Goal: Task Accomplishment & Management: Complete application form

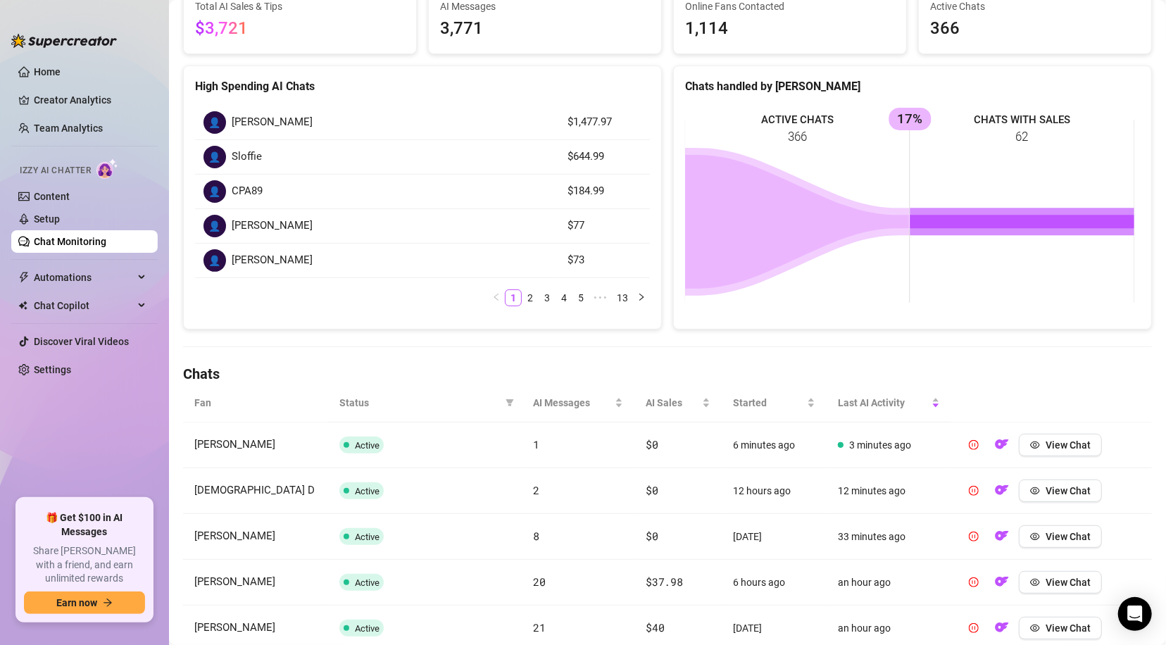
scroll to position [94, 0]
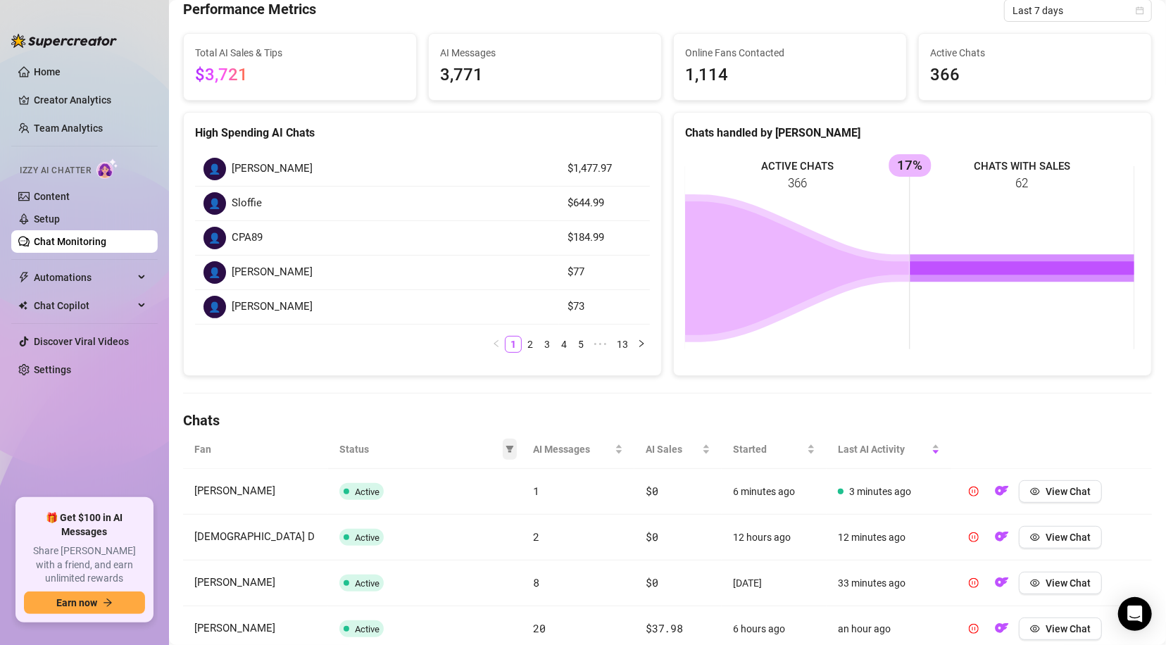
click at [506, 449] on icon "filter" at bounding box center [510, 449] width 8 height 8
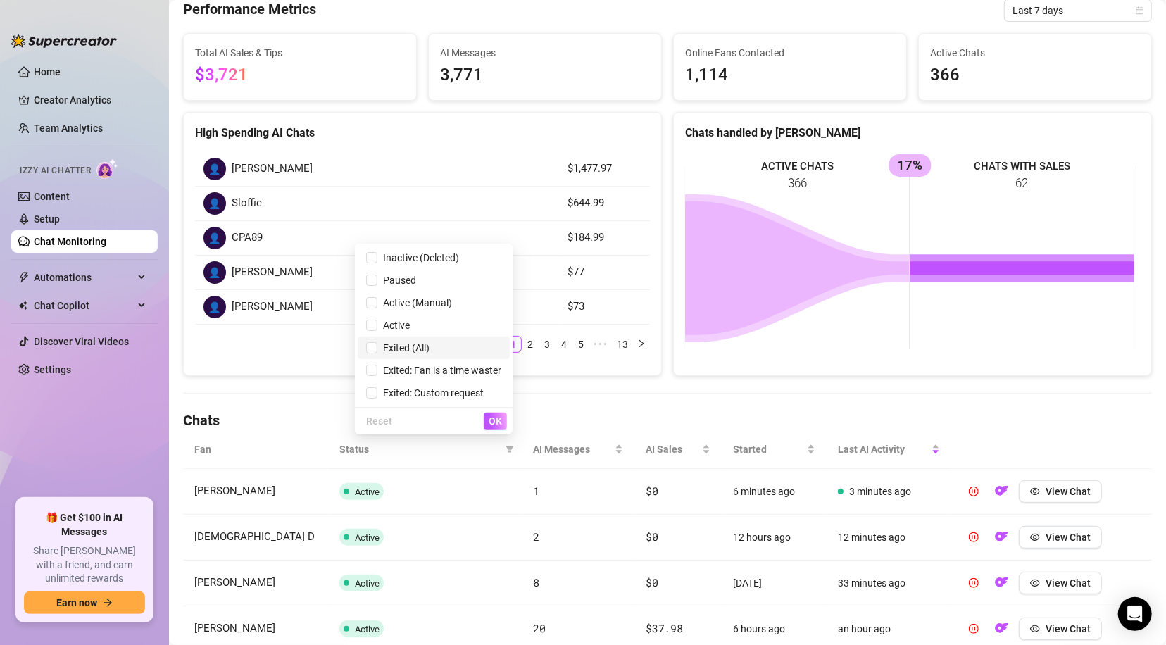
click at [406, 344] on span "Exited (All)" at bounding box center [404, 347] width 52 height 11
checkbox input "true"
click at [499, 420] on span "OK" at bounding box center [495, 421] width 13 height 11
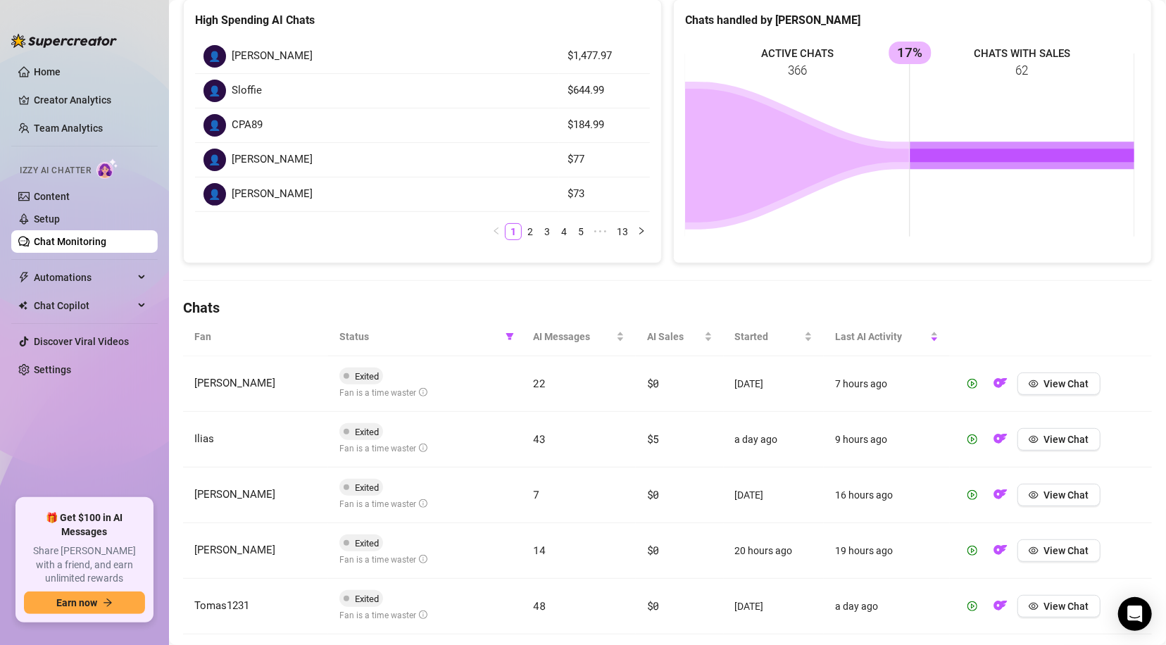
scroll to position [182, 0]
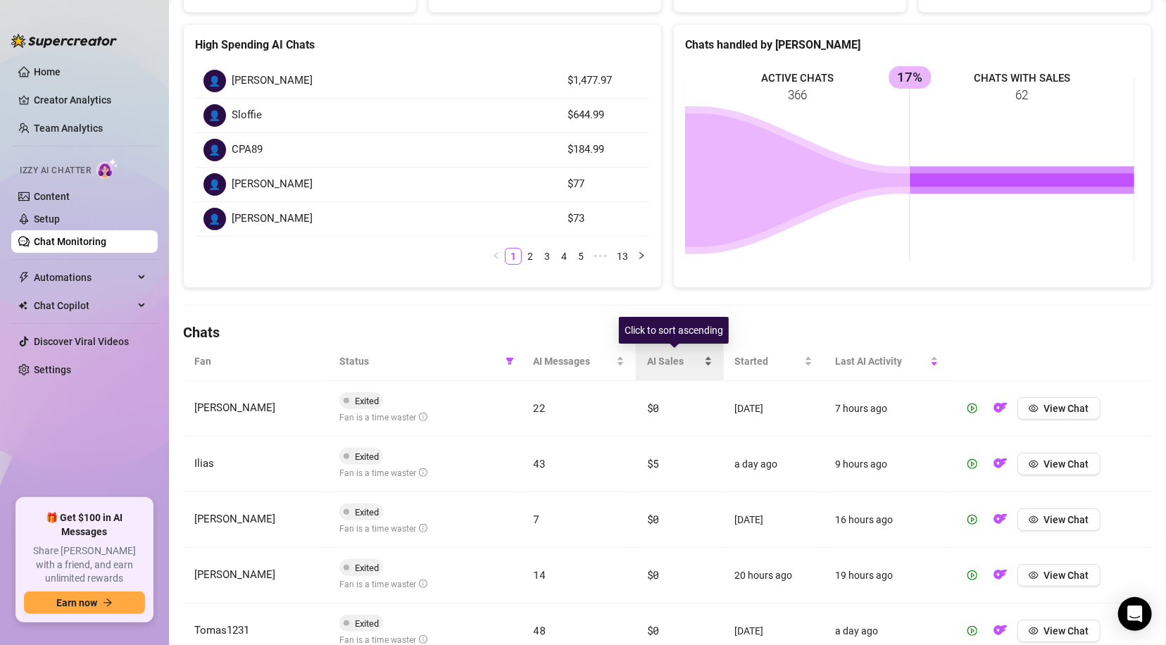
click at [702, 361] on div "AI Sales" at bounding box center [680, 361] width 66 height 15
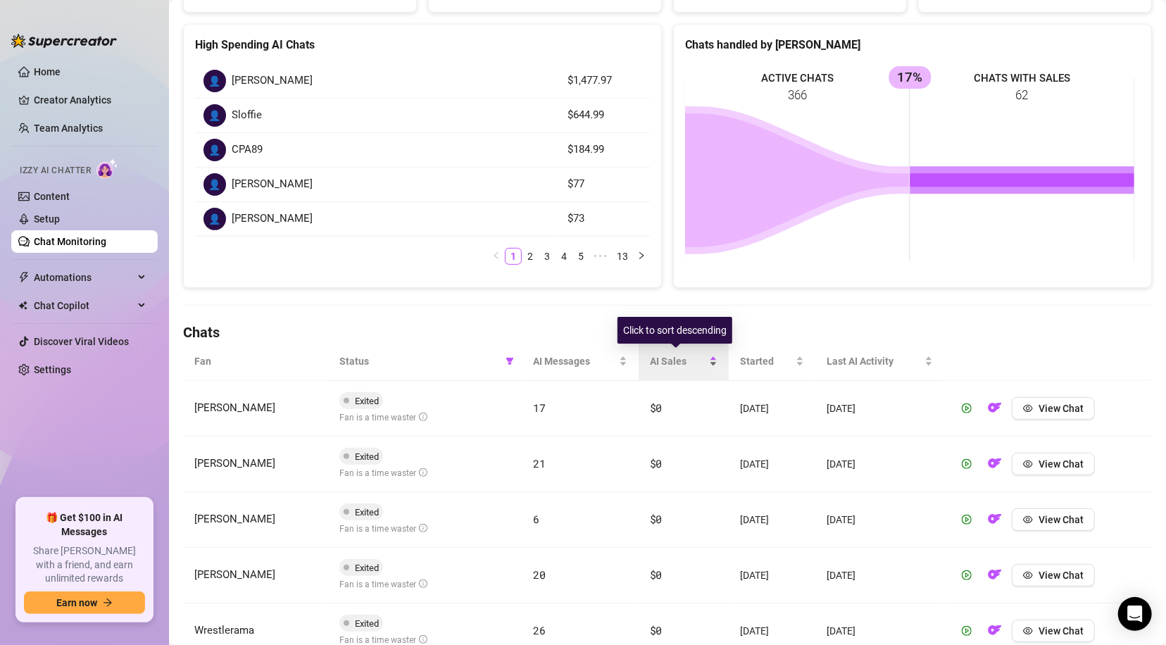
click at [702, 361] on div "AI Sales" at bounding box center [684, 361] width 68 height 15
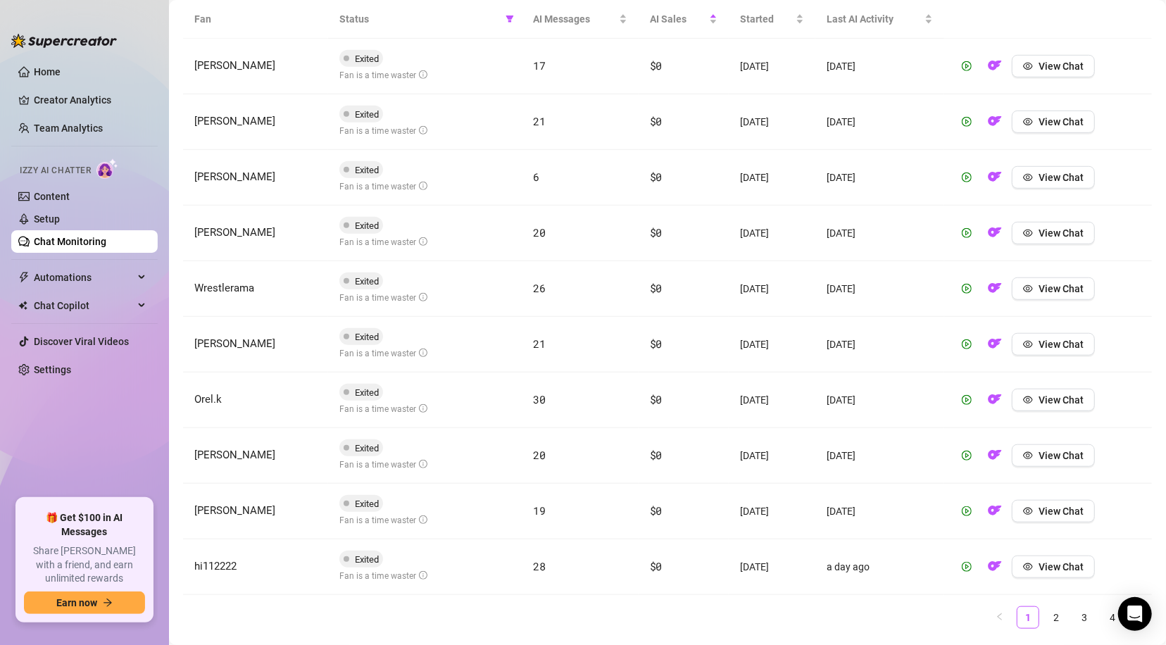
scroll to position [560, 0]
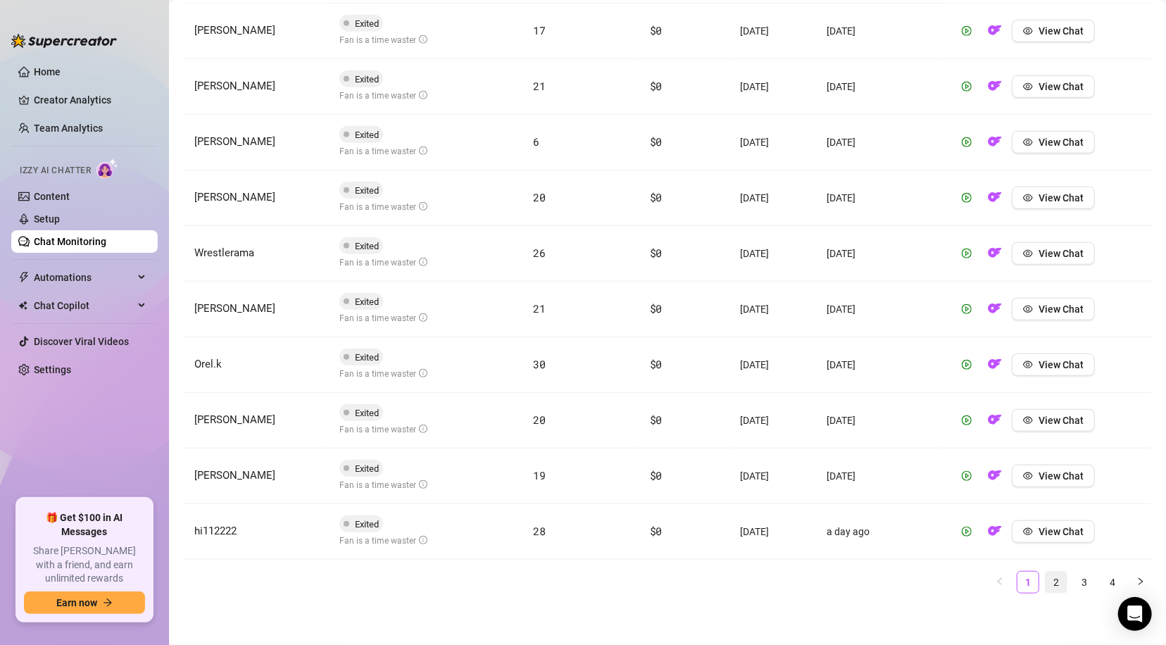
click at [1047, 578] on link "2" at bounding box center [1056, 582] width 21 height 21
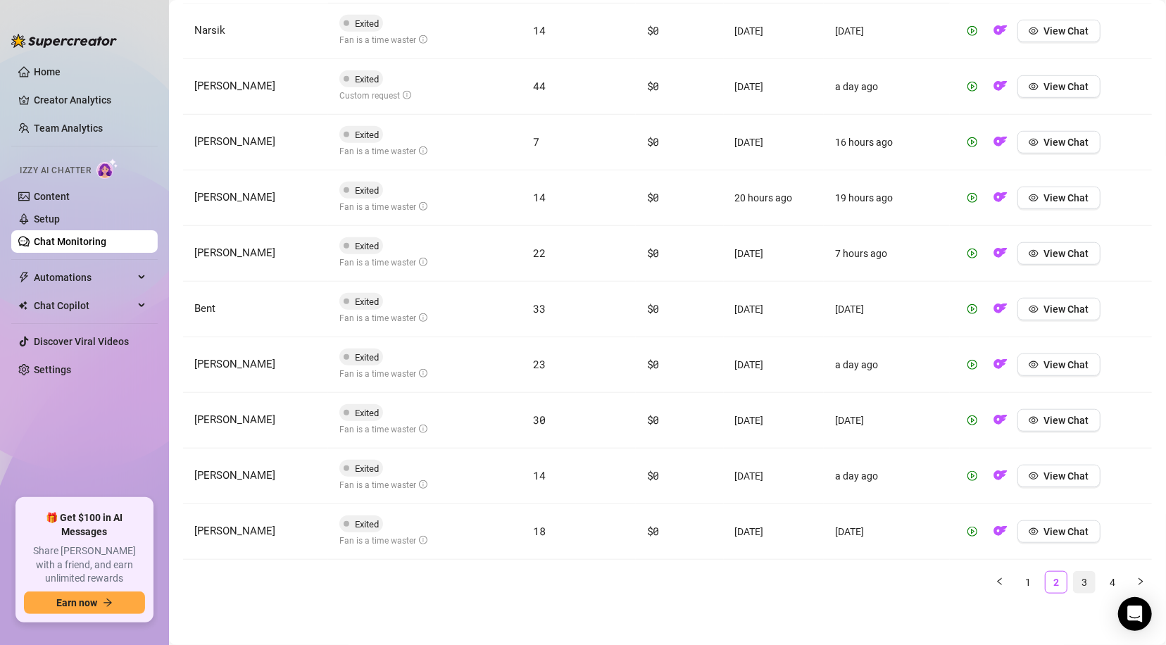
click at [1076, 582] on link "3" at bounding box center [1084, 582] width 21 height 21
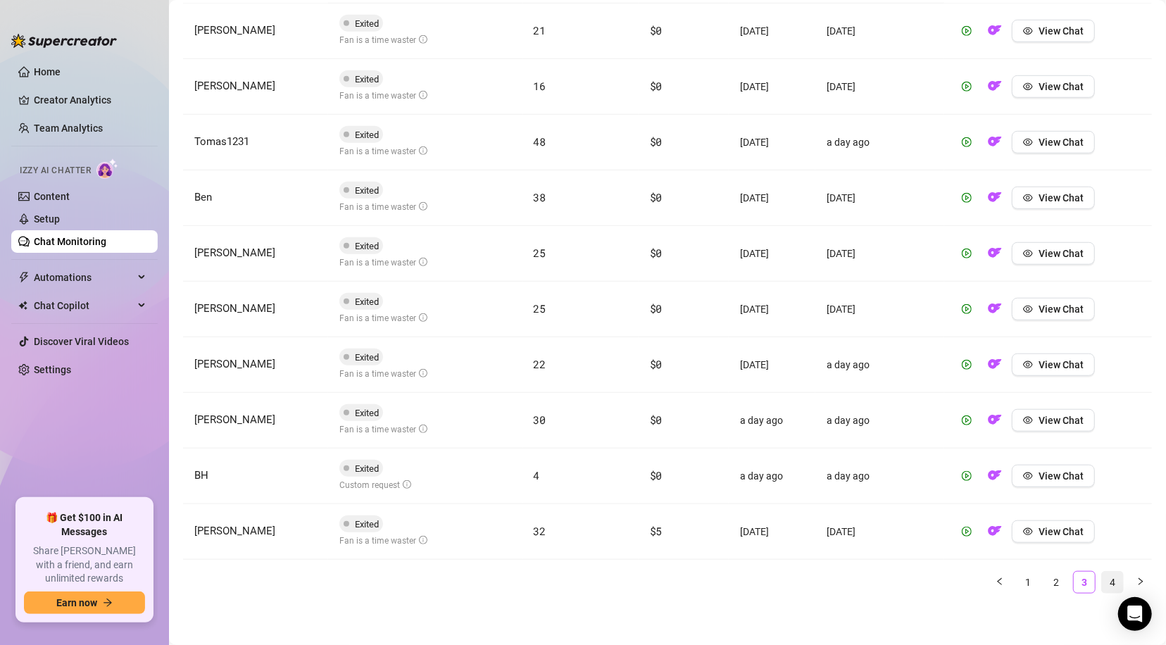
click at [1102, 582] on link "4" at bounding box center [1112, 582] width 21 height 21
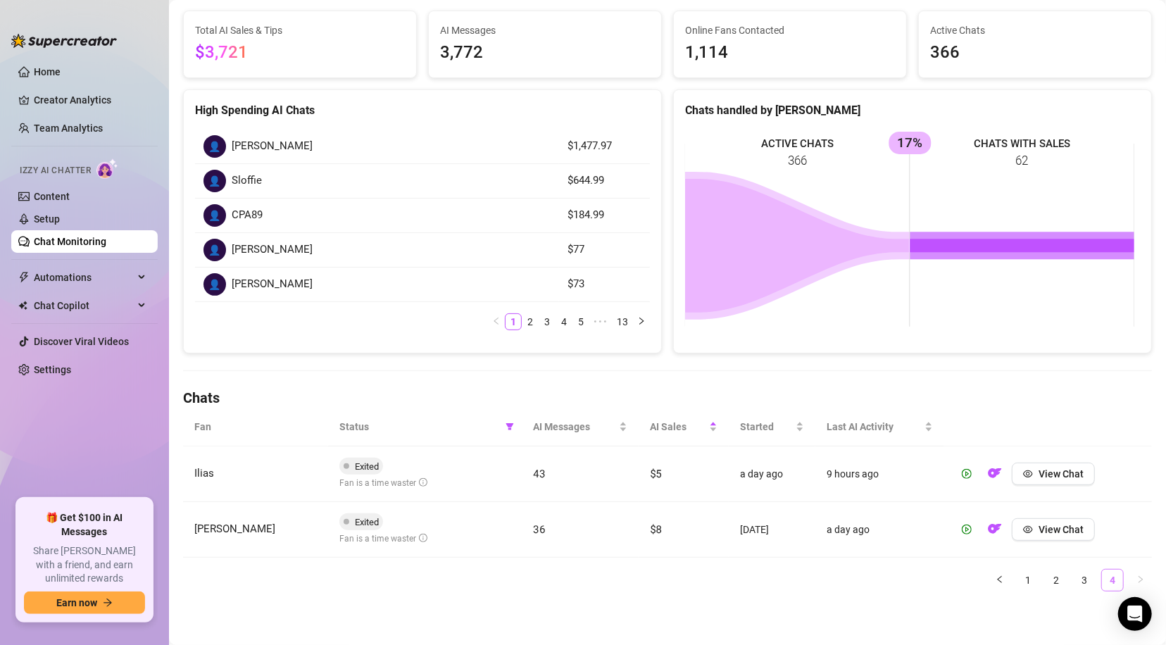
scroll to position [115, 0]
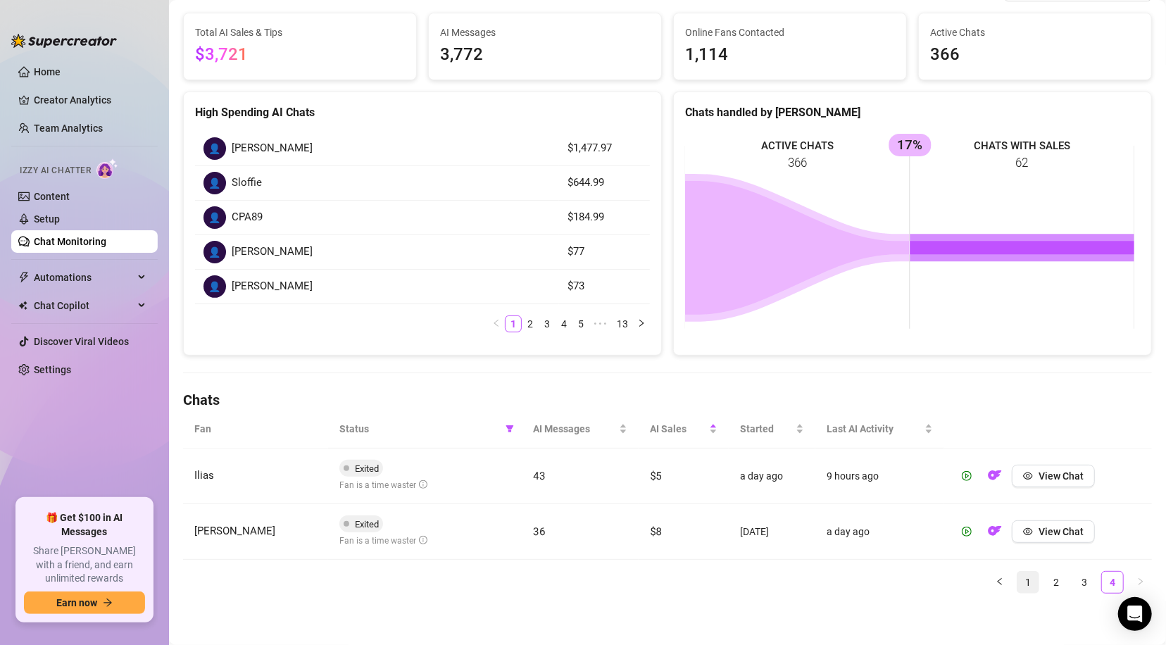
click at [1018, 583] on link "1" at bounding box center [1028, 582] width 21 height 21
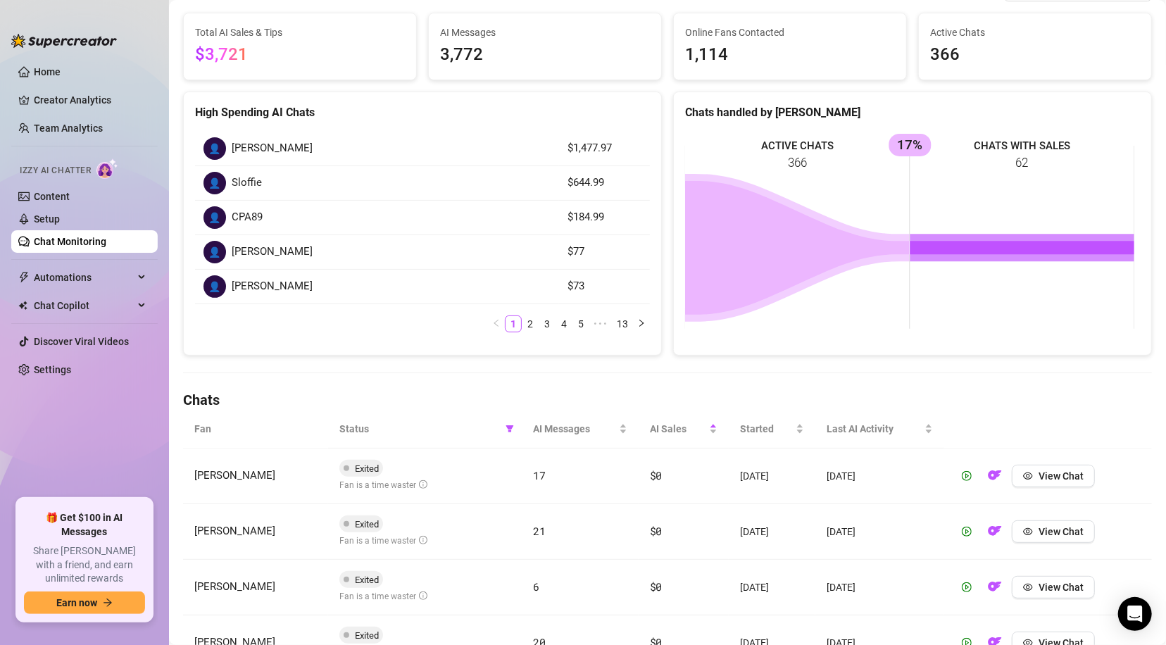
click at [54, 72] on link "Home" at bounding box center [47, 71] width 27 height 11
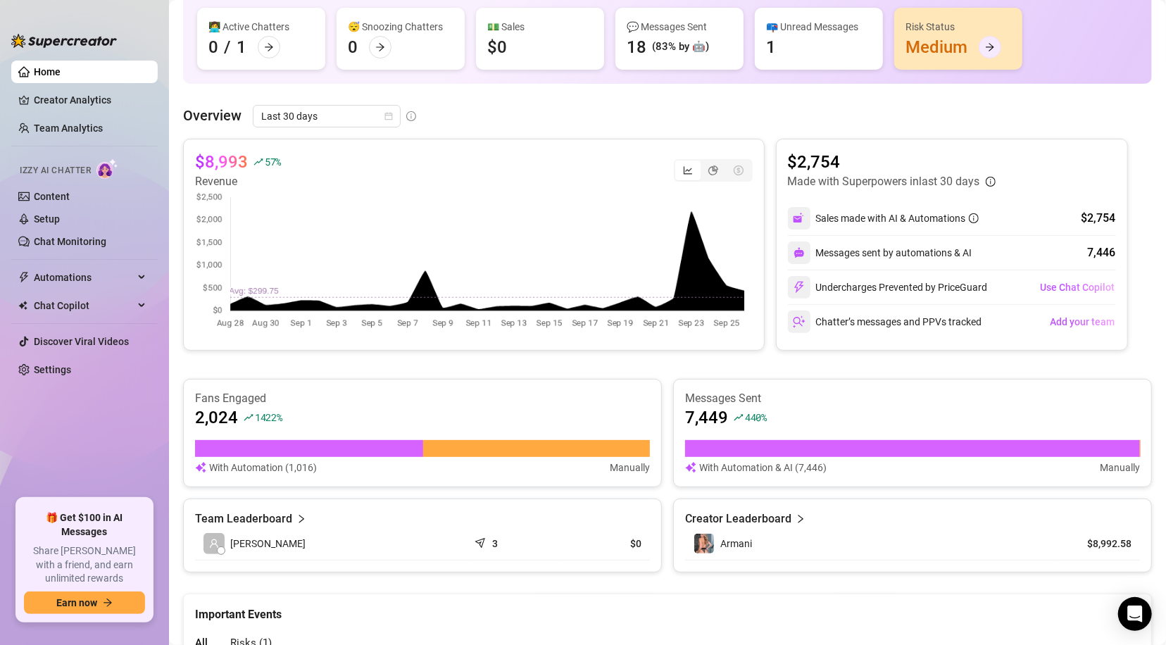
click at [986, 44] on icon "arrow-right" at bounding box center [990, 47] width 10 height 10
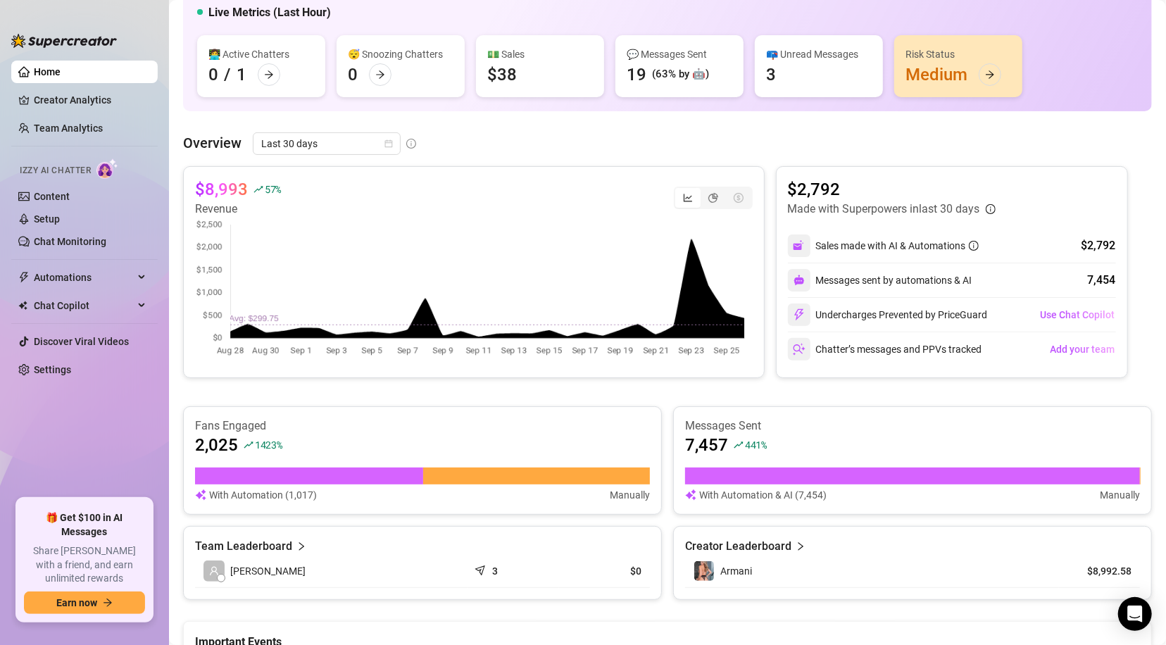
scroll to position [58, 0]
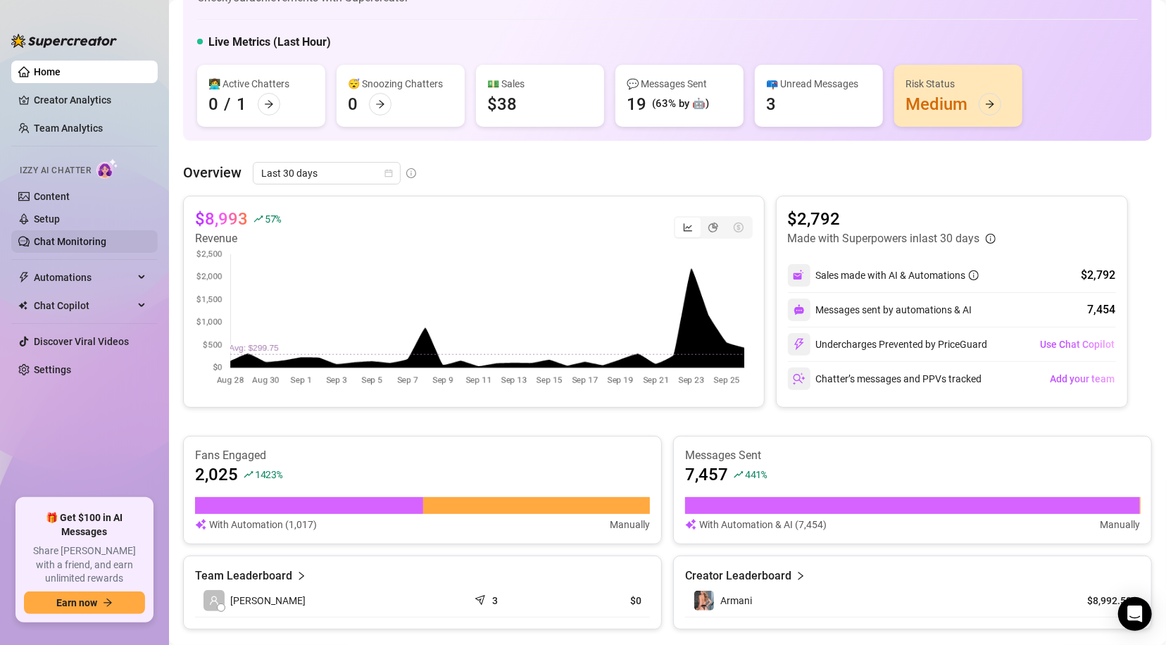
click at [82, 242] on link "Chat Monitoring" at bounding box center [70, 241] width 73 height 11
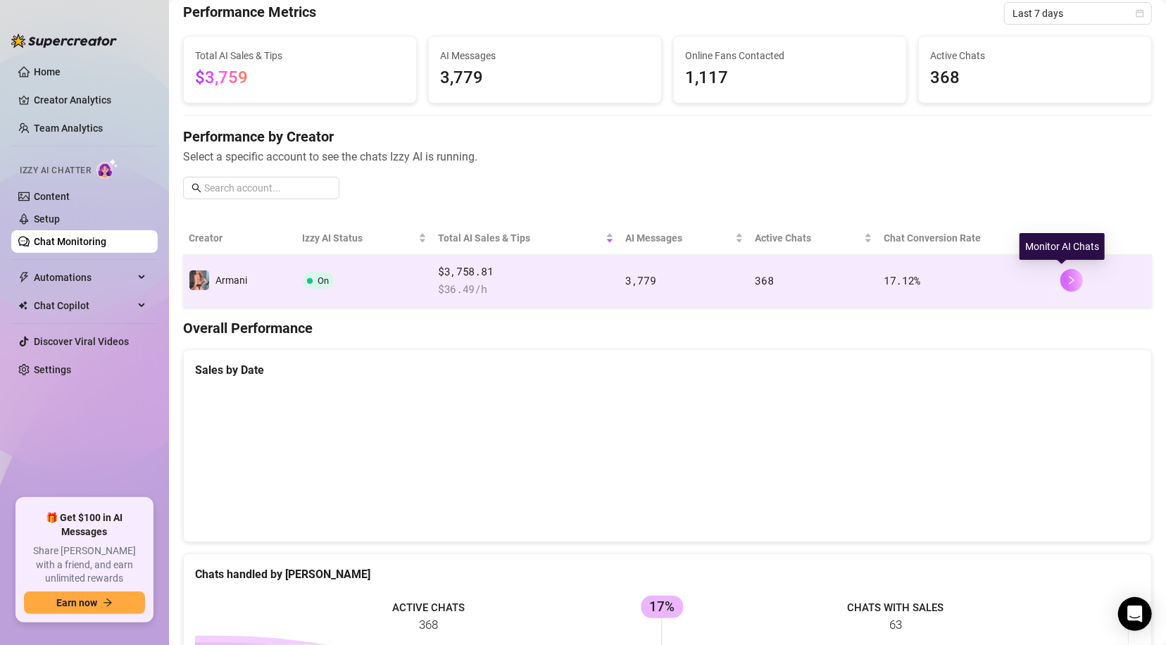
click at [1061, 273] on button "button" at bounding box center [1072, 280] width 23 height 23
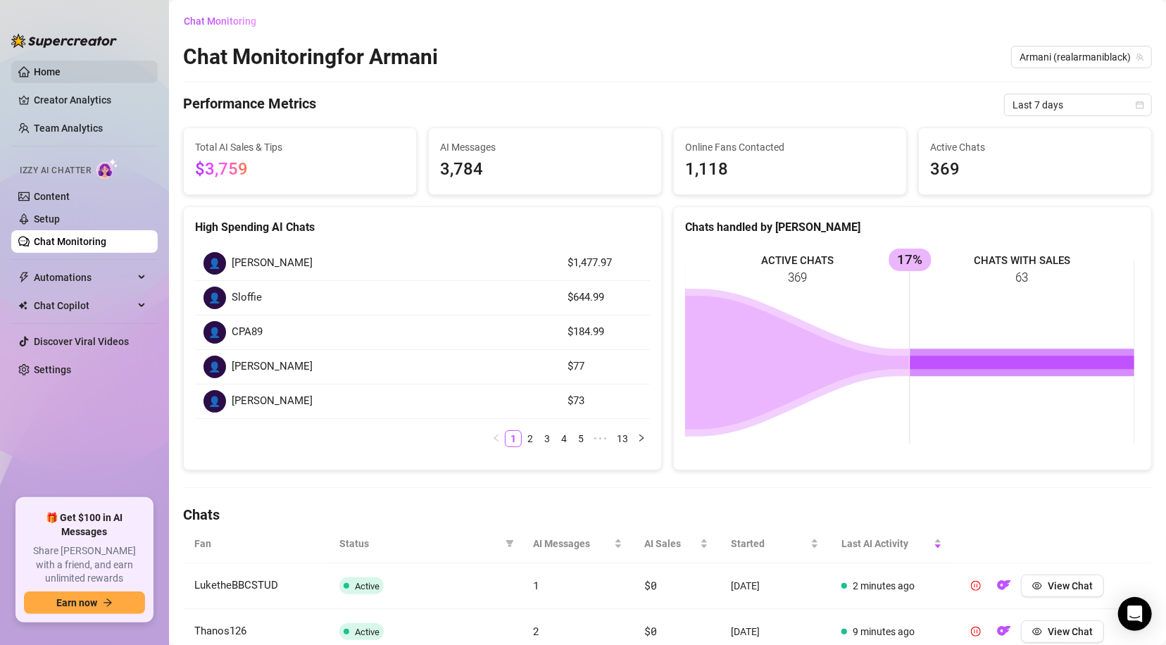
click at [34, 67] on link "Home" at bounding box center [47, 71] width 27 height 11
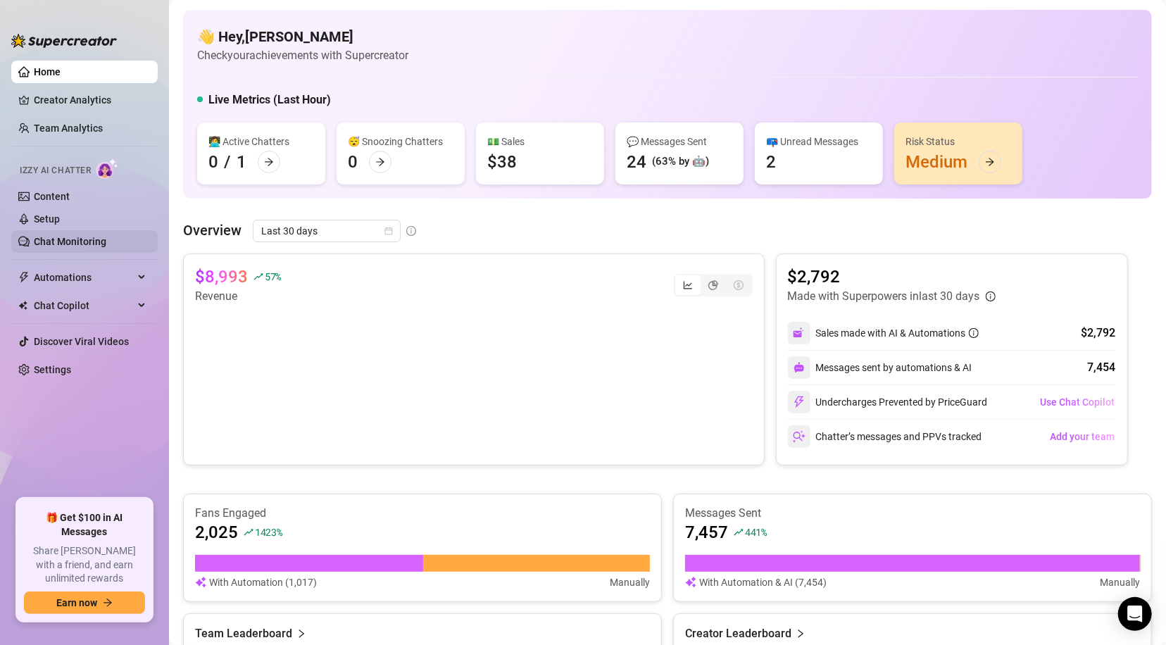
click at [63, 237] on link "Chat Monitoring" at bounding box center [70, 241] width 73 height 11
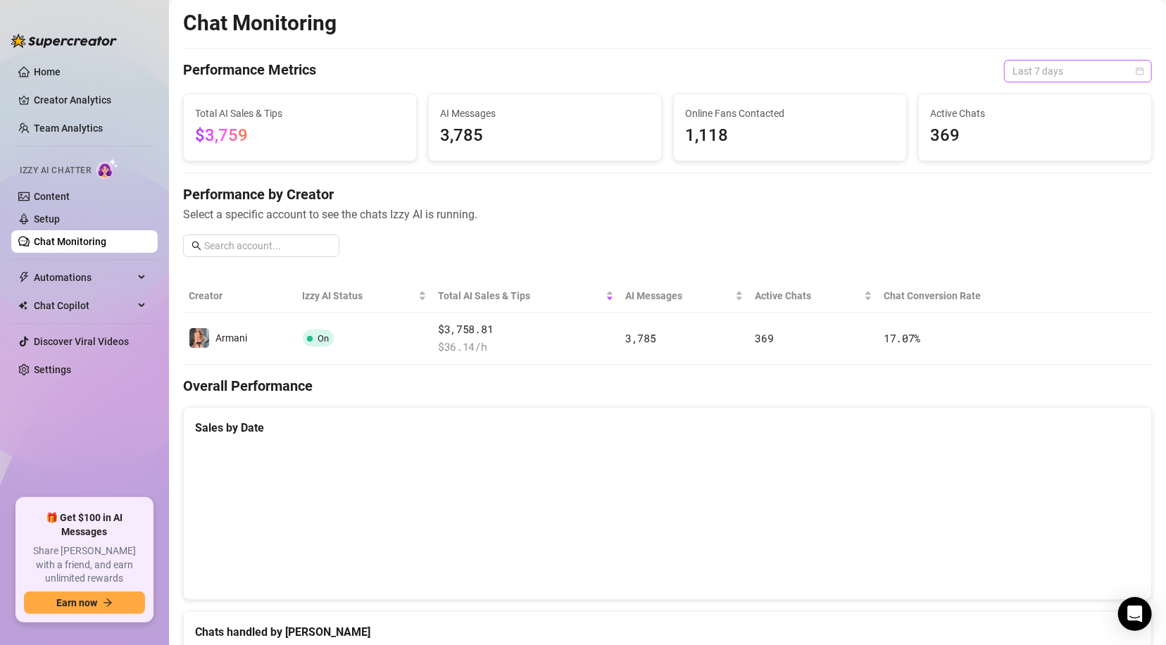
click at [1105, 71] on span "Last 7 days" at bounding box center [1078, 71] width 131 height 21
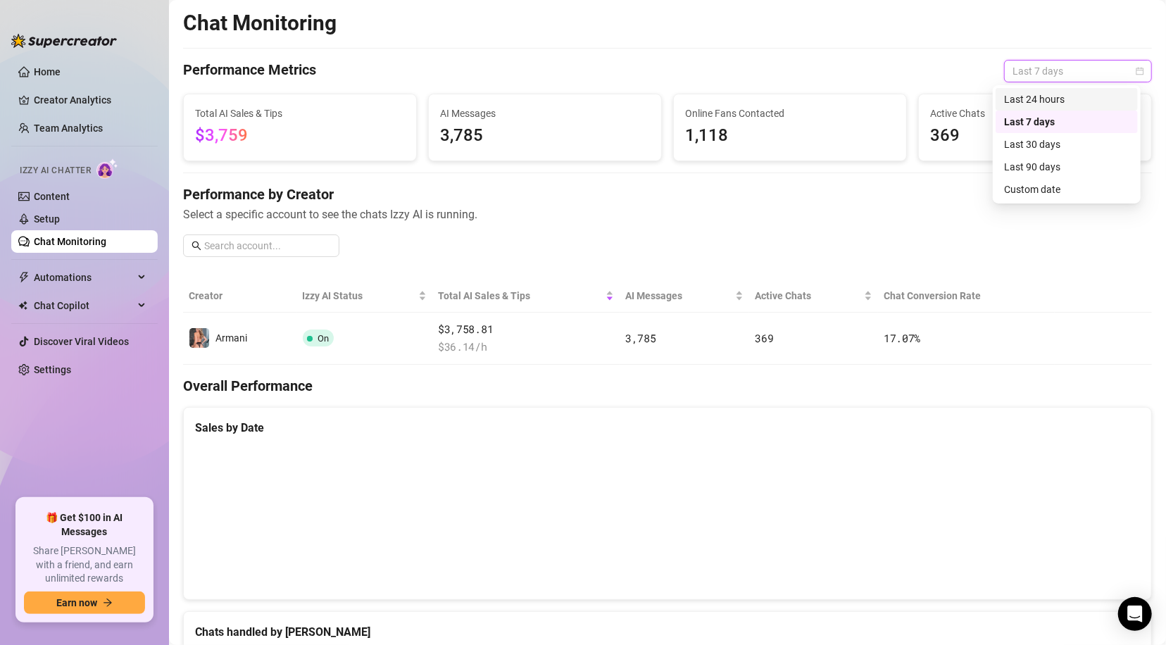
click at [1062, 101] on div "Last 24 hours" at bounding box center [1066, 99] width 125 height 15
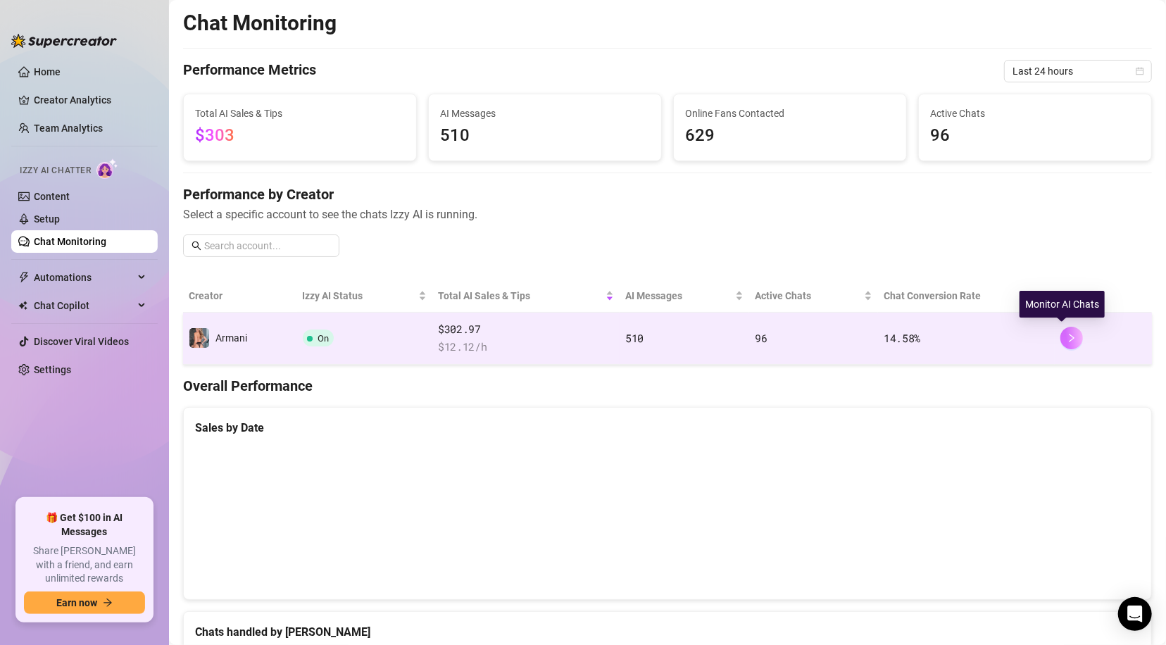
click at [1067, 336] on icon "right" at bounding box center [1072, 338] width 10 height 10
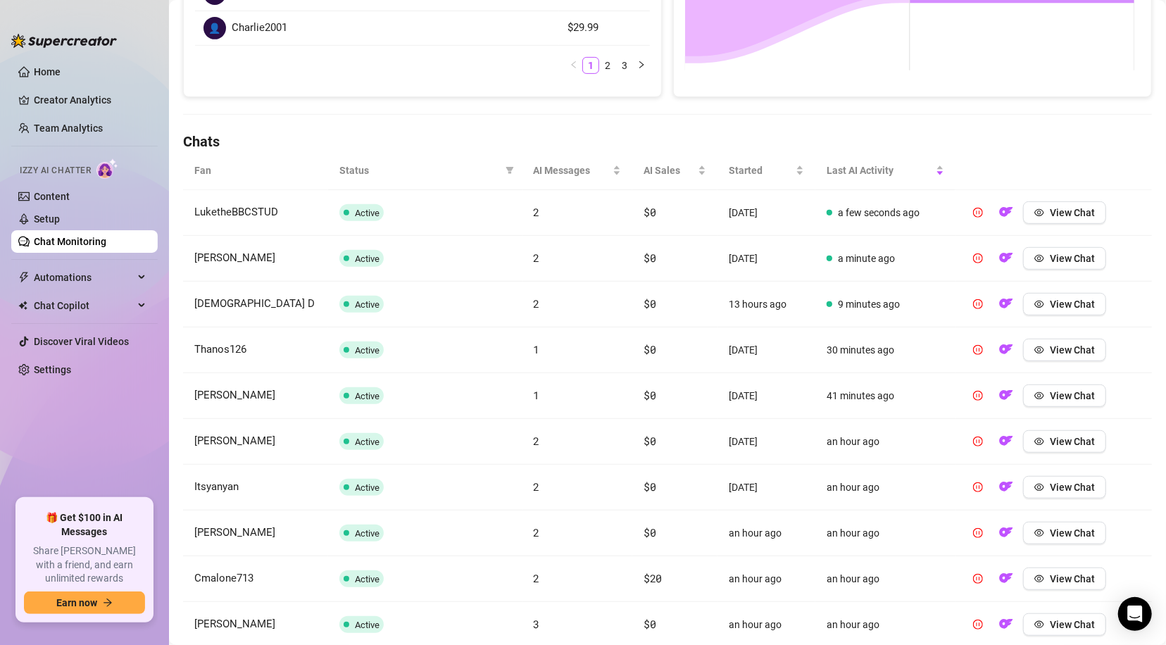
scroll to position [380, 0]
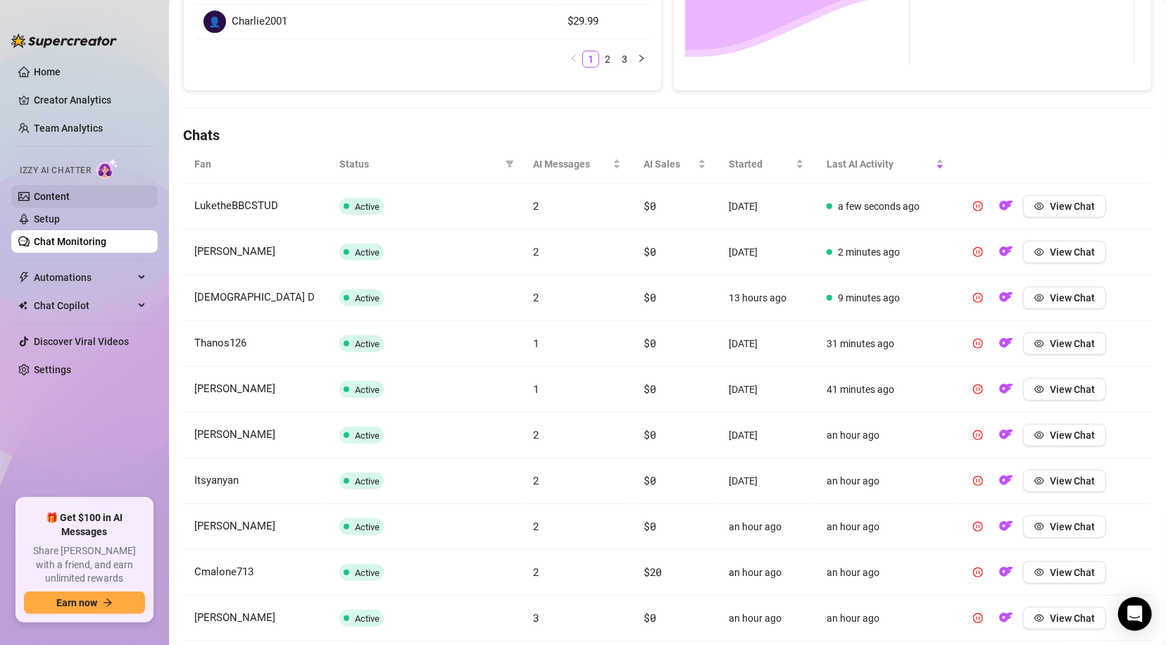
click at [66, 196] on link "Content" at bounding box center [52, 196] width 36 height 11
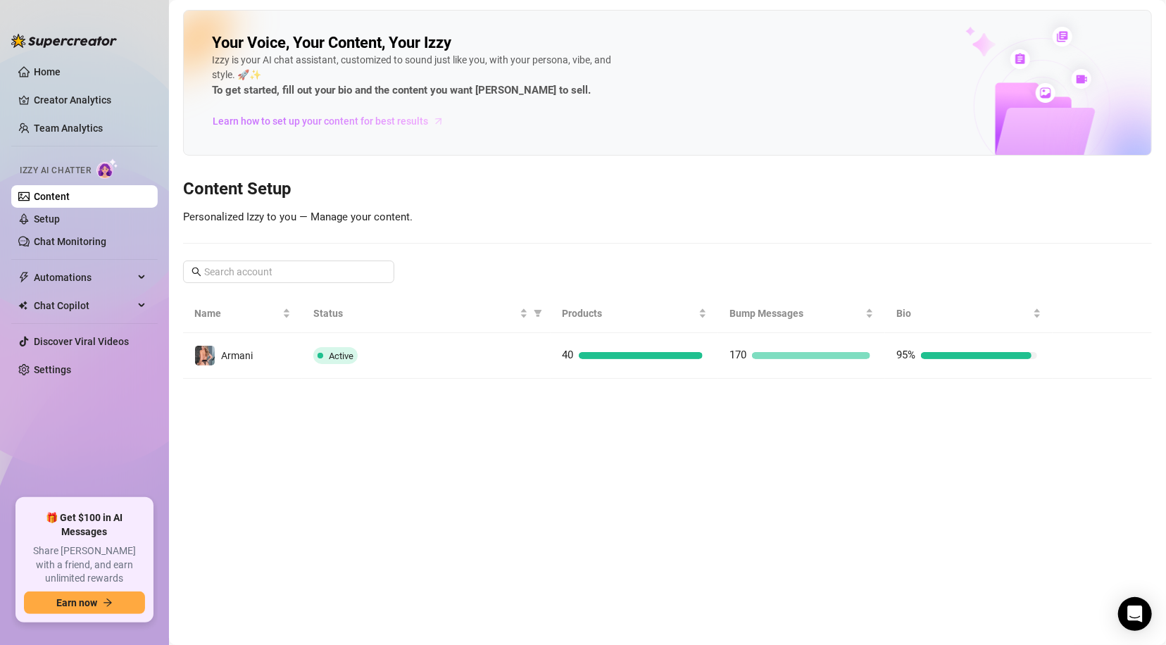
click at [295, 121] on span "Learn how to set up your content for best results" at bounding box center [321, 120] width 216 height 15
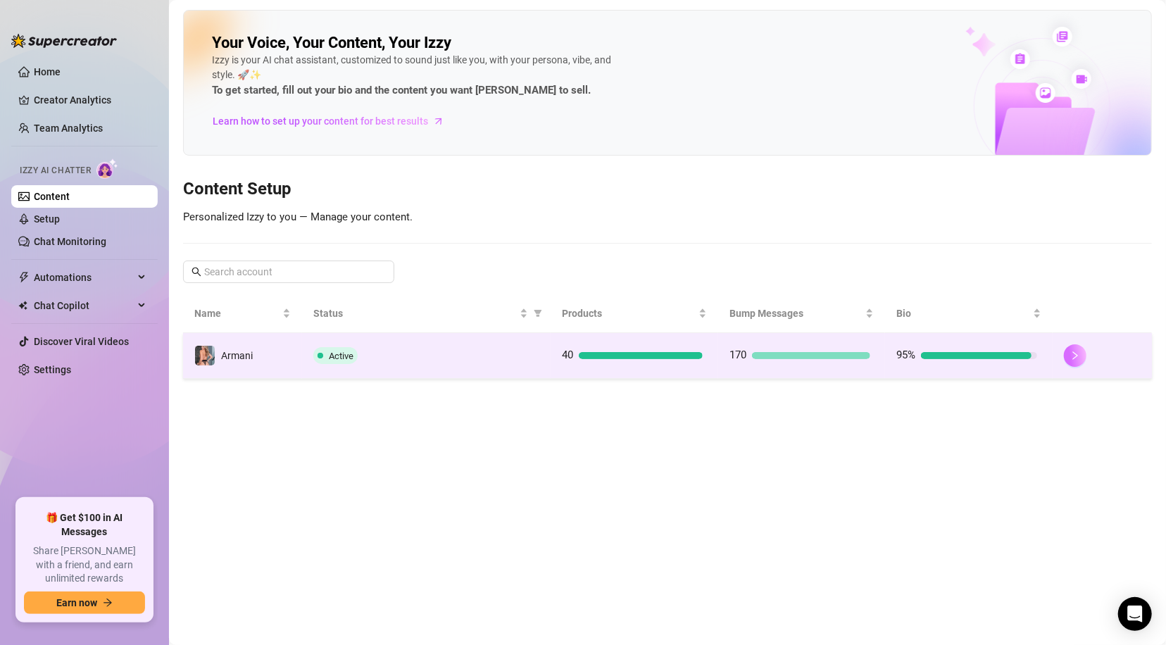
click at [1084, 356] on button "button" at bounding box center [1075, 355] width 23 height 23
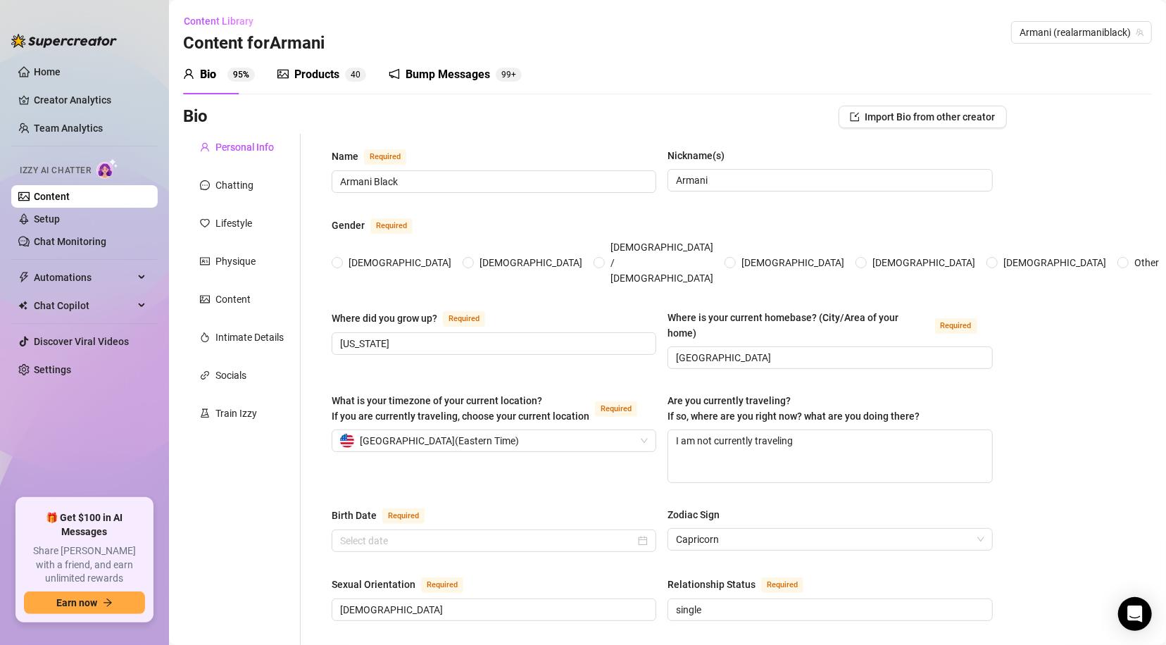
type input "Armani Black"
type input "Armani"
type input "New York"
type input "Fort Lauderdale"
type textarea "I am not currently traveling"
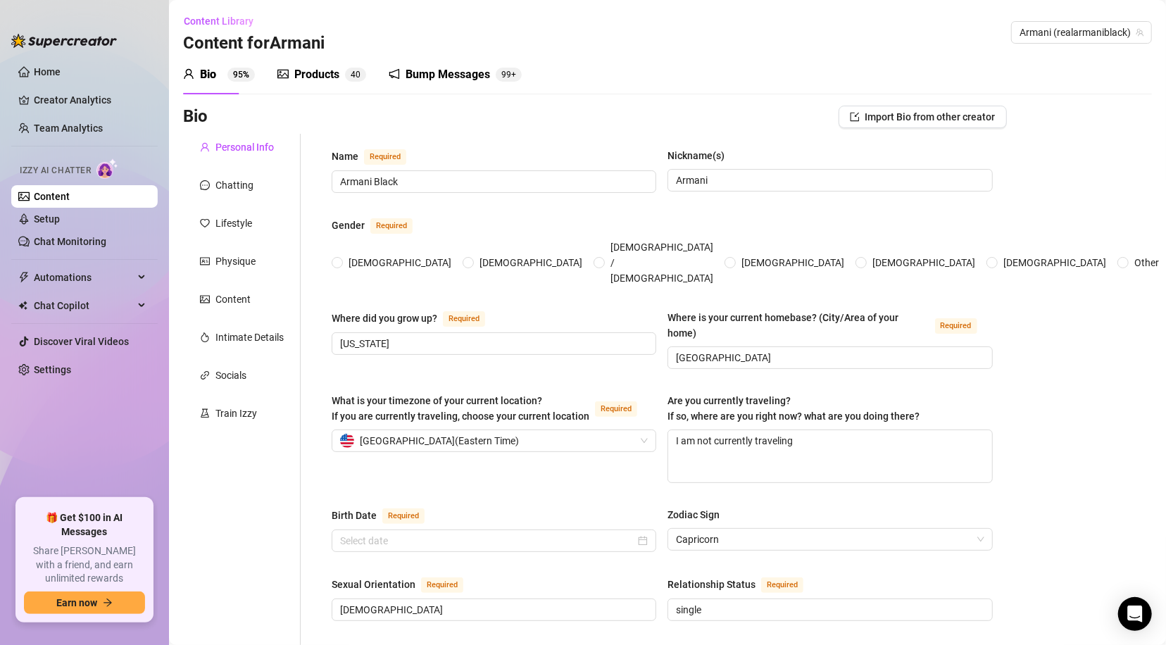
type input "bisexual"
type input "single"
type input "2 dogs I have platinum French bulldog Alfie and a French bulldog/ XL bully mix …"
type input "Adult porn actress."
type input "bartneding in restaurants"
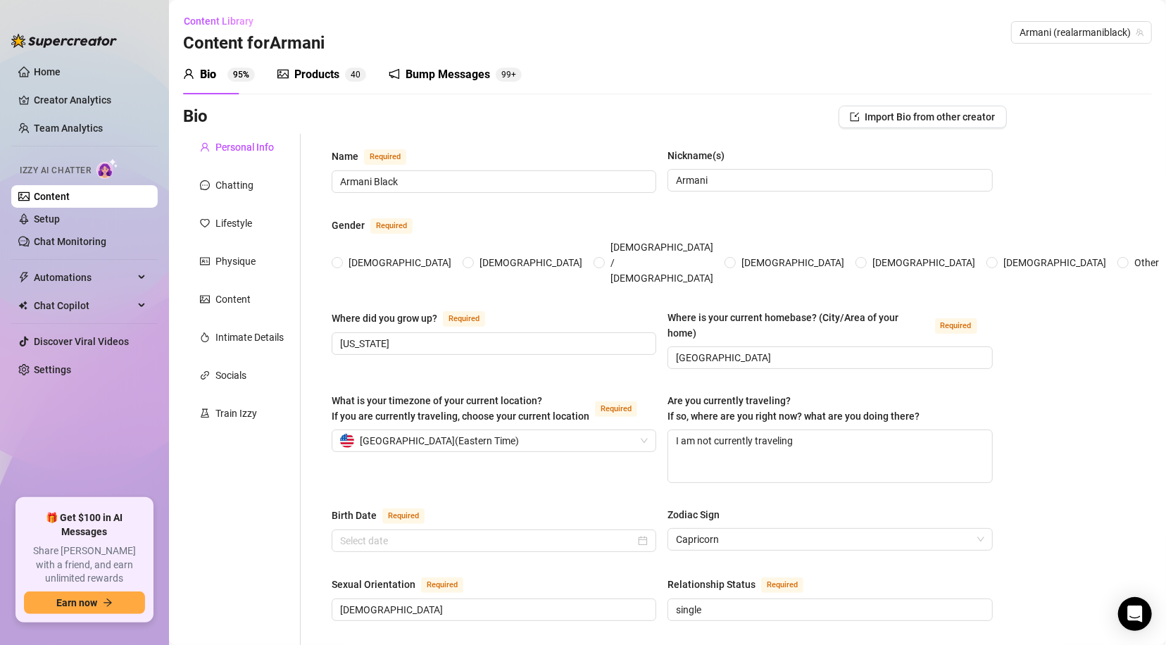
type input "college"
type input "I do not talk about that"
type input "I believe seduction is a language—and I love speaking it fluently. Desire shoul…"
type textarea "My dream is to turn every fantasy into reality. My goal is to keep pushing boun…"
type textarea "I once tried a ‘romantic bubble bath’ scene for the camera… the bubbles won, co…"
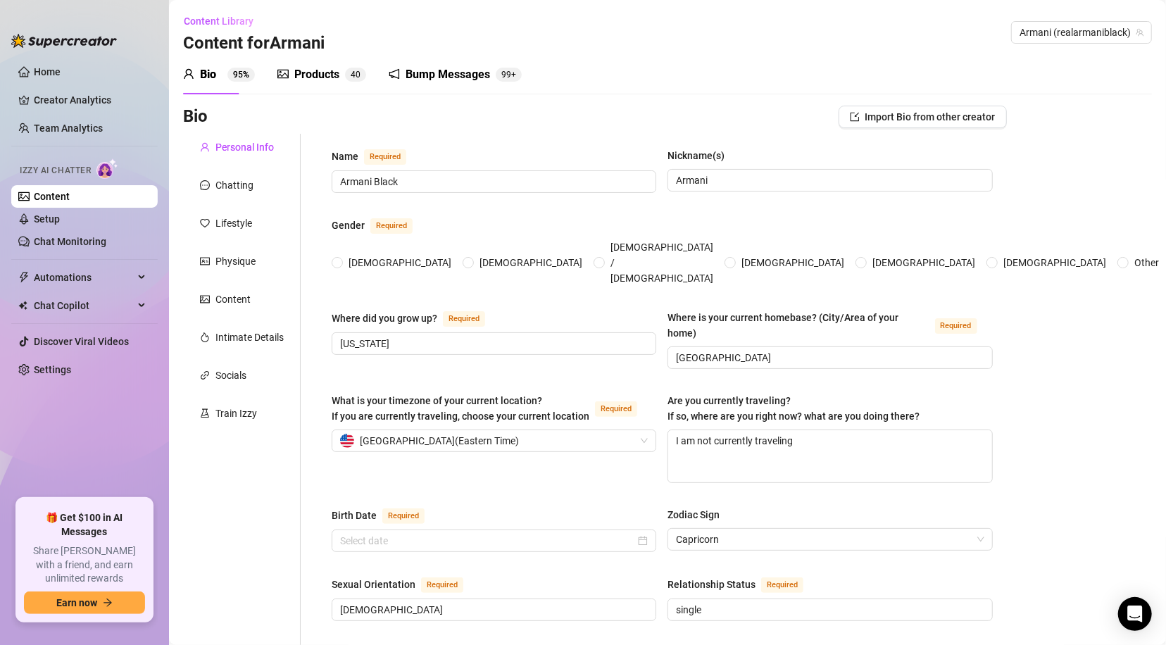
type textarea "I am extremely flexible and I can wink in two different ways—one is innocent, t…"
type textarea "Tips keep the fantasy alive… and maybe earn you a little extra attention 😉"
radio input "true"
type input "December 30th, 1990"
click at [311, 77] on div "Products" at bounding box center [316, 74] width 45 height 17
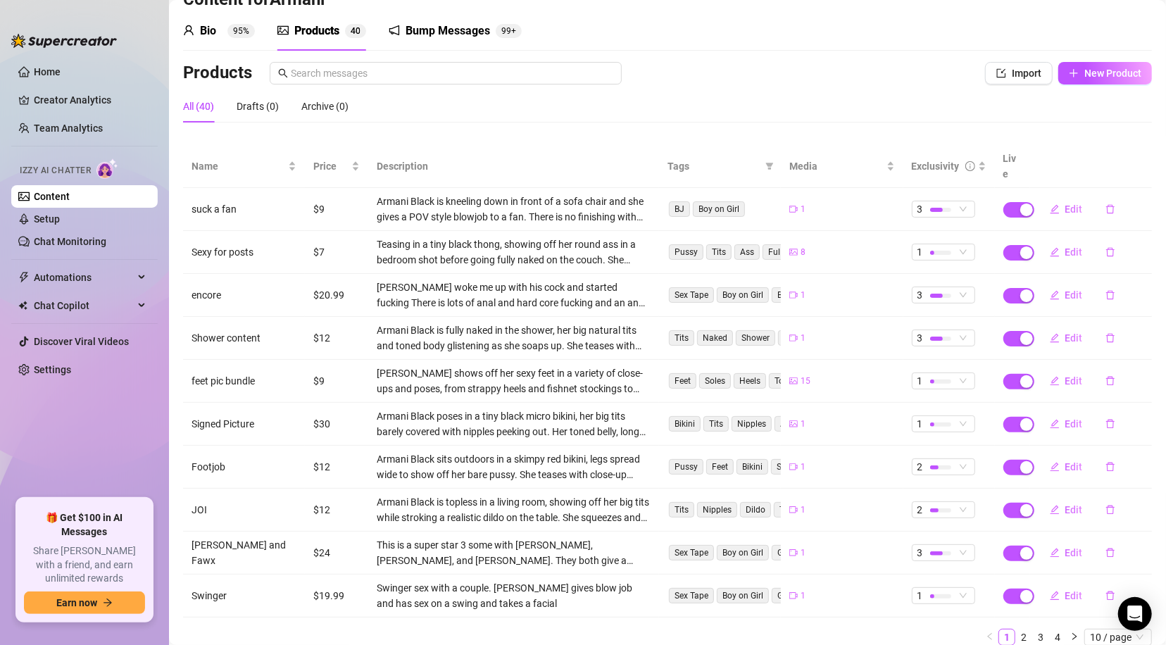
scroll to position [81, 0]
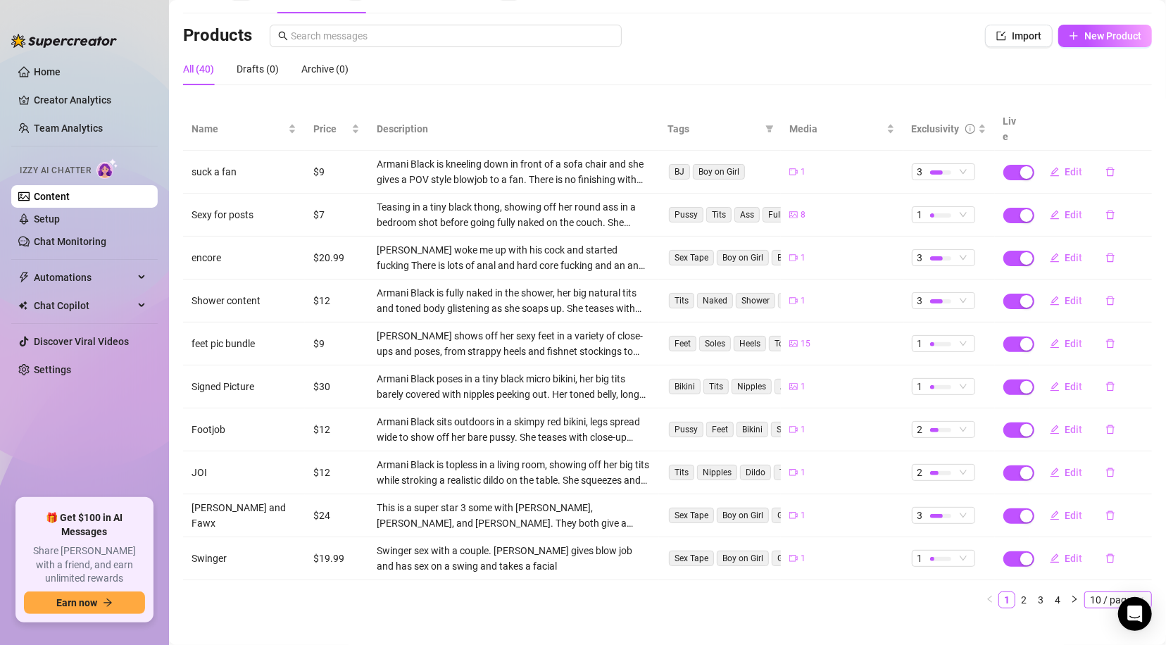
click at [1108, 592] on span "10 / page" at bounding box center [1118, 599] width 56 height 15
click at [1104, 567] on div "100 / page" at bounding box center [1119, 574] width 47 height 15
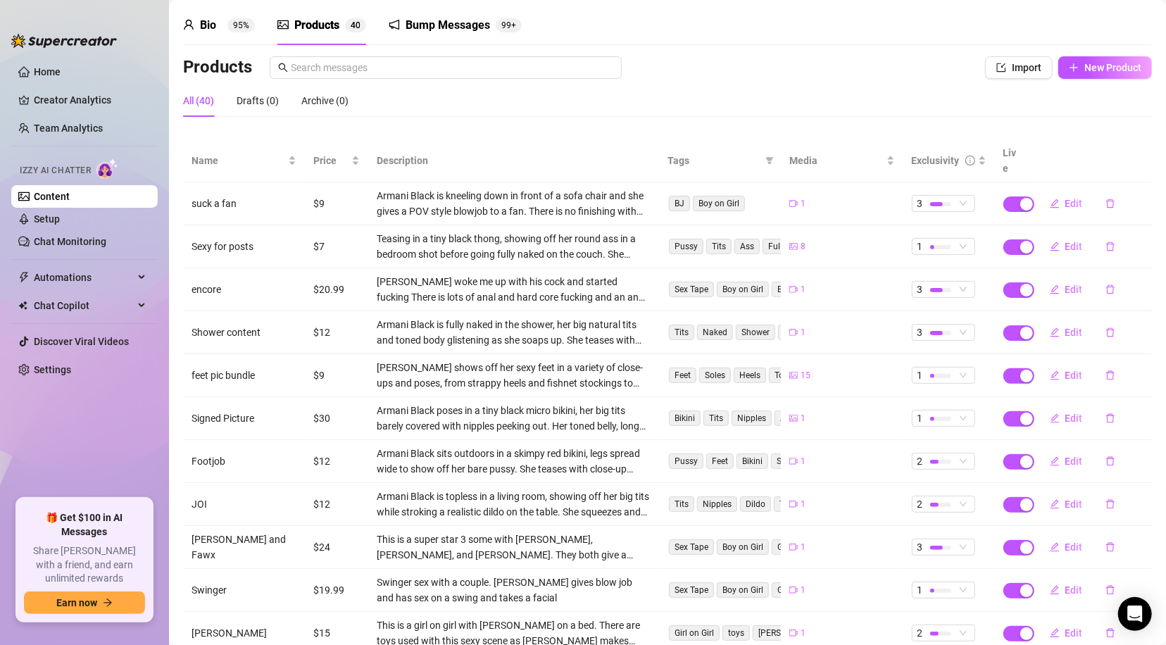
scroll to position [0, 0]
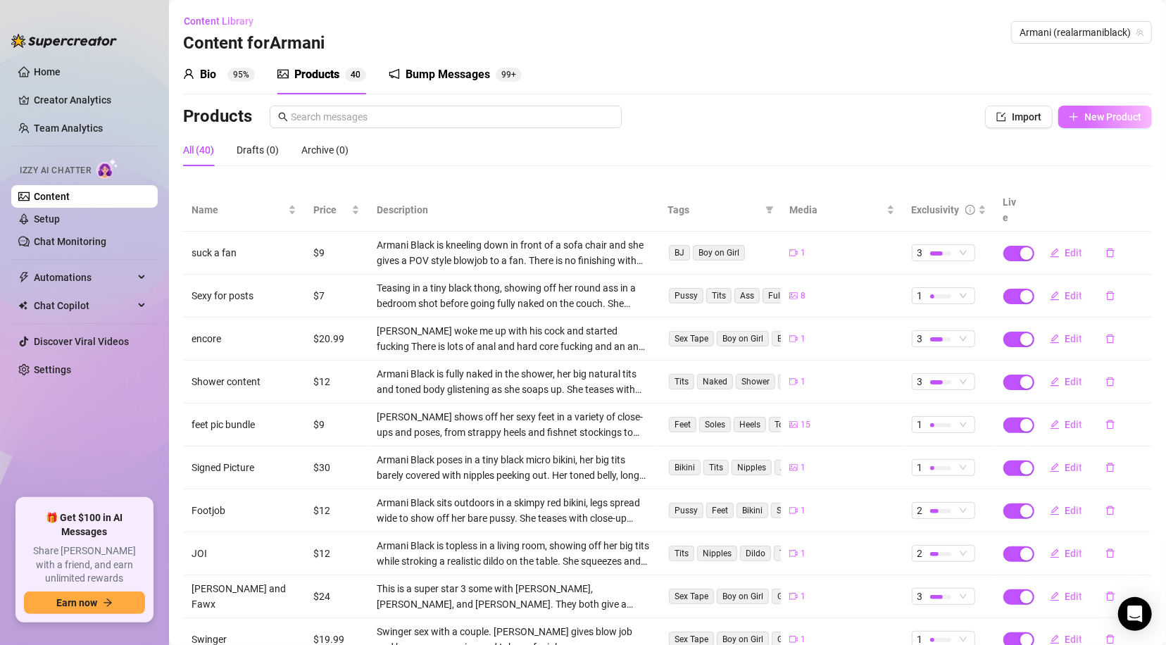
click at [1086, 118] on span "New Product" at bounding box center [1113, 116] width 57 height 11
type textarea "Type your message here..."
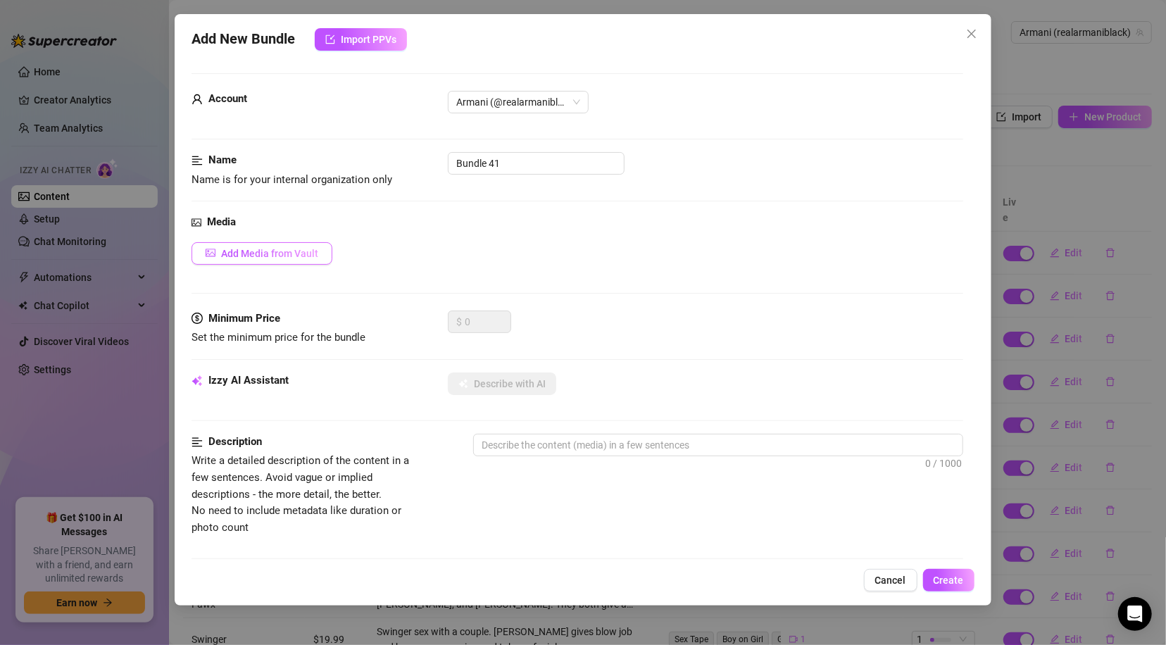
click at [265, 257] on span "Add Media from Vault" at bounding box center [269, 253] width 97 height 11
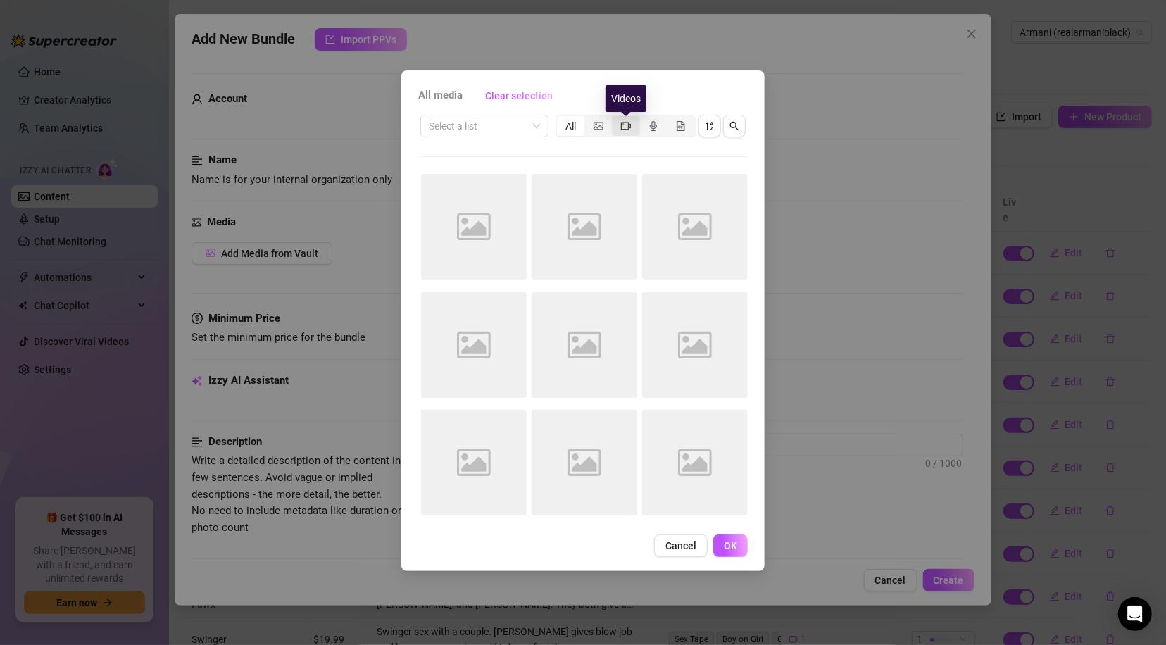
click at [626, 128] on icon "video-camera" at bounding box center [626, 126] width 10 height 8
click at [616, 118] on input "segmented control" at bounding box center [616, 118] width 0 height 0
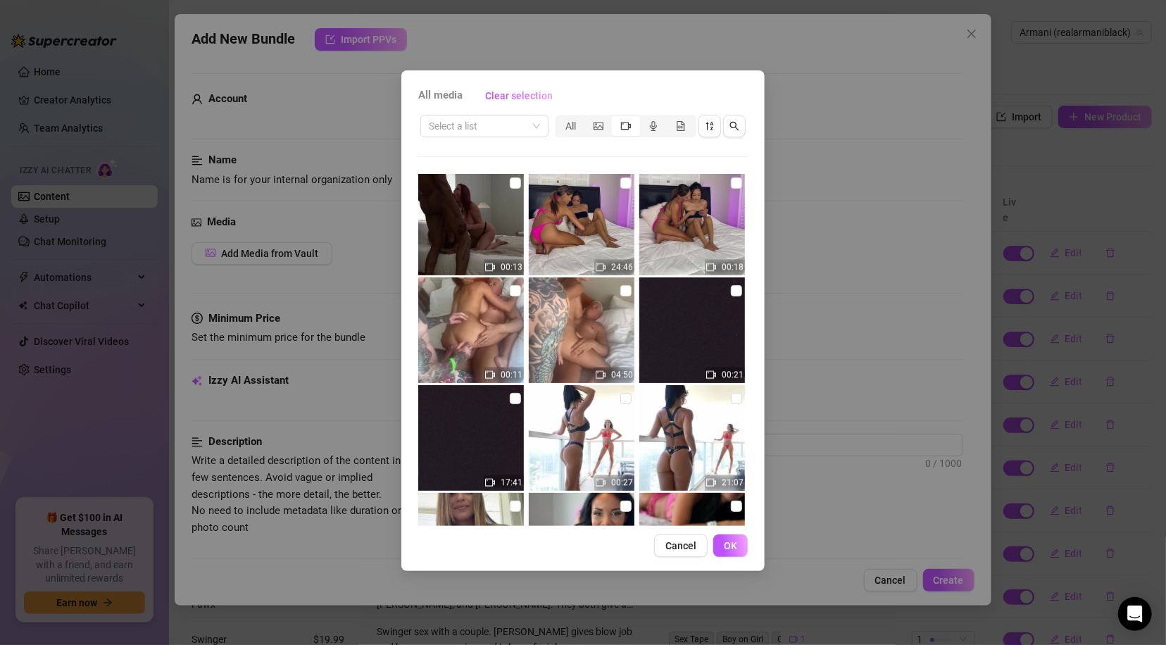
scroll to position [2078, 0]
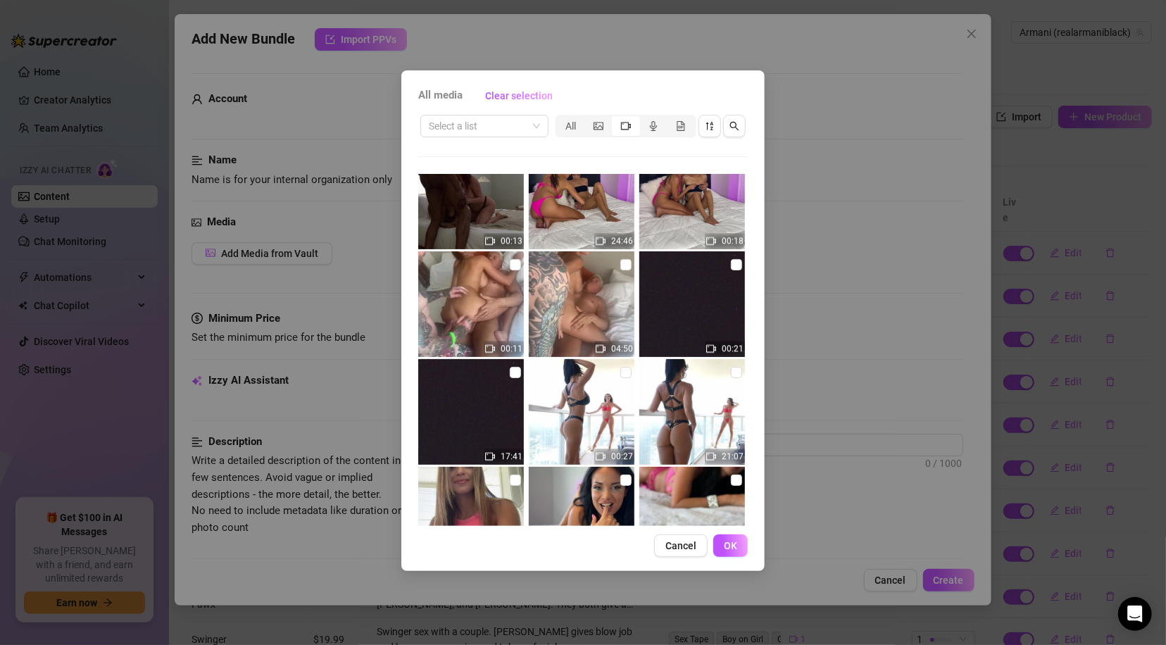
click at [511, 372] on input "checkbox" at bounding box center [515, 372] width 11 height 11
checkbox input "true"
click at [732, 544] on span "OK" at bounding box center [730, 545] width 13 height 11
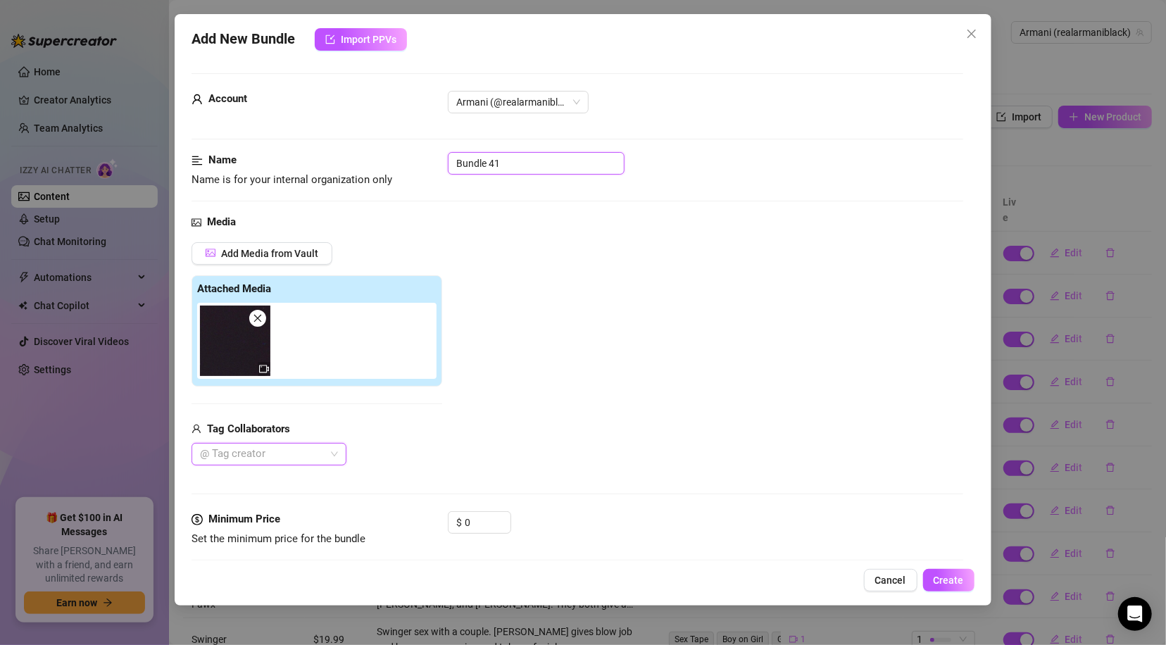
click at [520, 158] on input "Bundle 41" at bounding box center [536, 163] width 177 height 23
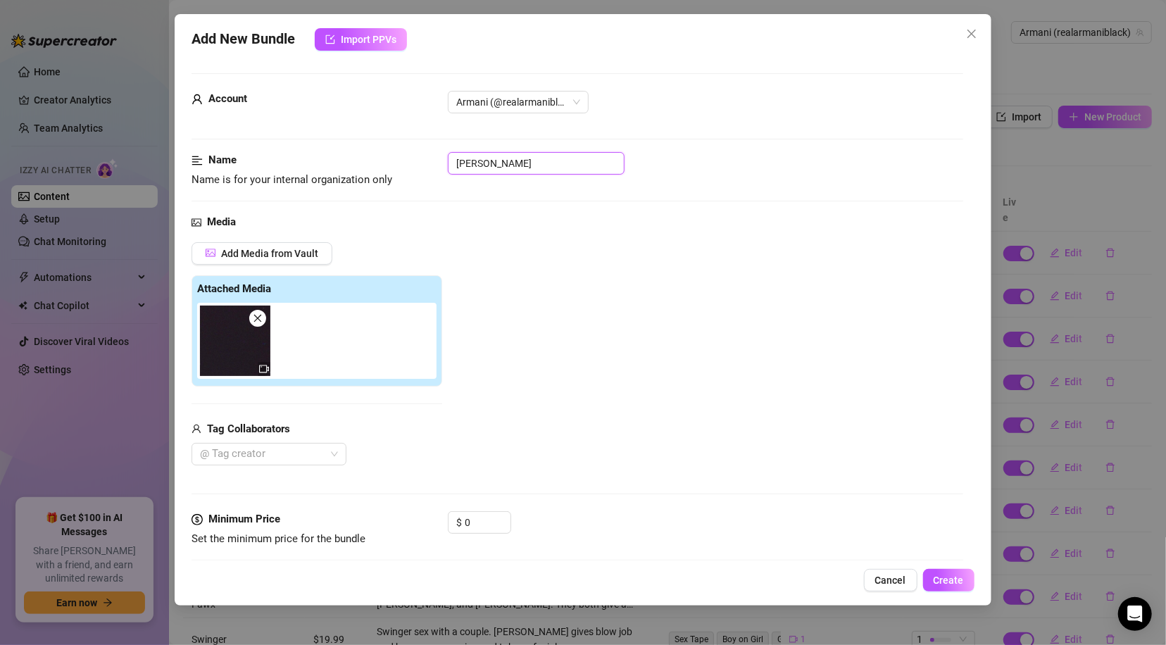
type input "Nara Ford"
click at [295, 457] on div at bounding box center [261, 454] width 135 height 20
type input "nara"
click at [267, 424] on div "Nara Ford VIP" at bounding box center [269, 425] width 132 height 15
click at [480, 523] on input "0" at bounding box center [488, 522] width 46 height 21
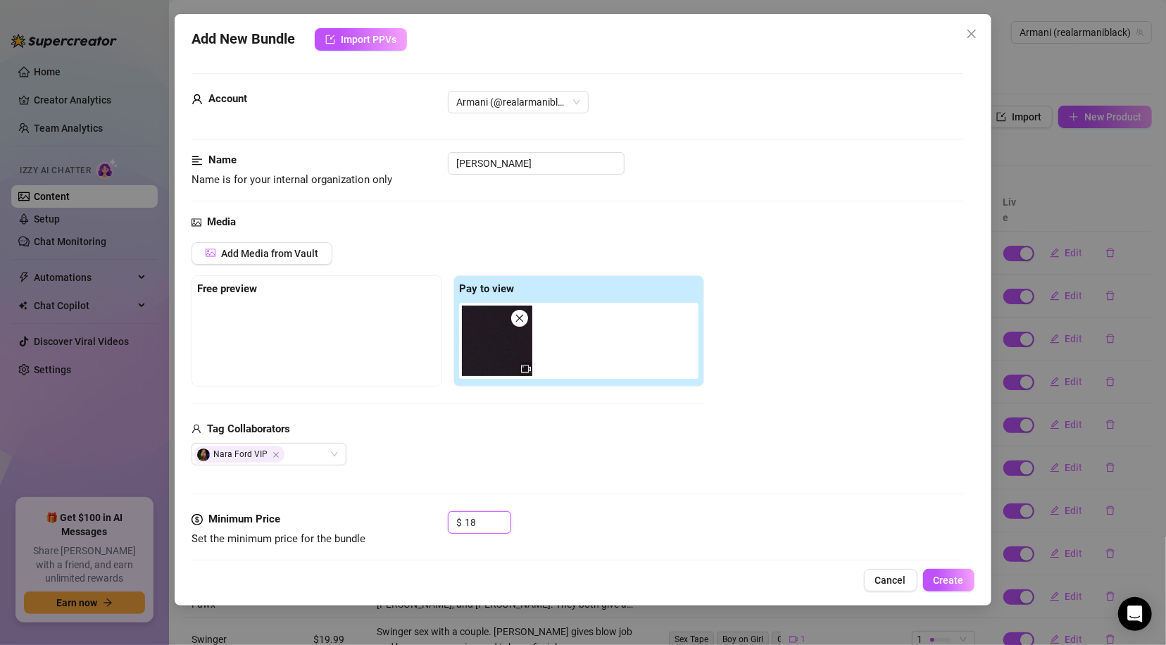
type input "18"
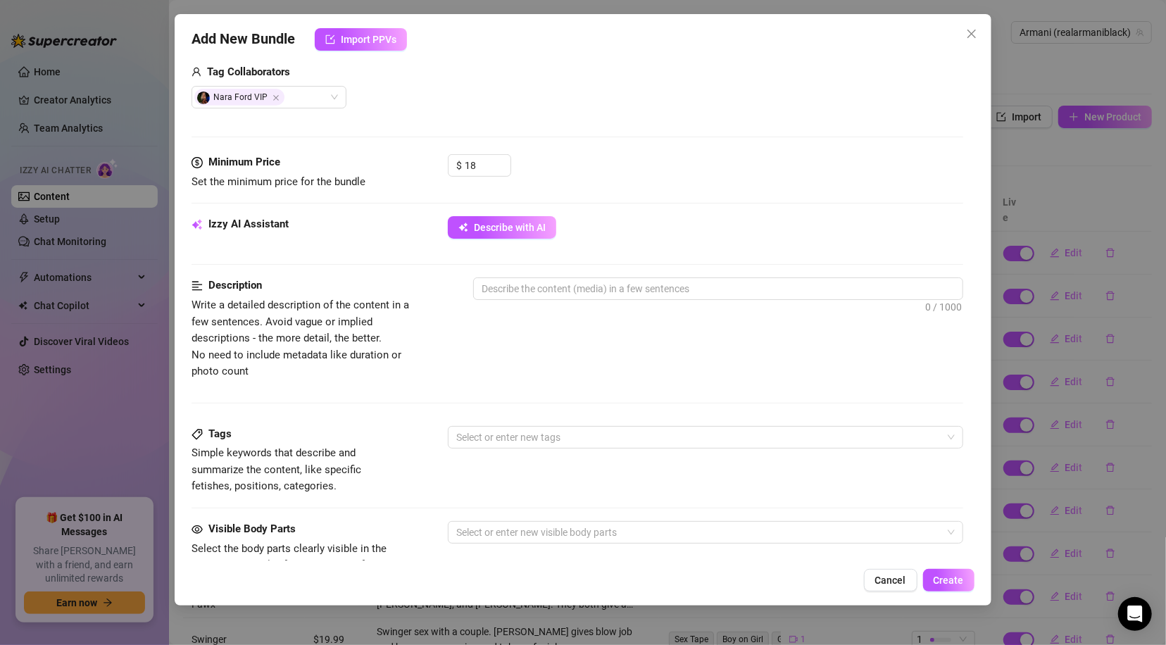
scroll to position [361, 0]
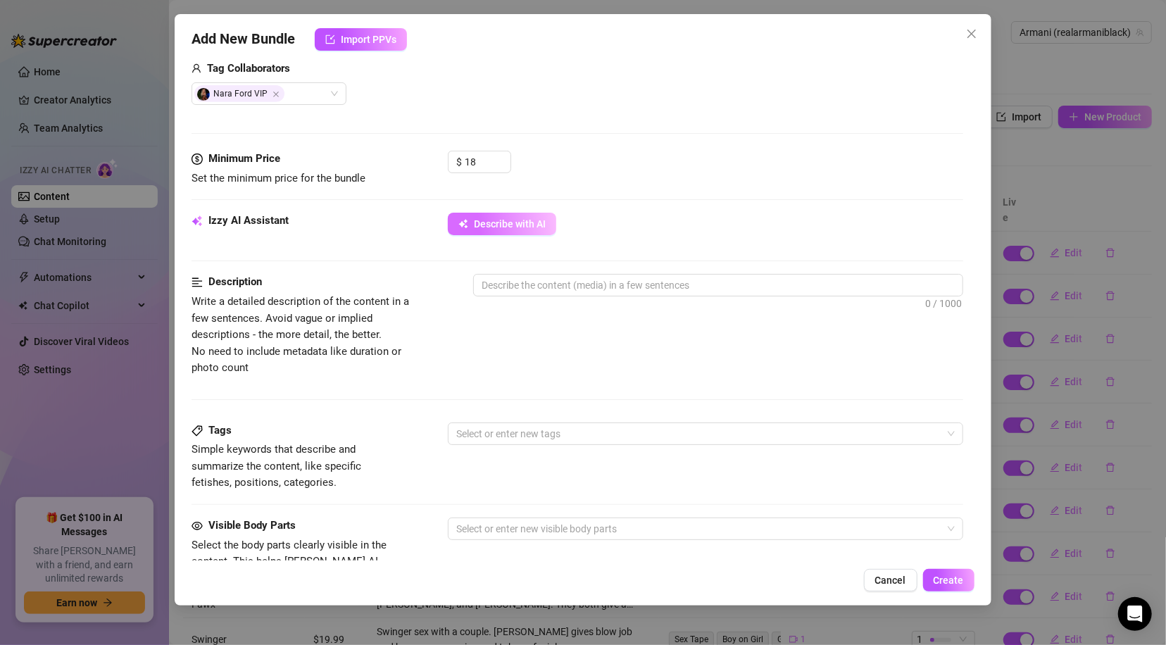
click at [537, 225] on span "Describe with AI" at bounding box center [510, 223] width 72 height 11
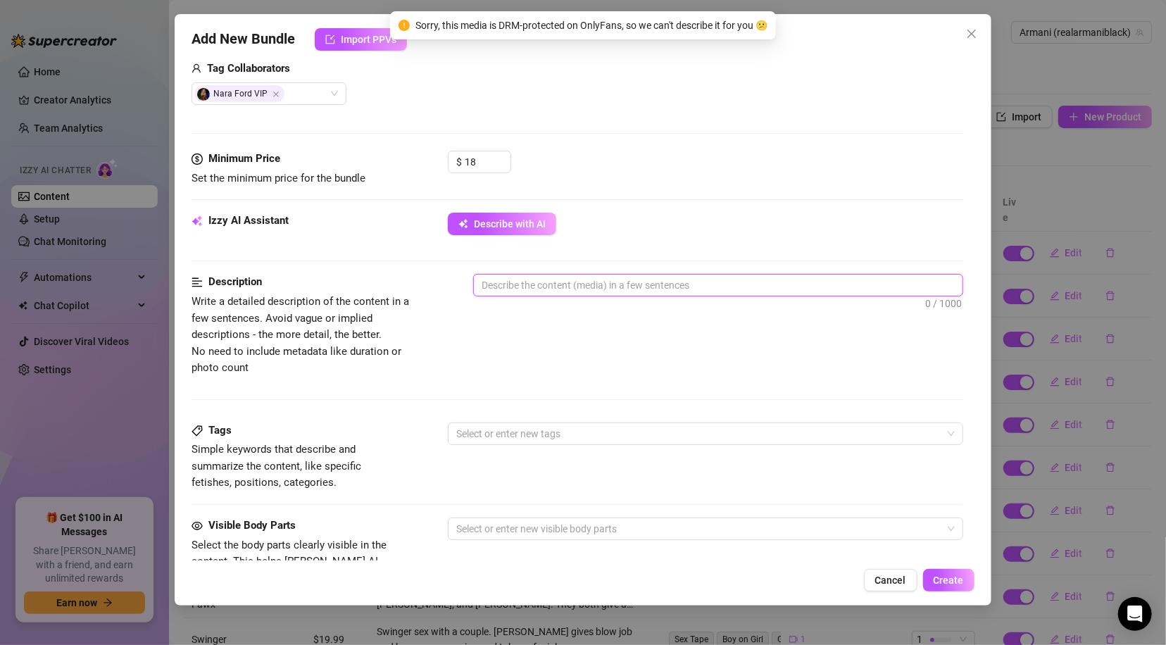
click at [602, 292] on textarea at bounding box center [718, 285] width 488 height 21
type textarea "T"
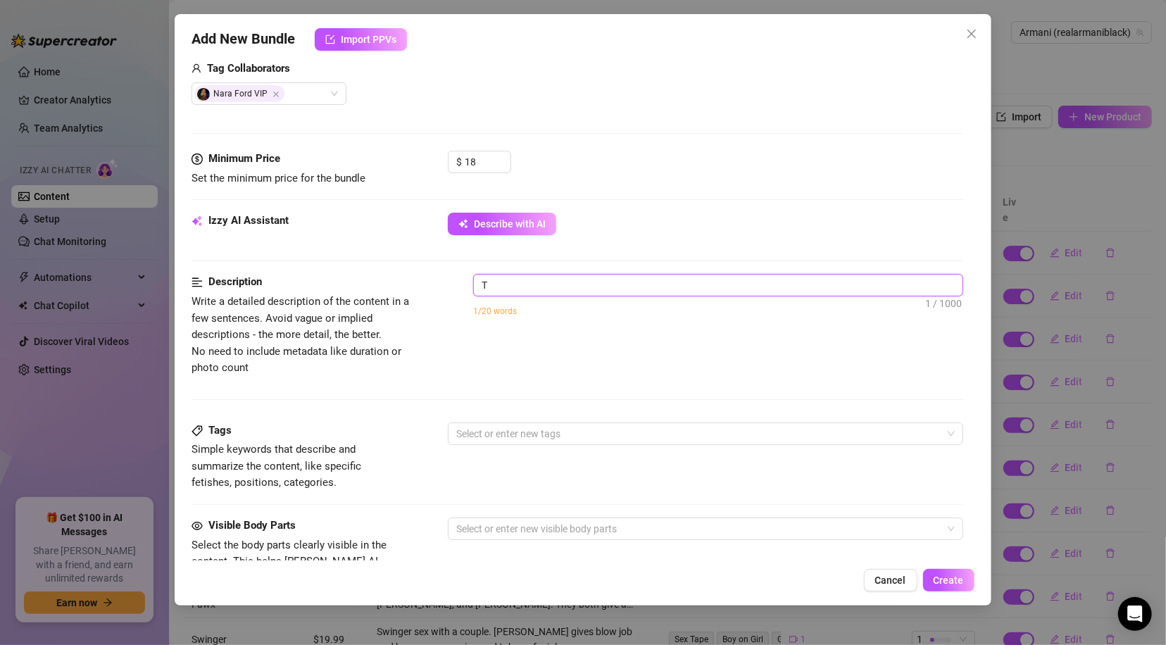
type textarea "Th"
type textarea "Thi"
type textarea "This"
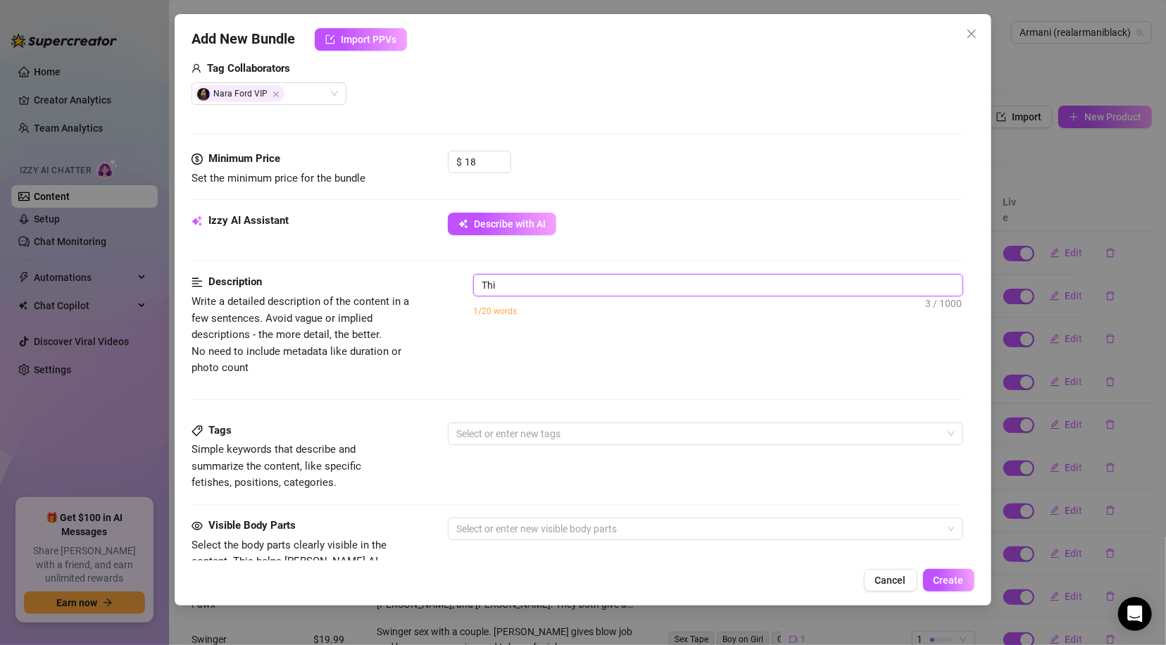
type textarea "This"
type textarea "This i"
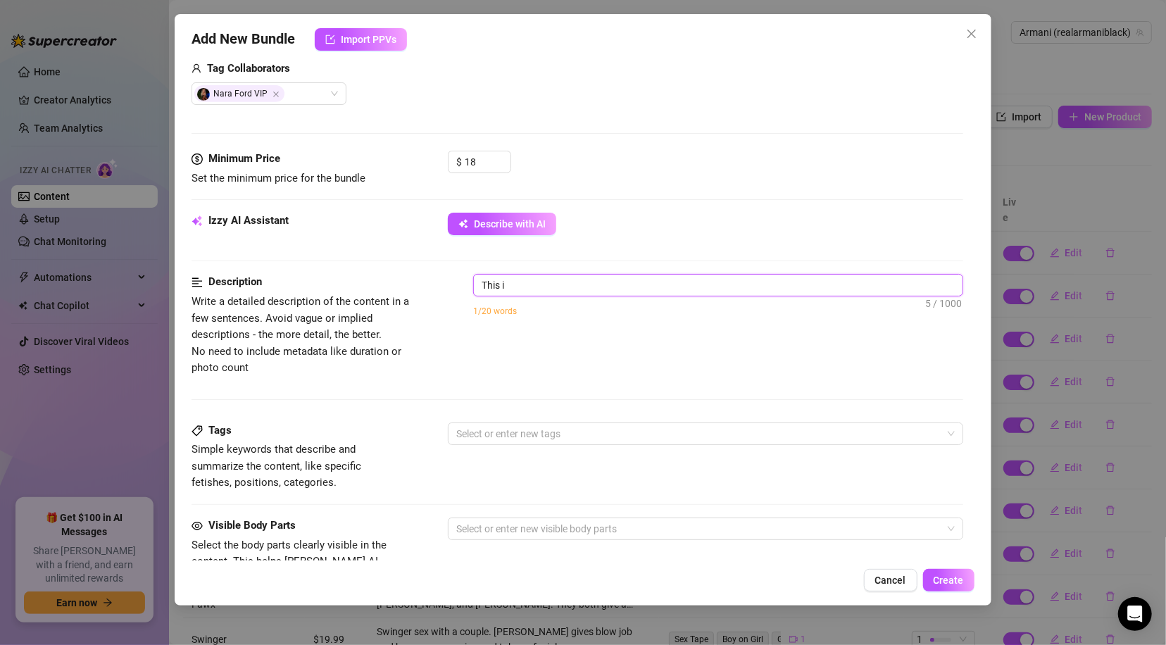
type textarea "This is"
type textarea "This is a"
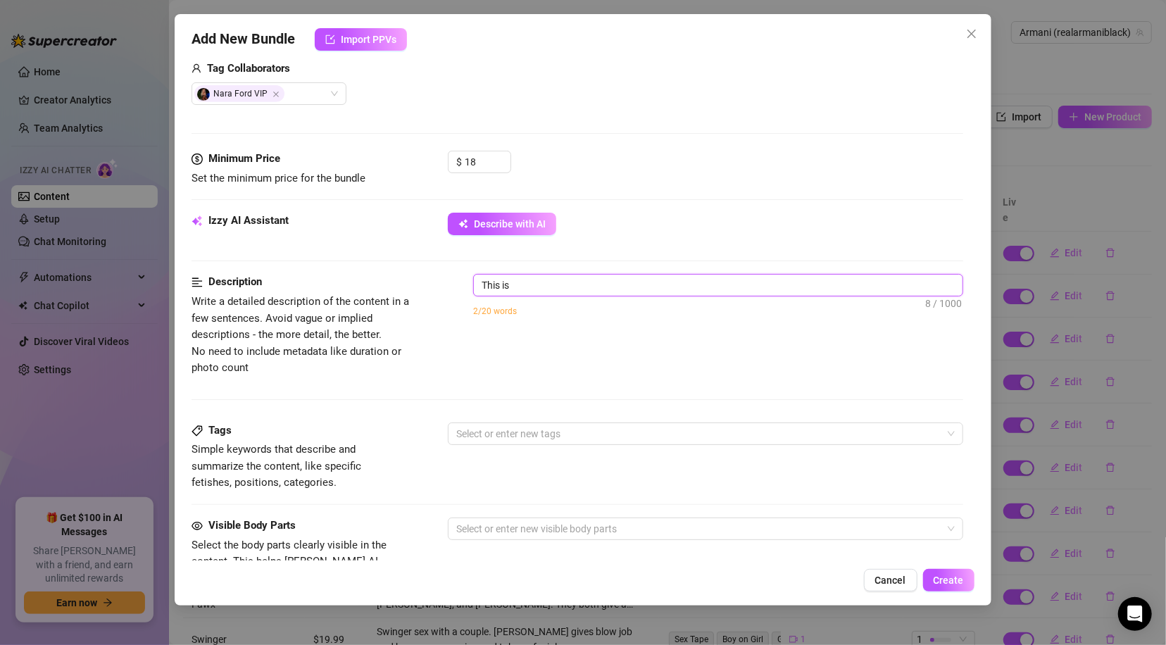
type textarea "This is a"
type textarea "This is a g"
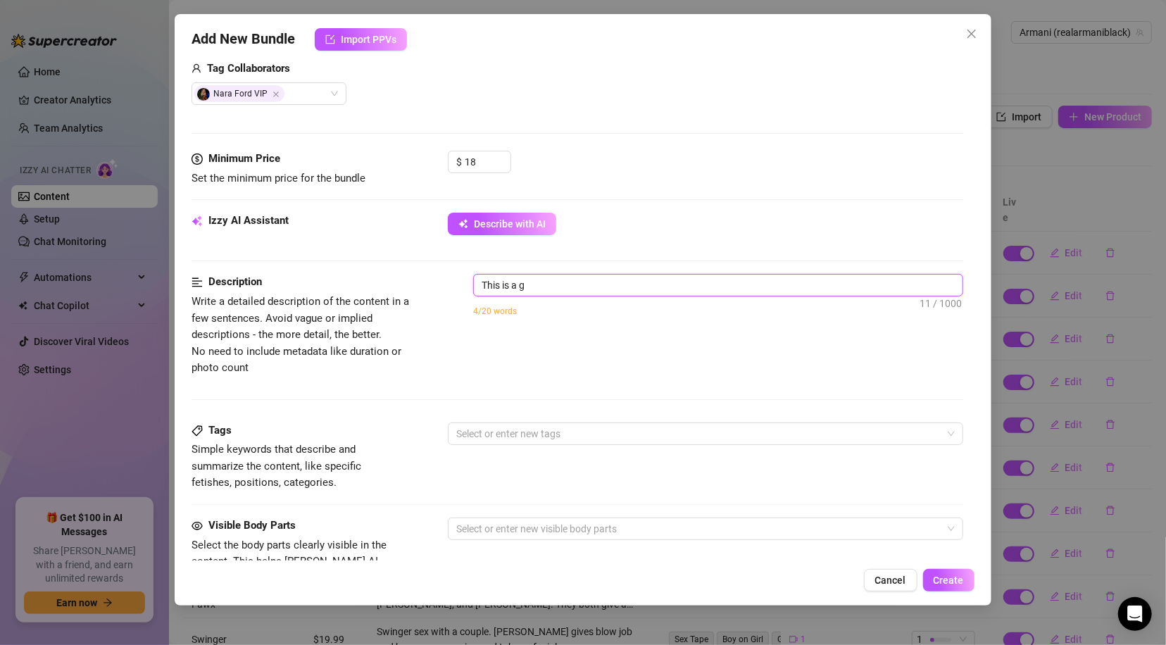
type textarea "This is a gi"
type textarea "This is a gir"
type textarea "This is a girl"
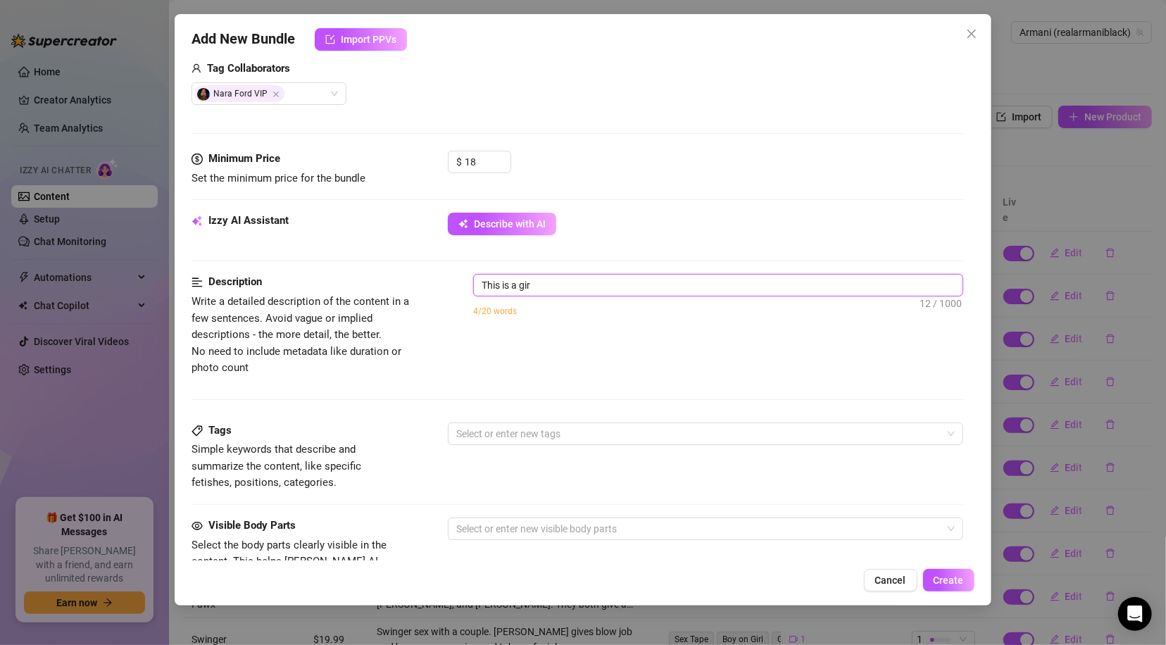
type textarea "This is a girl"
type textarea "This is a girl o"
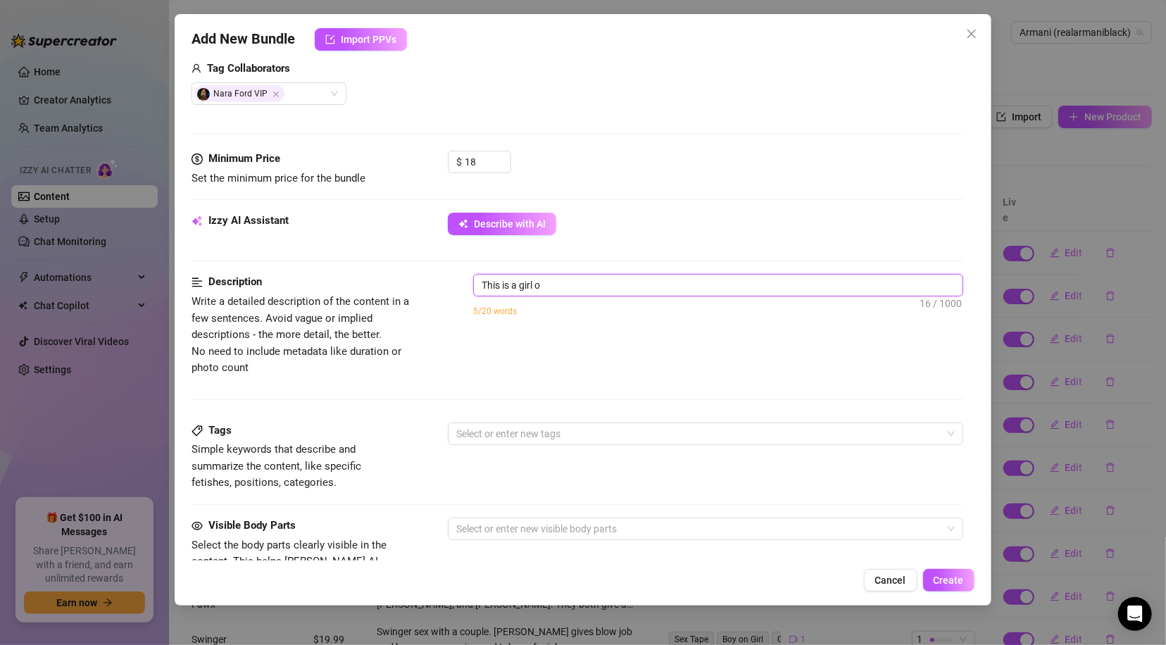
type textarea "This is a girl on"
type textarea "This is a girl on g"
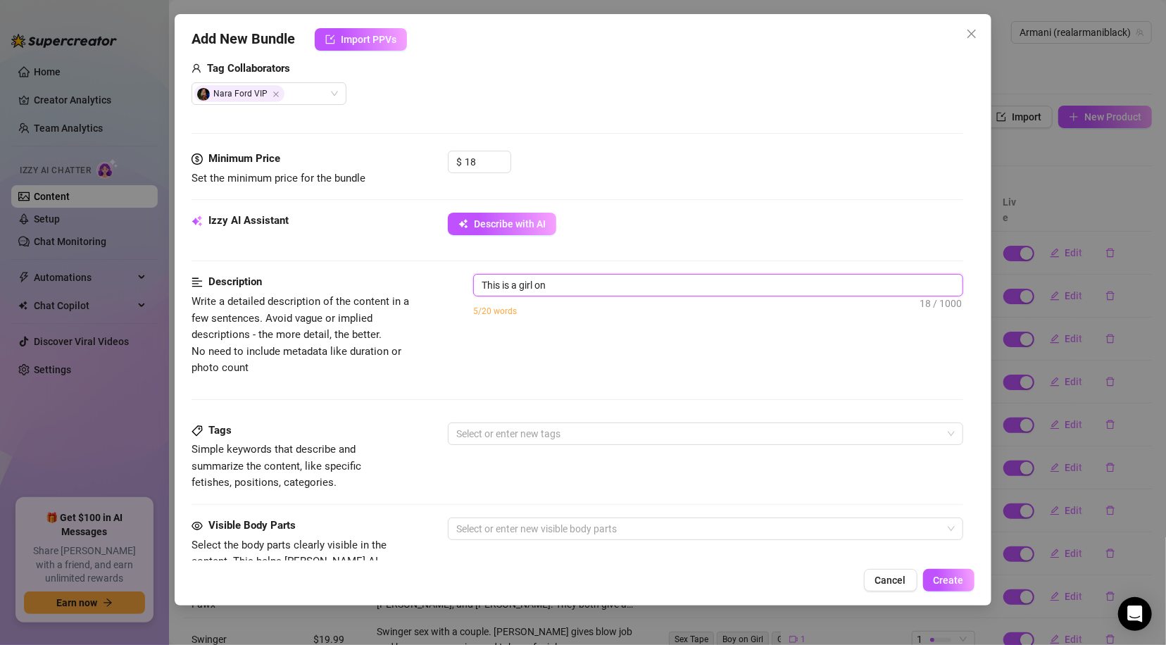
type textarea "This is a girl on g"
type textarea "This is a girl on gi"
type textarea "This is a girl on gir"
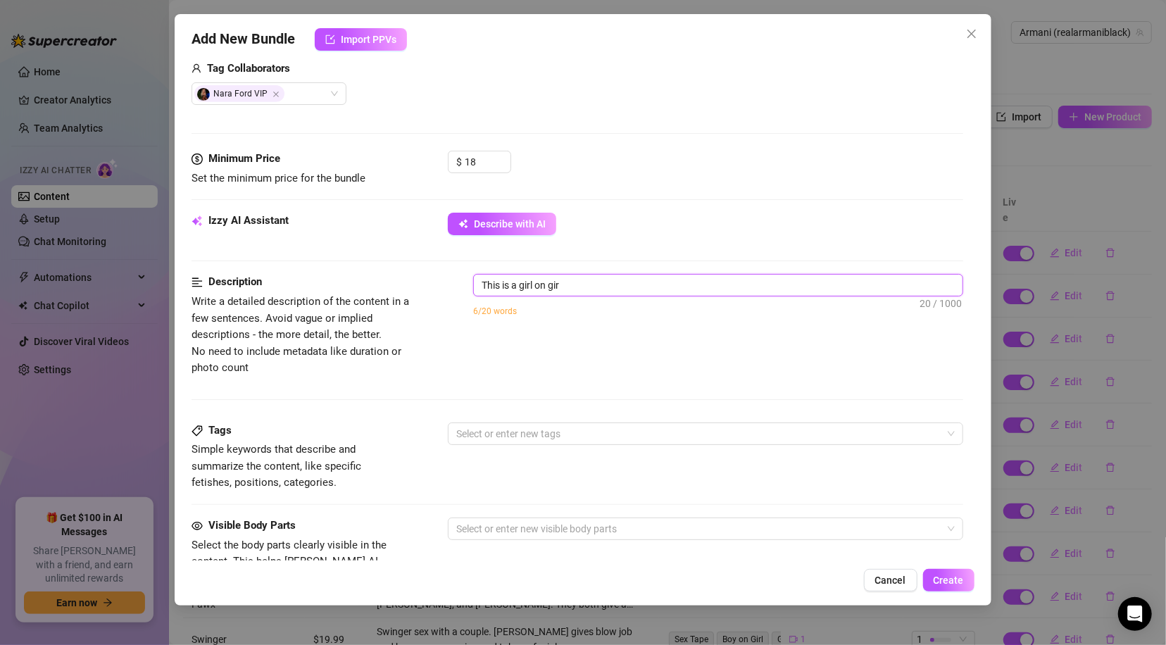
type textarea "This is a girl on girl"
type textarea "This is a girl on girl w"
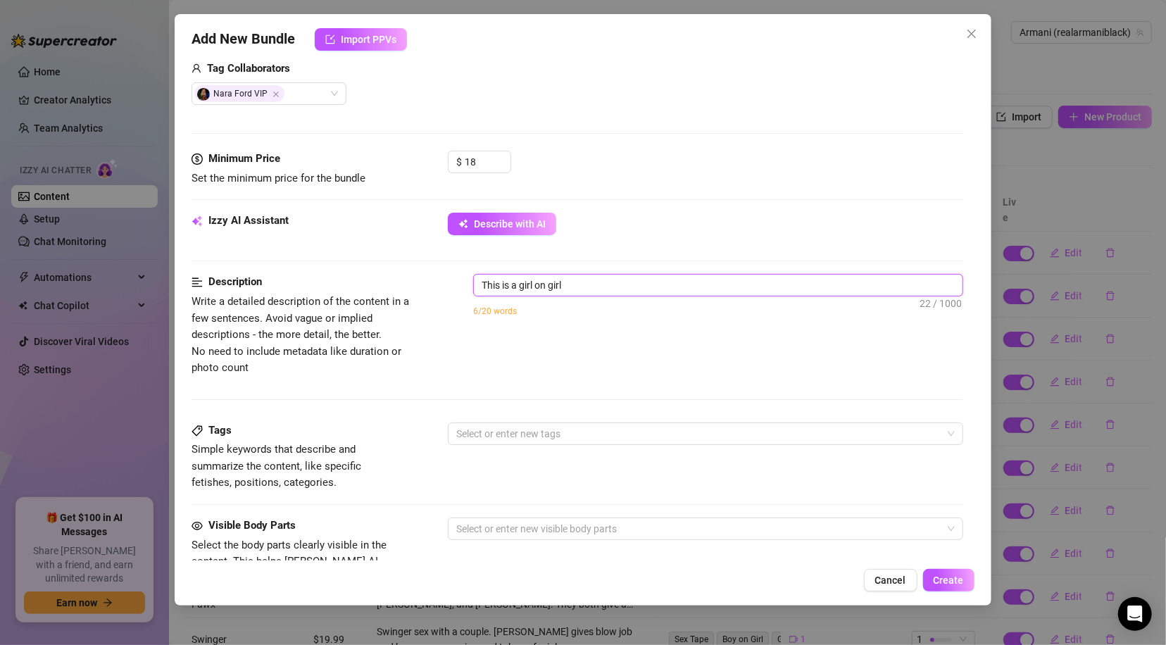
type textarea "This is a girl on girl w"
type textarea "This is a girl on girl wi"
type textarea "This is a girl on girl wit"
type textarea "This is a girl on girl with"
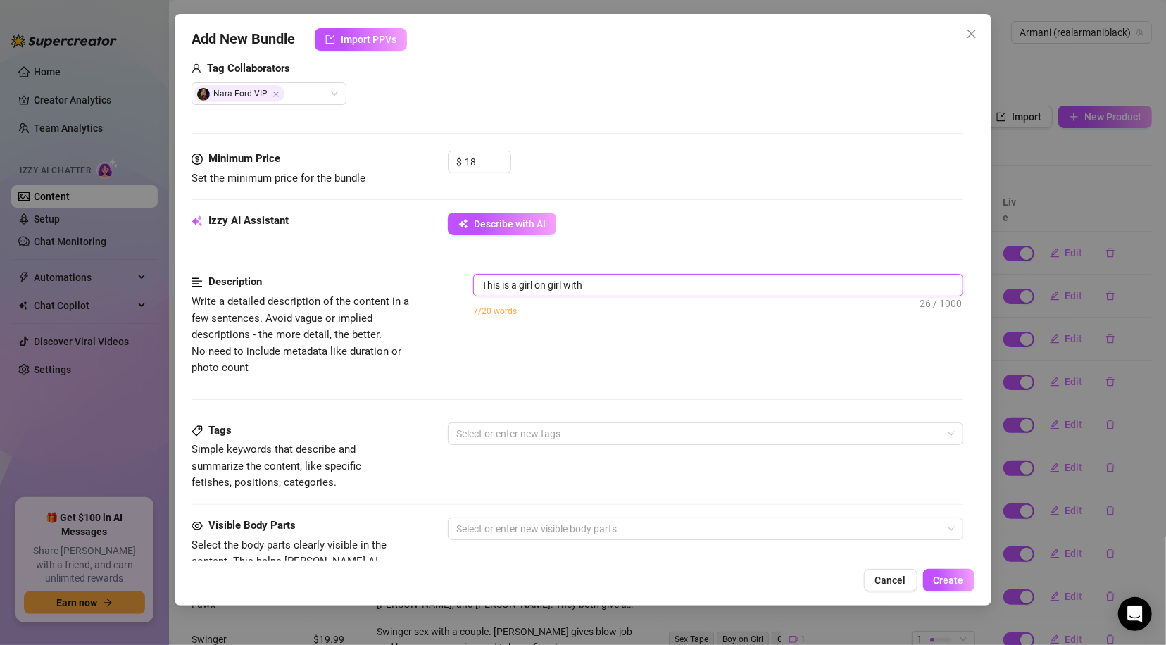
type textarea "This is a girl on girl with"
type textarea "This is a girl on girl with A"
type textarea "This is a girl on girl with Ar"
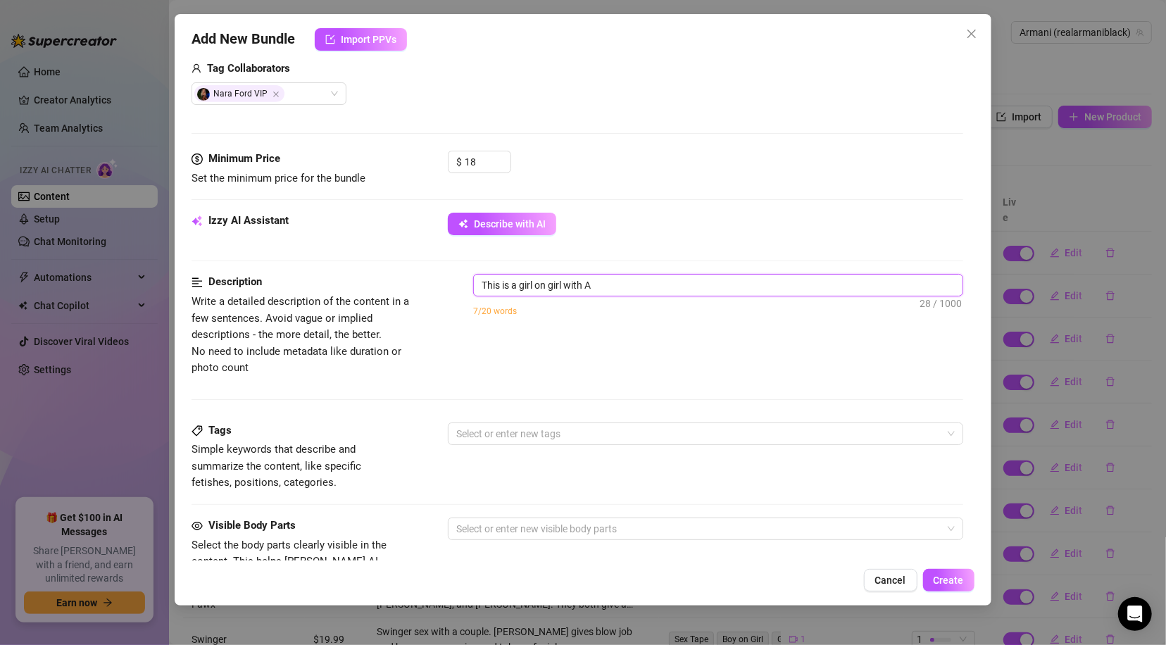
type textarea "This is a girl on girl with Ar"
type textarea "This is a girl on girl with Arm"
type textarea "This is a girl on girl with Arma"
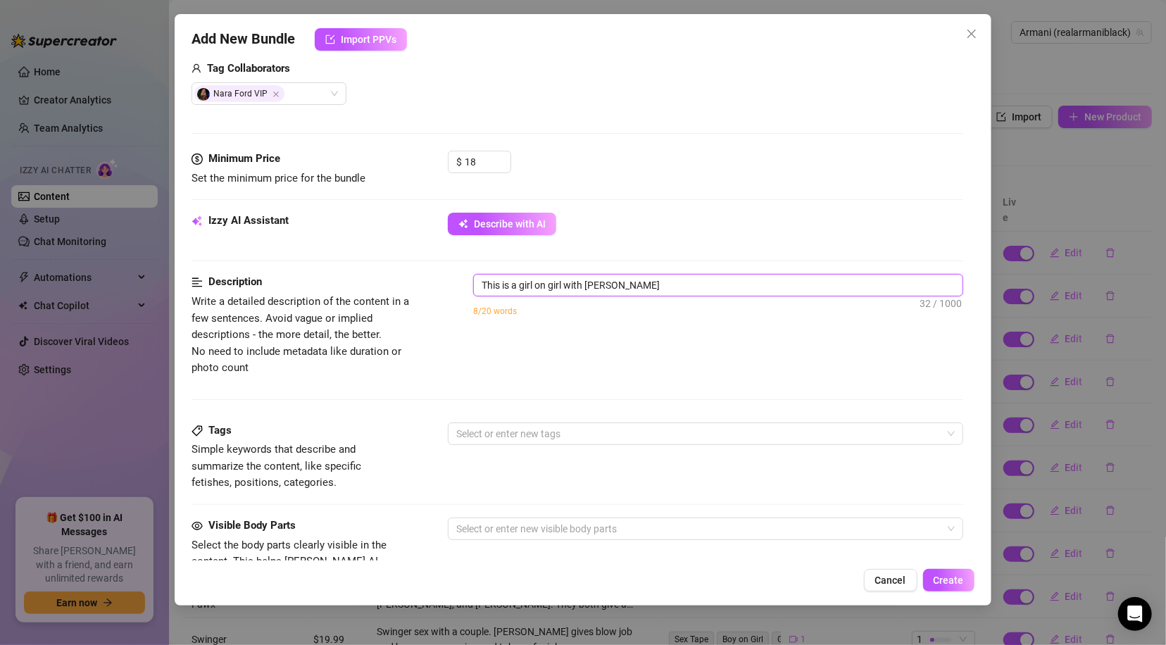
type textarea "This is a girl on girl with Arman"
type textarea "This is a girl on girl with Armani"
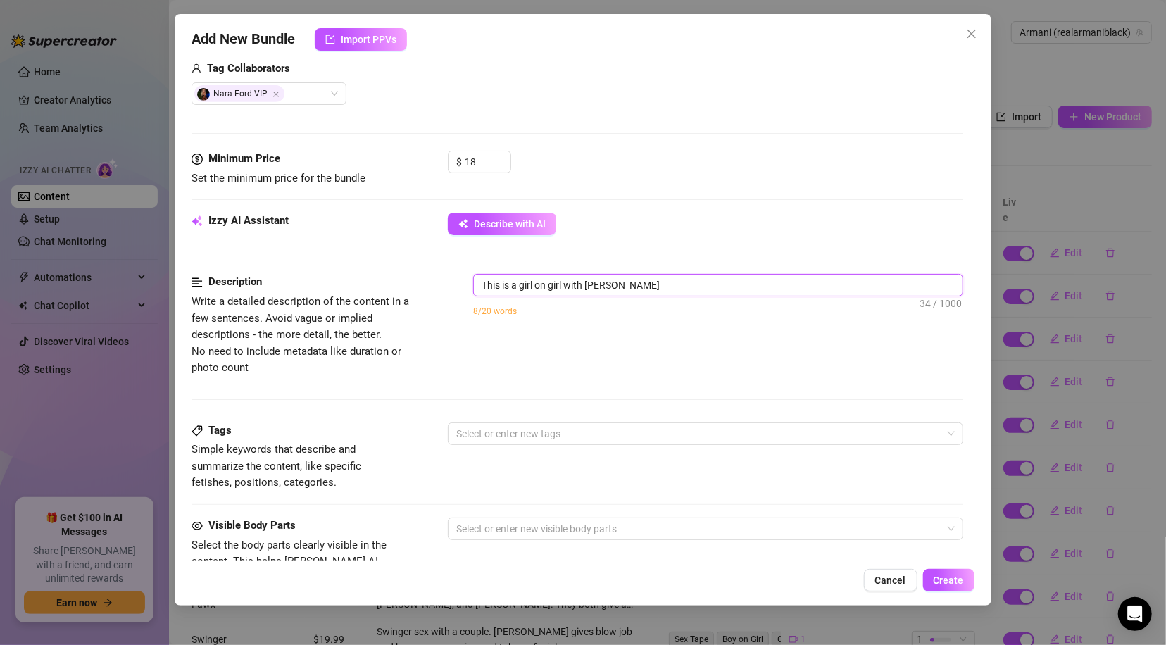
type textarea "This is a girl on girl with Armani"
type textarea "This is a girl on girl with Armani B"
type textarea "This is a girl on girl with Armani Bl"
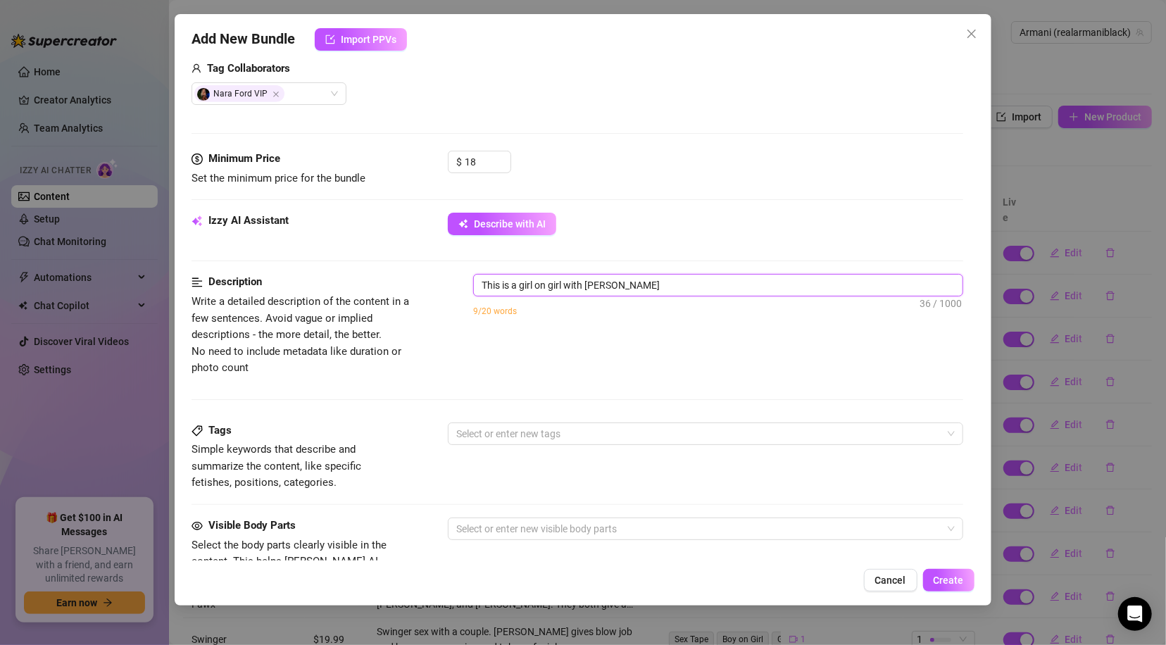
type textarea "This is a girl on girl with Armani Bla"
type textarea "This is a girl on girl with Armani Blac"
type textarea "This is a girl on girl with Armani Black"
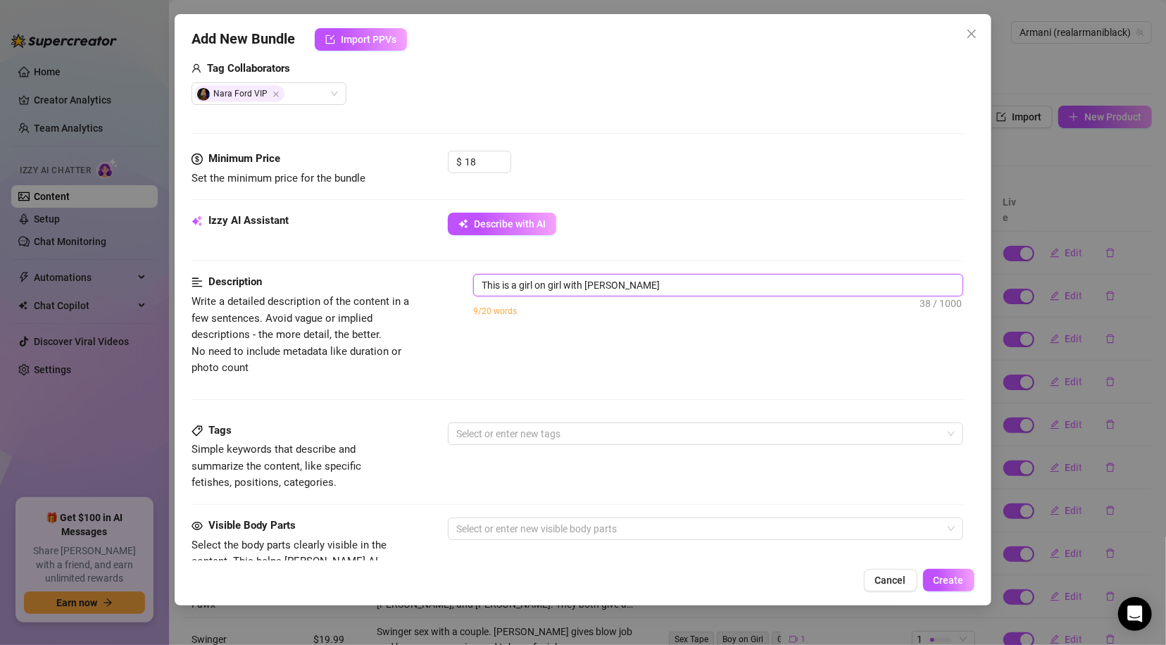
type textarea "This is a girl on girl with Armani Black"
type textarea "This is a girl on girl with Armani Black a"
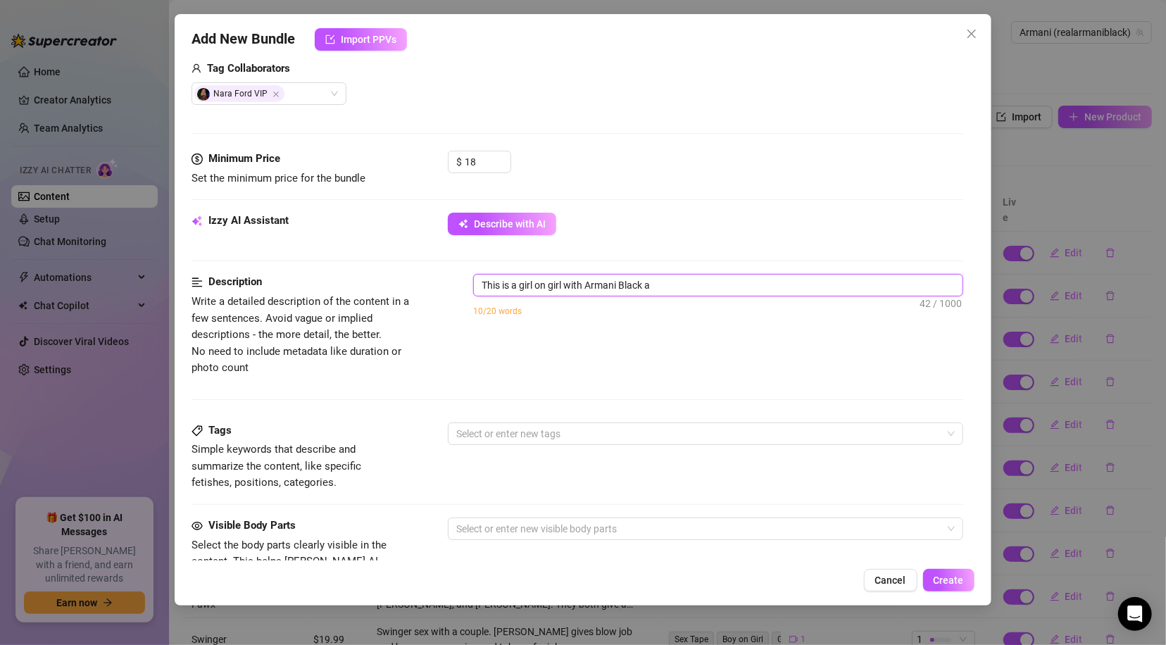
type textarea "This is a girl on girl with Armani Black an"
type textarea "This is a girl on girl with Armani Black and"
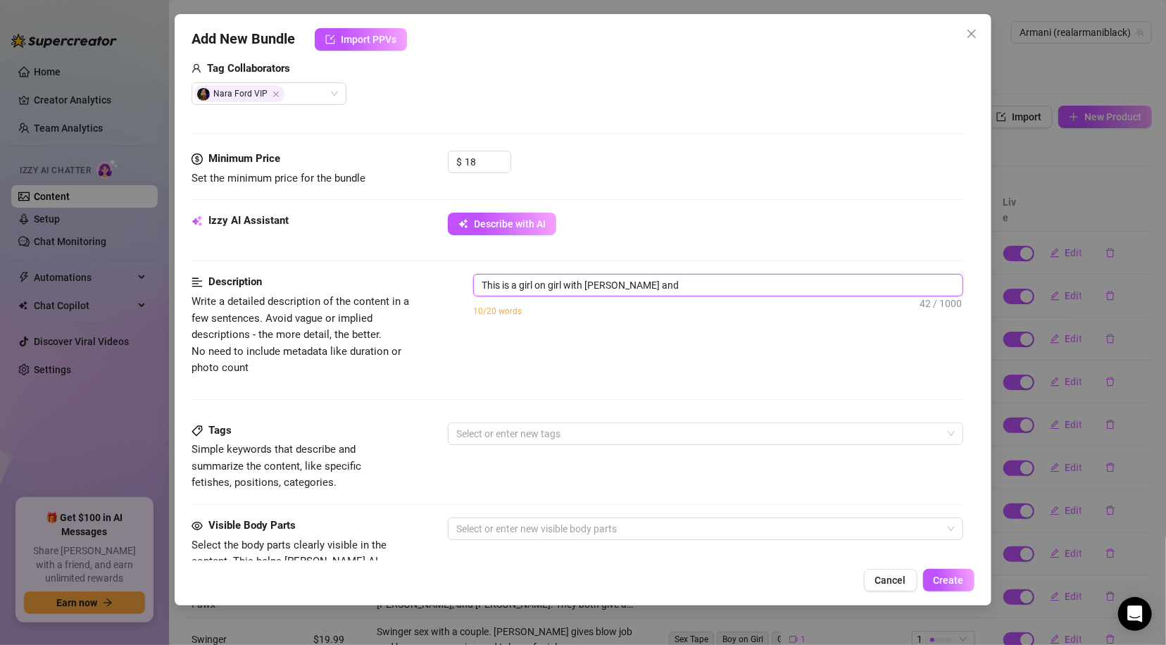
type textarea "This is a girl on girl with Armani Black and"
type textarea "This is a girl on girl with Armani Black and N"
type textarea "This is a girl on girl with Armani Black and Na"
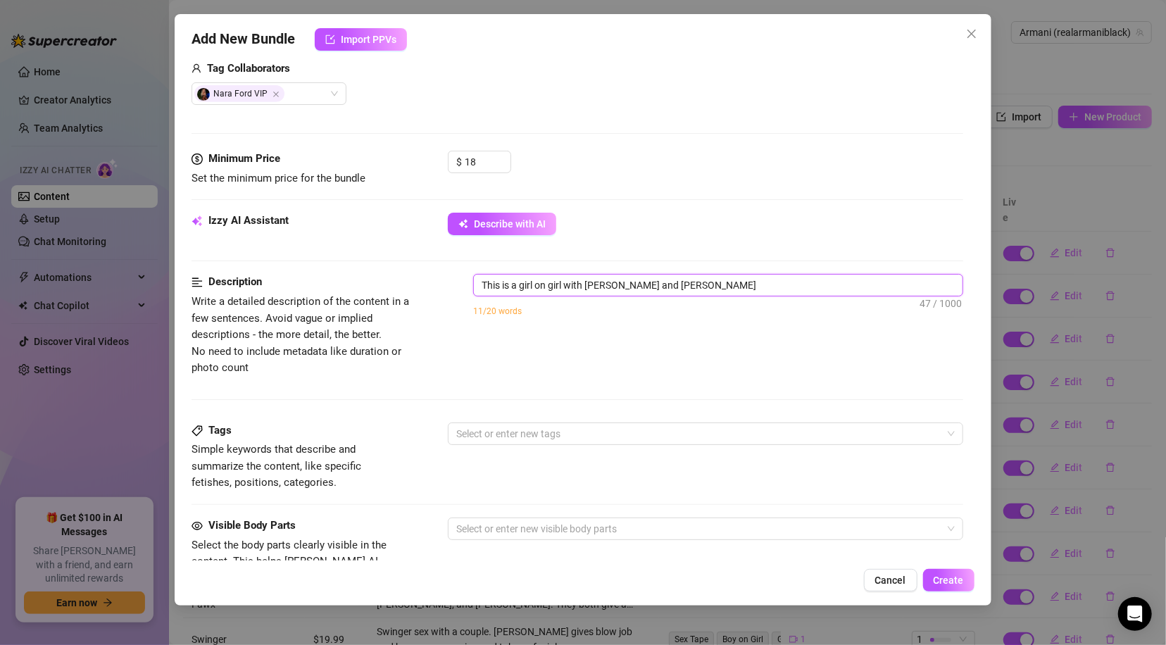
type textarea "This is a girl on girl with Armani Black and Nar"
type textarea "This is a girl on girl with Armani Black and Nara"
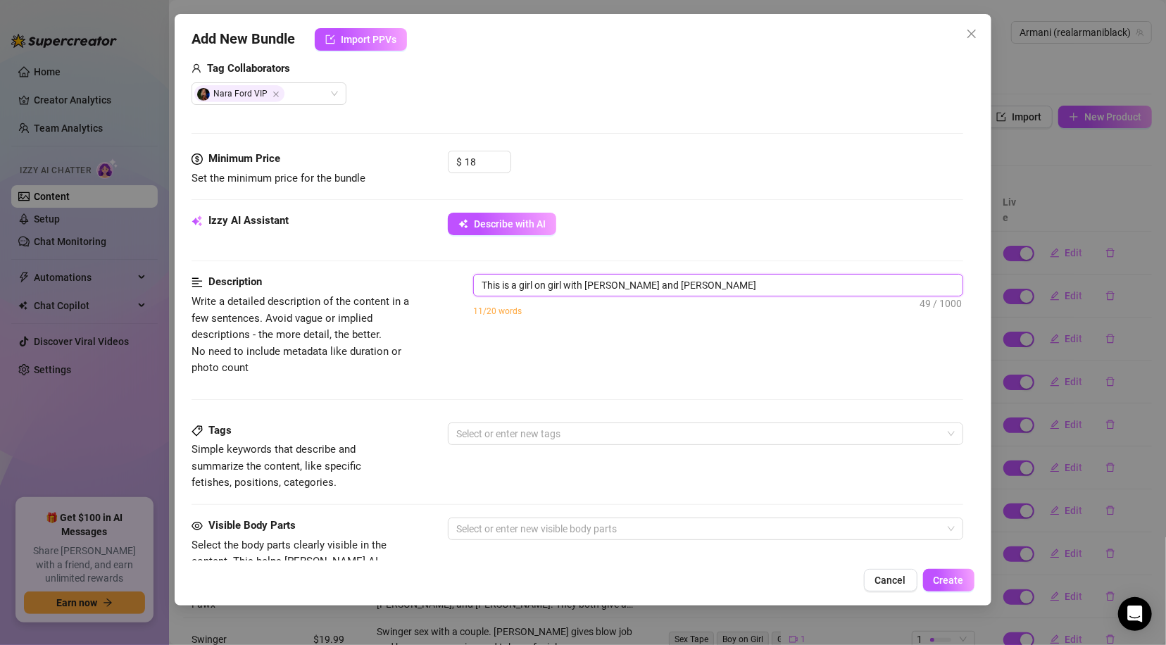
type textarea "This is a girl on girl with Armani Black and Nara"
type textarea "This is a girl on girl with Armani Black and Nara F"
type textarea "This is a girl on girl with Armani Black and Nara Fo"
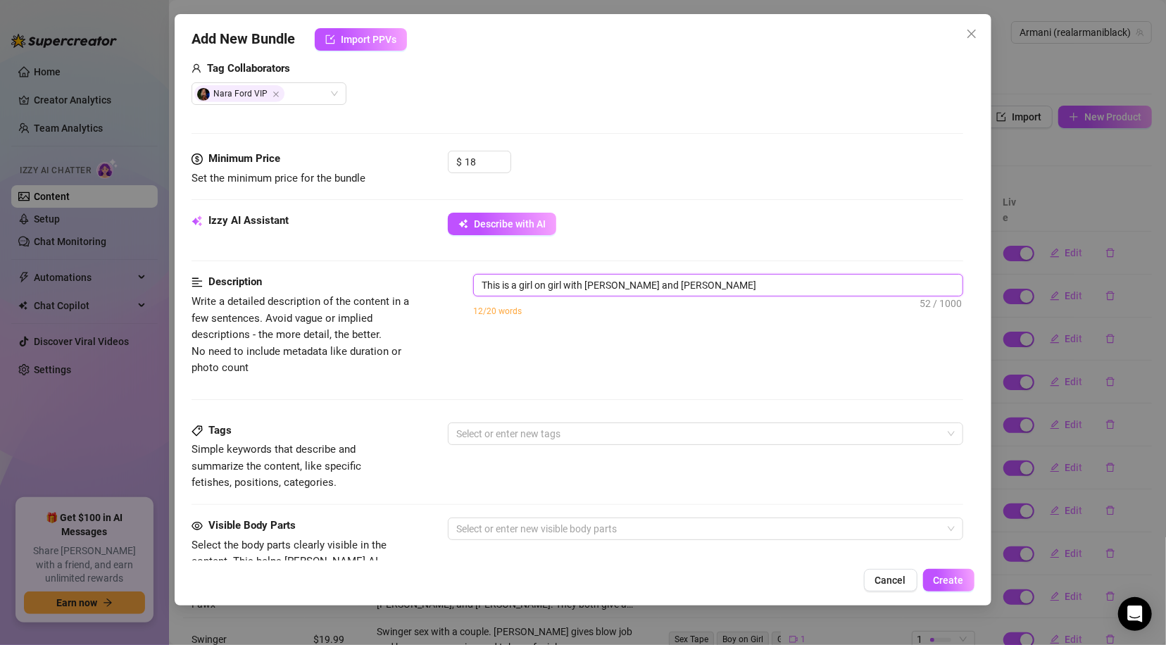
type textarea "This is a girl on girl with Armani Black and Nara For"
type textarea "This is a girl on girl with Armani Black and Nara Ford"
type textarea "This is a girl on girl with Armani Black and Nara Ford."
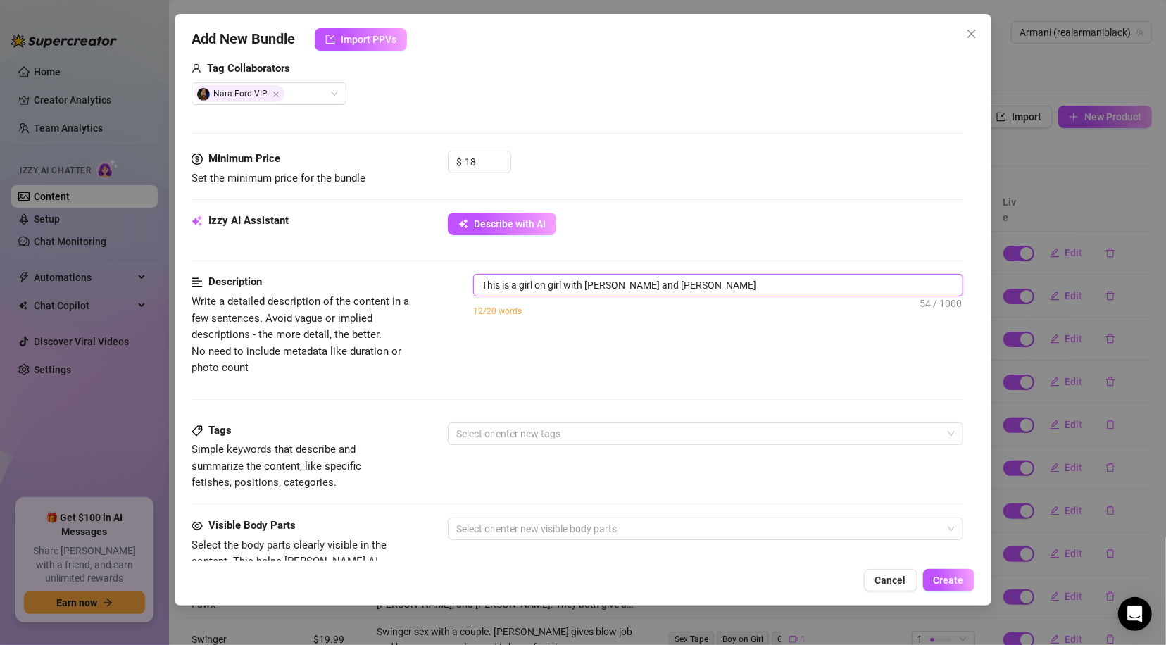
type textarea "This is a girl on girl with Armani Black and Nara Ford."
type textarea "This is a girl on girl with Armani Black and Nara Ford. N"
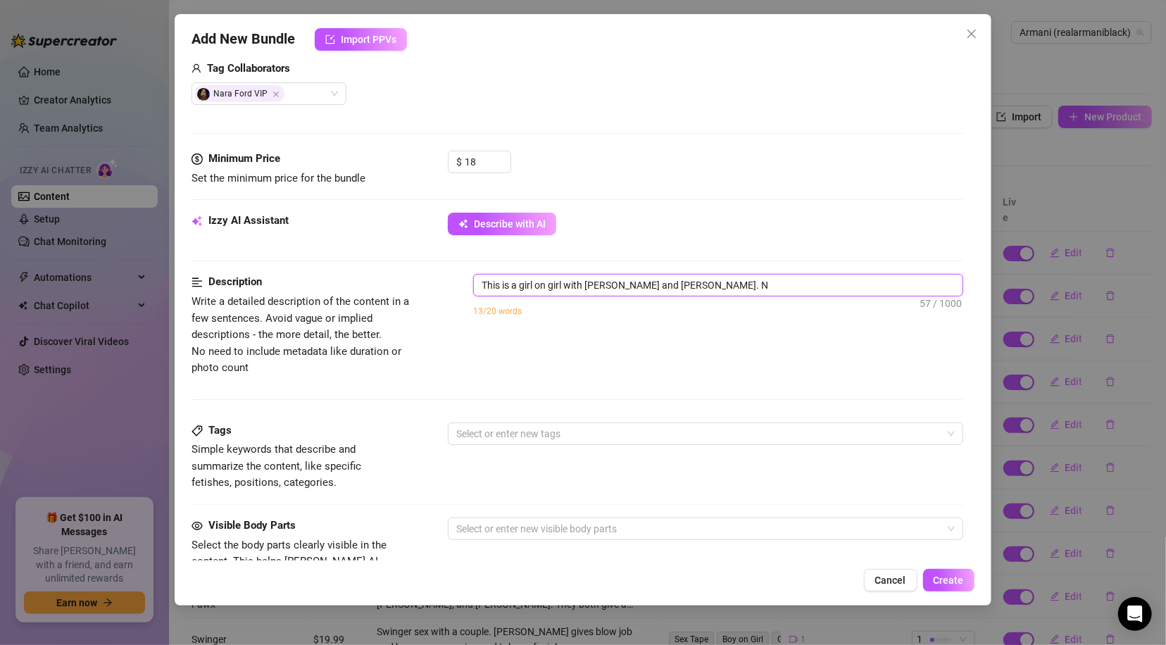
type textarea "This is a girl on girl with Armani Black and Nara Ford. Na"
type textarea "This is a girl on girl with Armani Black and Nara Ford. Nar"
type textarea "This is a girl on girl with Armani Black and Nara Ford. Nara"
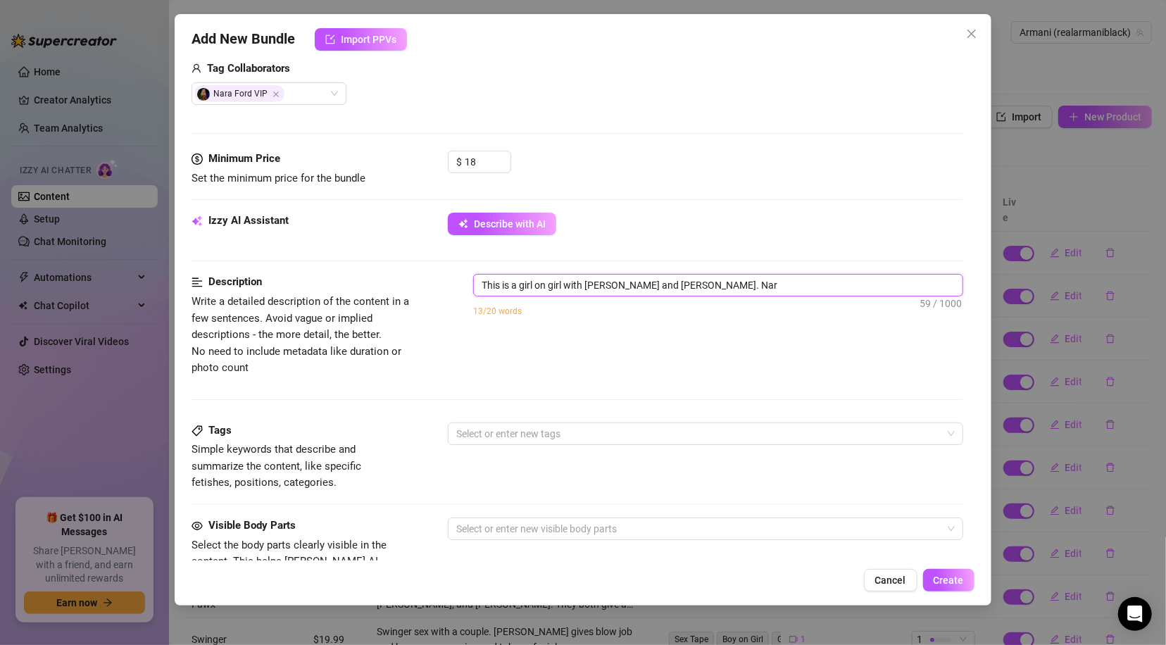
type textarea "This is a girl on girl with Armani Black and Nara Ford. Nara"
type textarea "This is a girl on girl with Armani Black and Nara Ford. Nara F"
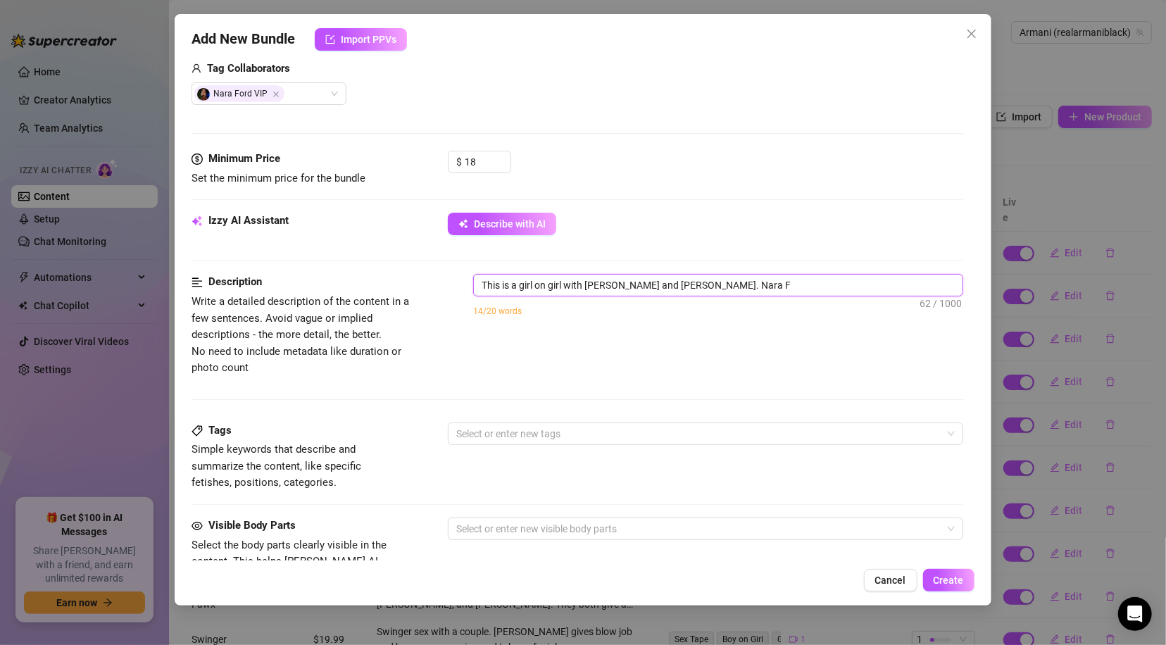
type textarea "This is a girl on girl with Armani Black and Nara Ford. Nara Fo"
type textarea "This is a girl on girl with Armani Black and Nara Ford. Nara For"
type textarea "This is a girl on girl with Armani Black and Nara Ford. Nara Ford"
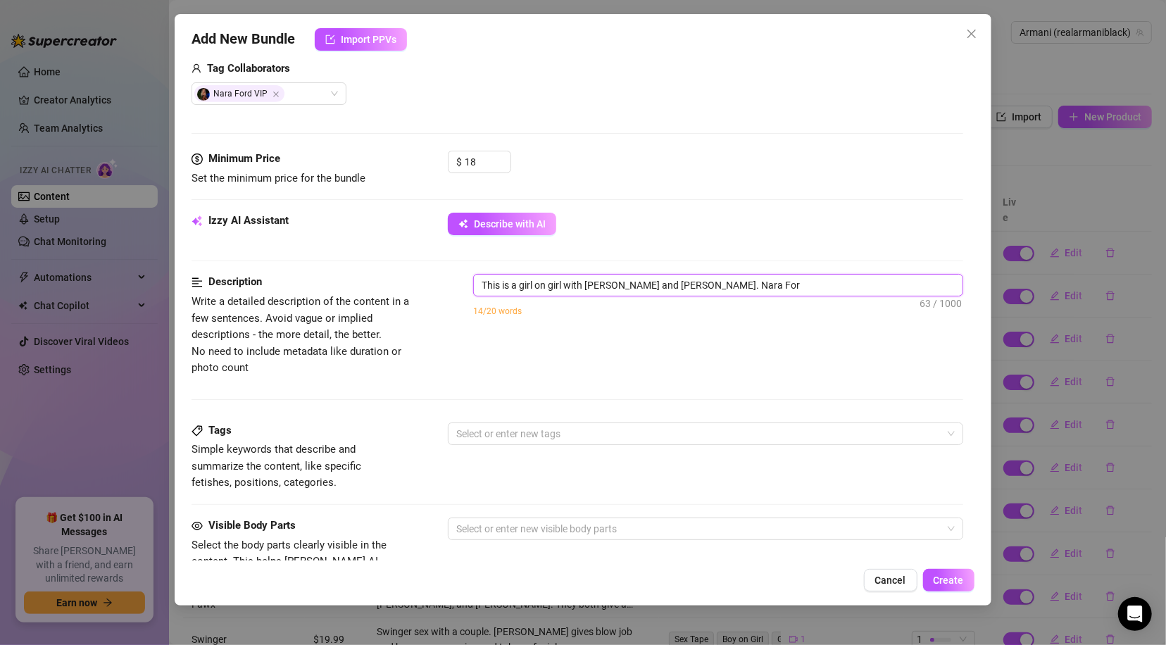
type textarea "This is a girl on girl with Armani Black and Nara Ford. Nara Ford"
type textarea "This is a girl on girl with Armani Black and Nara Ford. Nara Ford i"
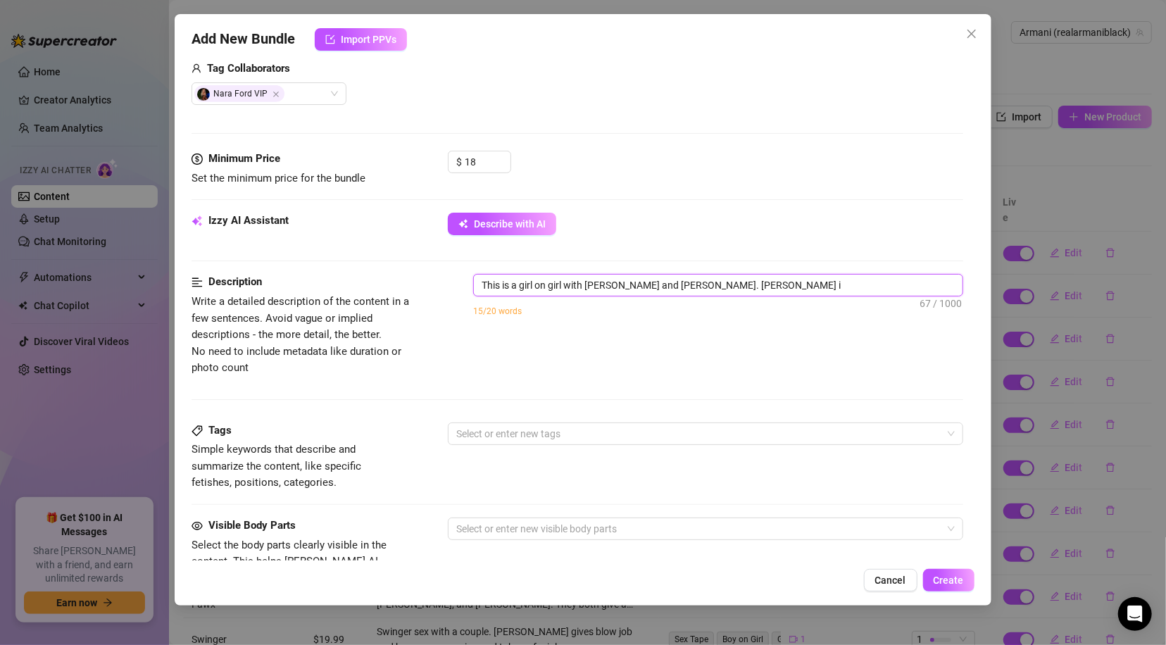
type textarea "This is a girl on girl with Armani Black and Nara Ford. Nara Ford is"
type textarea "This is a girl on girl with Armani Black and Nara Ford. Nara Ford is a"
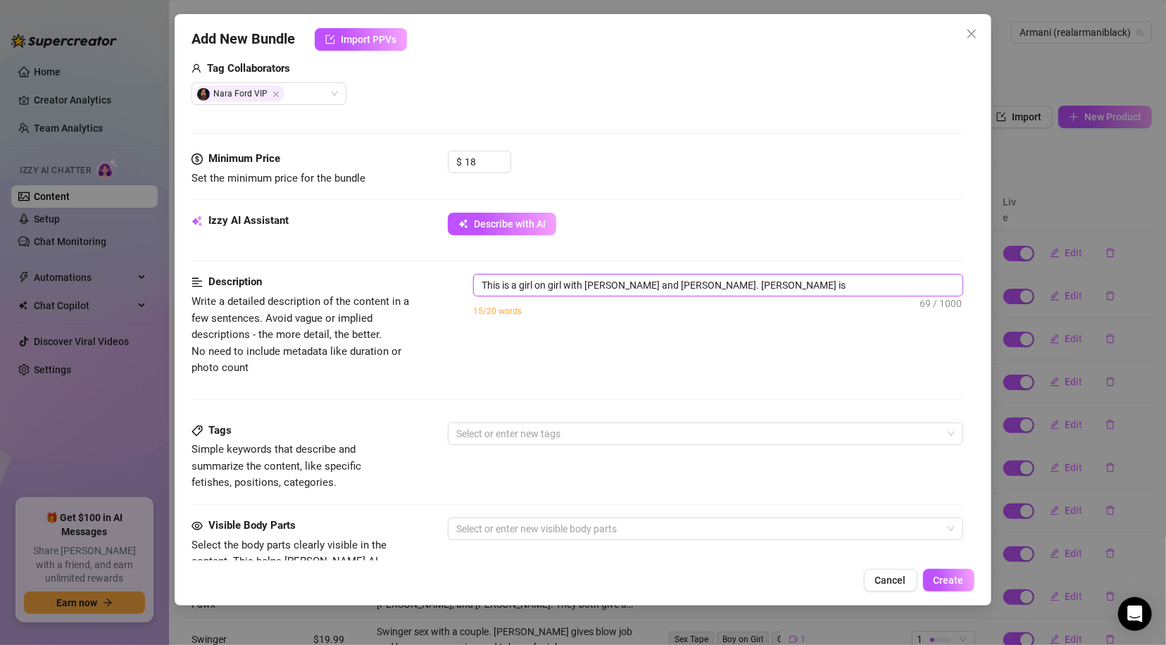
type textarea "This is a girl on girl with Armani Black and Nara Ford. Nara Ford is a"
type textarea "This is a girl on girl with Armani Black and Nara Ford. Nara Ford is a t"
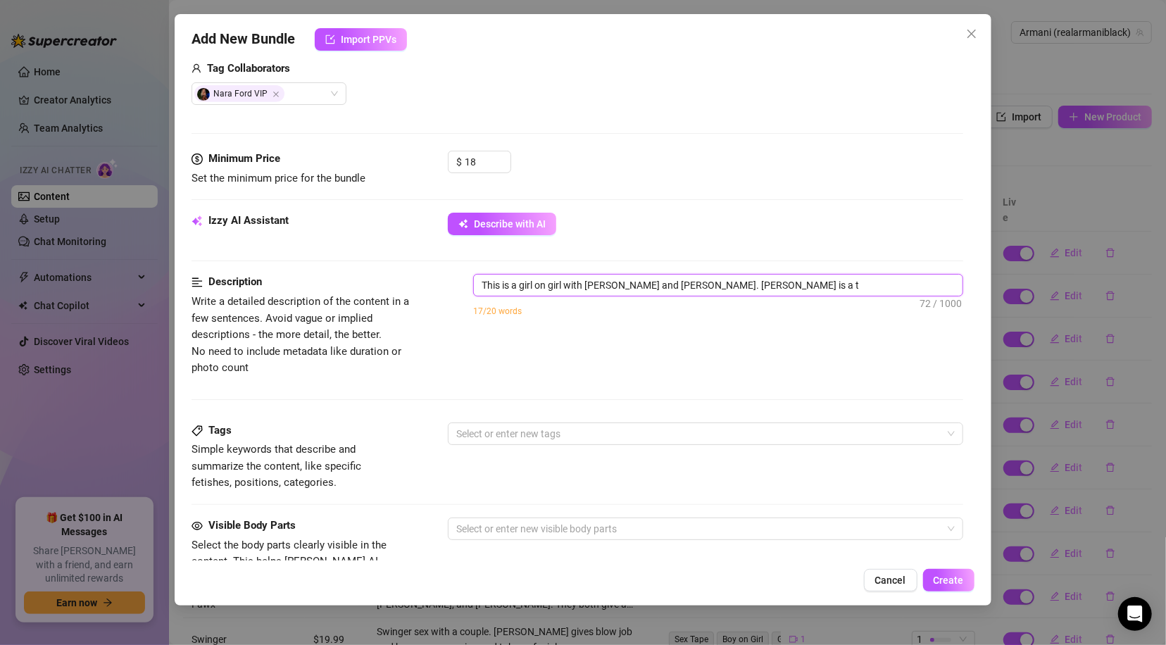
type textarea "This is a girl on girl with Armani Black and Nara Ford. Nara Ford is a tt"
type textarea "This is a girl on girl with Armani Black and Nara Ford. Nara Ford is a tto"
type textarea "This is a girl on girl with Armani Black and Nara Ford. Nara Ford is a ttoo"
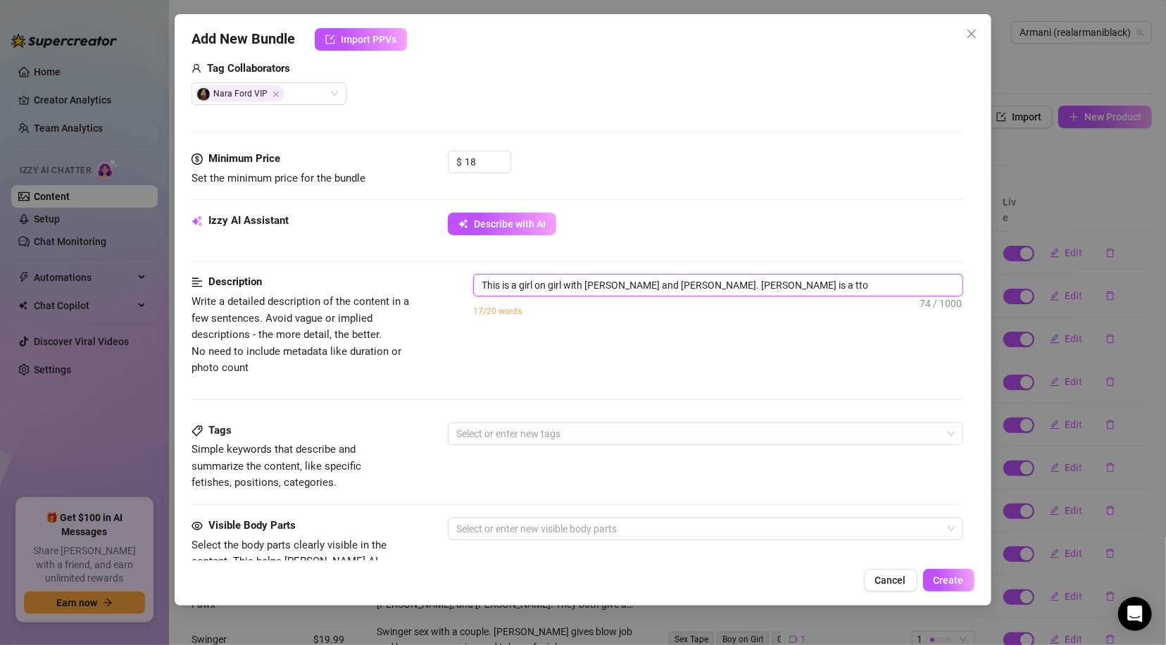
type textarea "This is a girl on girl with Armani Black and Nara Ford. Nara Ford is a ttoo"
type textarea "This is a girl on girl with Armani Black and Nara Ford. Nara Ford is a tto"
type textarea "This is a girl on girl with Armani Black and Nara Ford. Nara Ford is a tt"
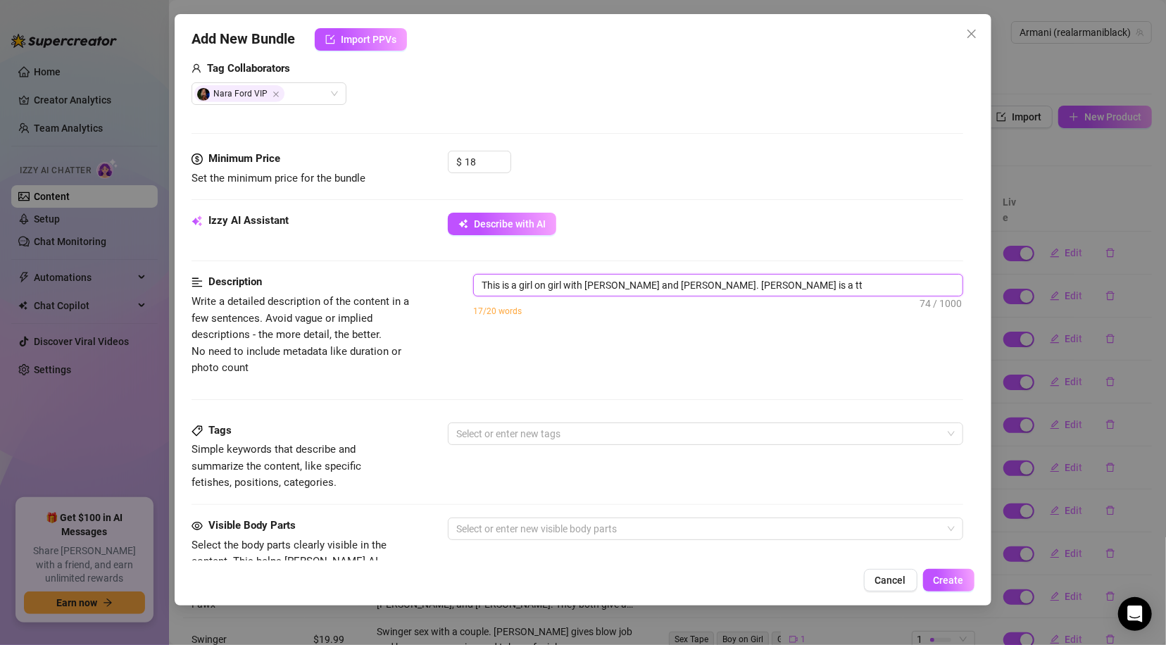
type textarea "This is a girl on girl with Armani Black and Nara Ford. Nara Ford is a t"
type textarea "This is a girl on girl with Armani Black and Nara Ford. Nara Ford is a ta"
type textarea "This is a girl on girl with Armani Black and Nara Ford. Nara Ford is a tat"
type textarea "This is a girl on girl with Armani Black and Nara Ford. Nara Ford is a tatt"
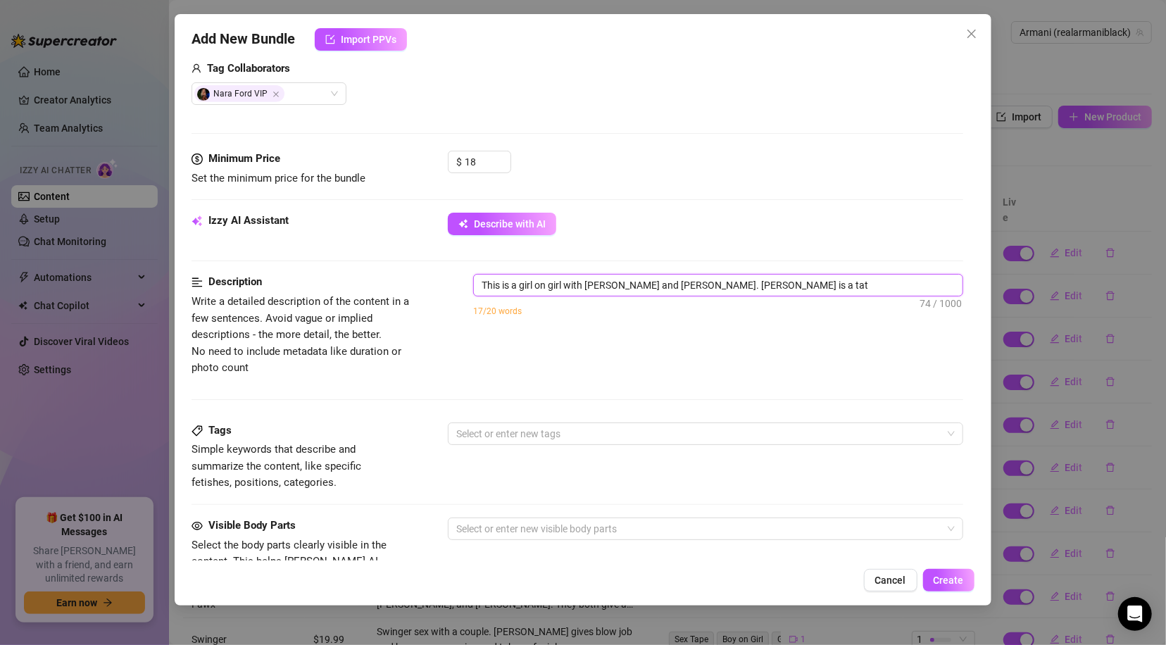
type textarea "This is a girl on girl with Armani Black and Nara Ford. Nara Ford is a tatt"
type textarea "This is a girl on girl with Armani Black and Nara Ford. Nara Ford is a tatto"
type textarea "This is a girl on girl with Armani Black and Nara Ford. Nara Ford is a tattoo"
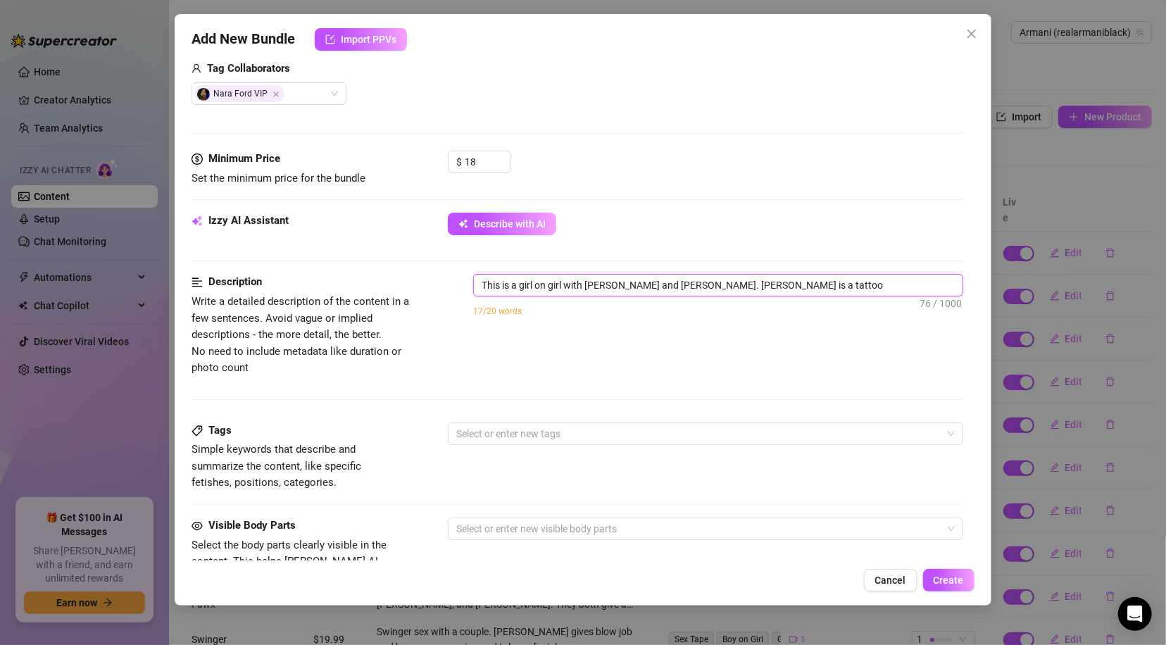
type textarea "This is a girl on girl with Armani Black and Nara Ford. Nara Ford is a tattooe"
type textarea "This is a girl on girl with Armani Black and Nara Ford. Nara Ford is a tattoo"
type textarea "This is a girl on girl with Armani Black and Nara Ford. Nara Ford is a tattooe"
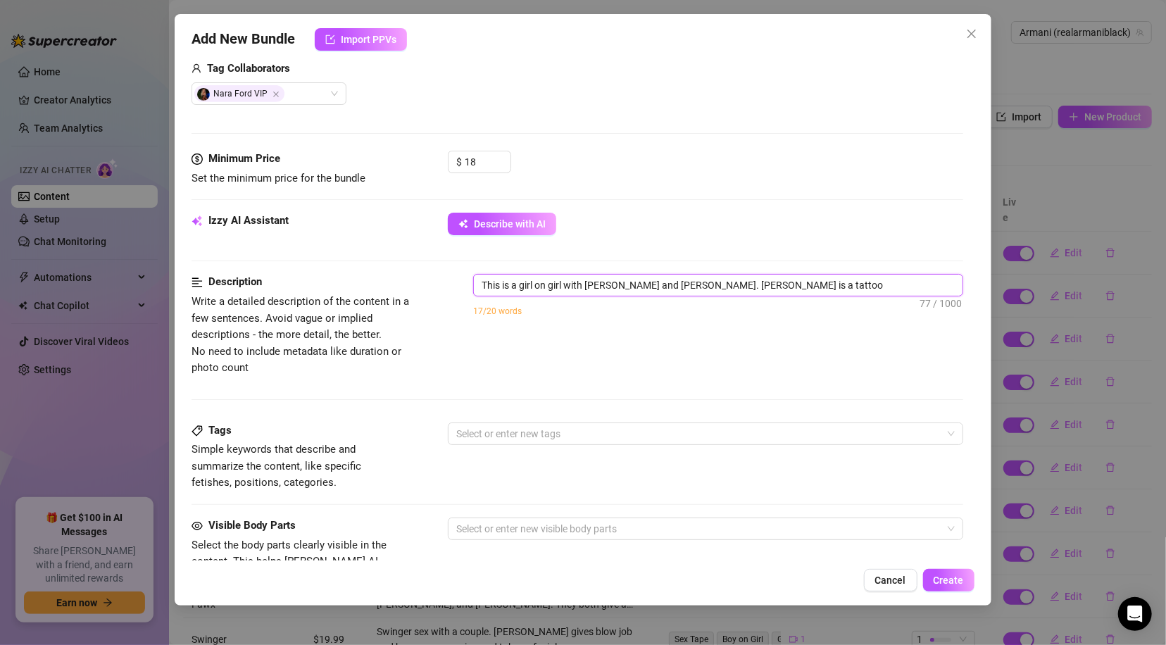
type textarea "This is a girl on girl with Armani Black and Nara Ford. Nara Ford is a tattooe"
type textarea "This is a girl on girl with Armani Black and Nara Ford. Nara Ford is a tattooed"
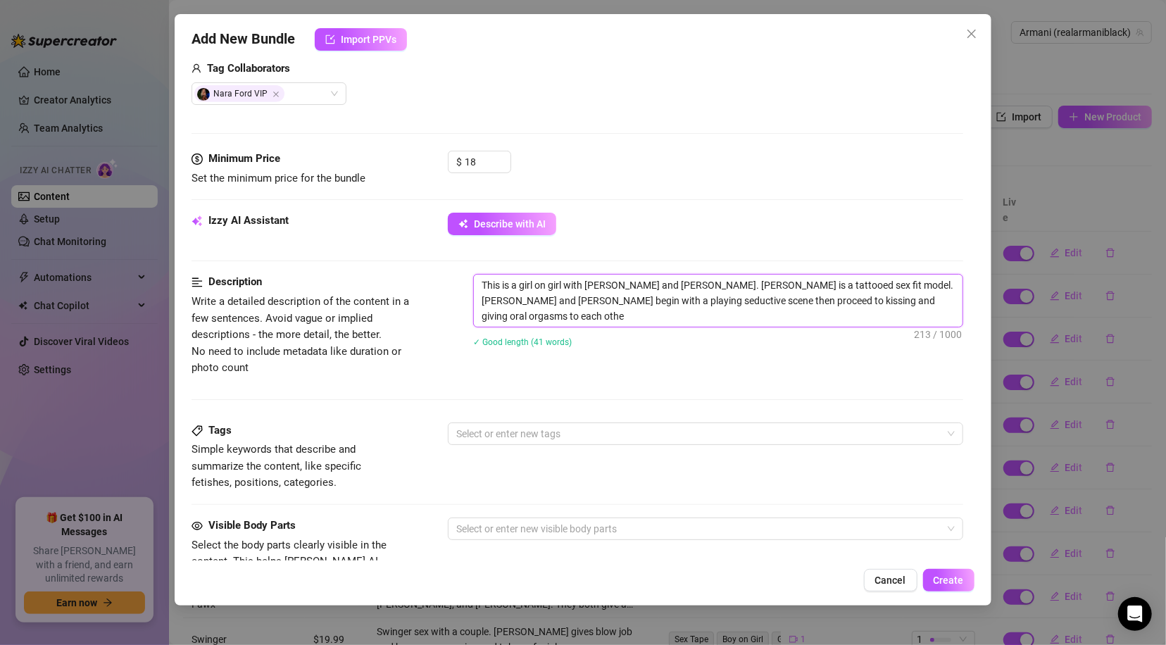
scroll to position [0, 0]
click at [602, 318] on textarea "This is a girl on girl with Armani Black and Nara Ford. Nara Ford is a tattooed…" at bounding box center [718, 301] width 488 height 52
click at [604, 432] on div at bounding box center [698, 434] width 494 height 20
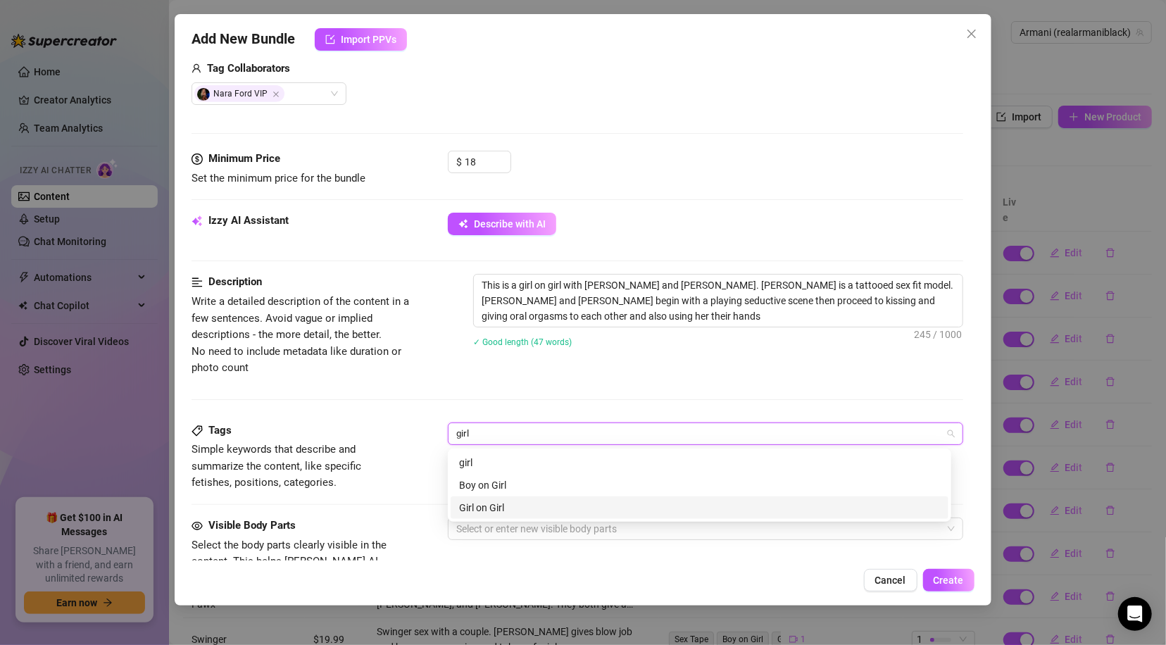
click at [523, 506] on div "Girl on Girl" at bounding box center [699, 507] width 481 height 15
click at [533, 466] on div "oral" at bounding box center [699, 462] width 481 height 15
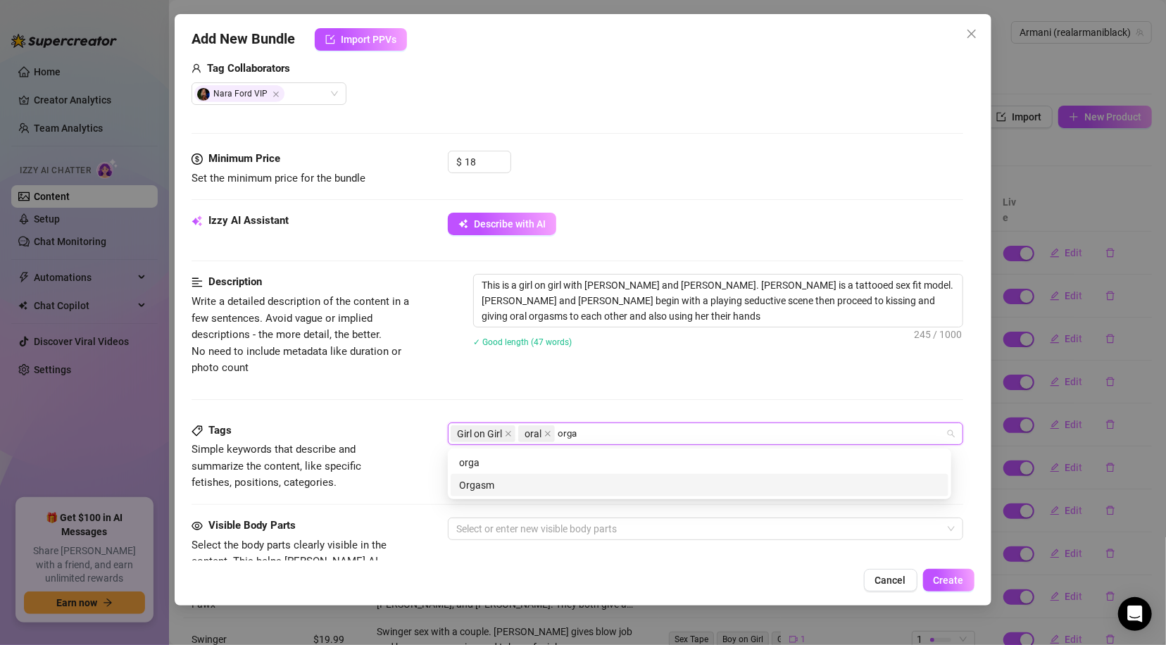
click at [518, 483] on div "Orgasm" at bounding box center [699, 485] width 481 height 15
click at [523, 471] on div "tattoo" at bounding box center [700, 463] width 498 height 23
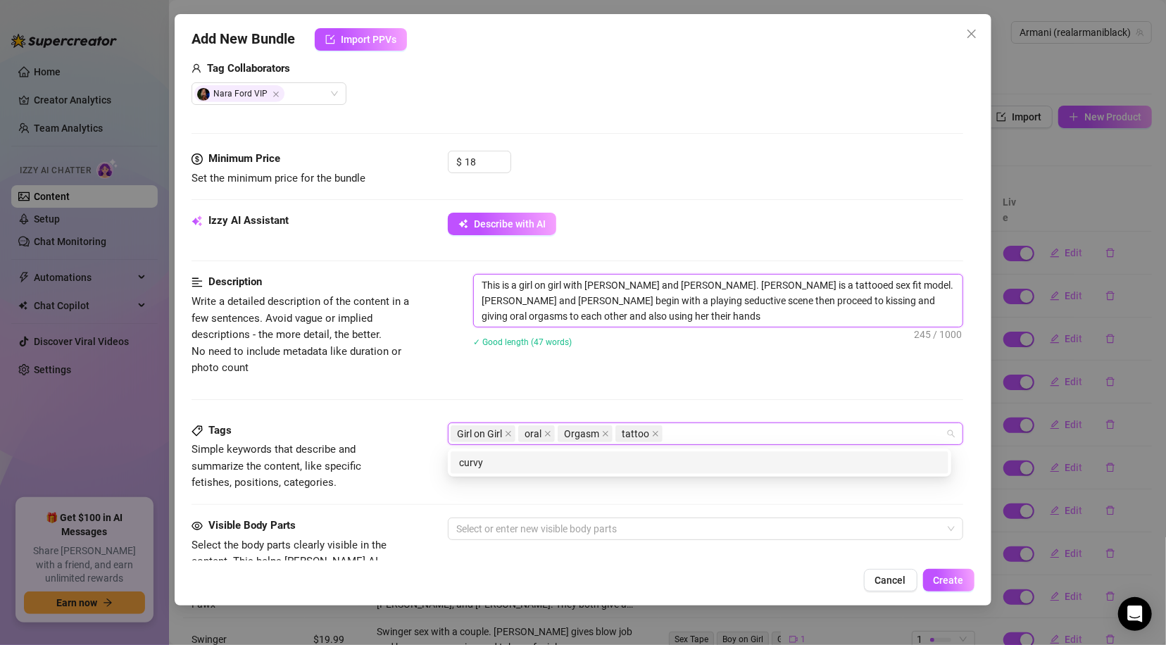
click at [832, 282] on textarea "This is a girl on girl with Armani Black and Nara Ford. Nara Ford is a tattooed…" at bounding box center [718, 301] width 488 height 52
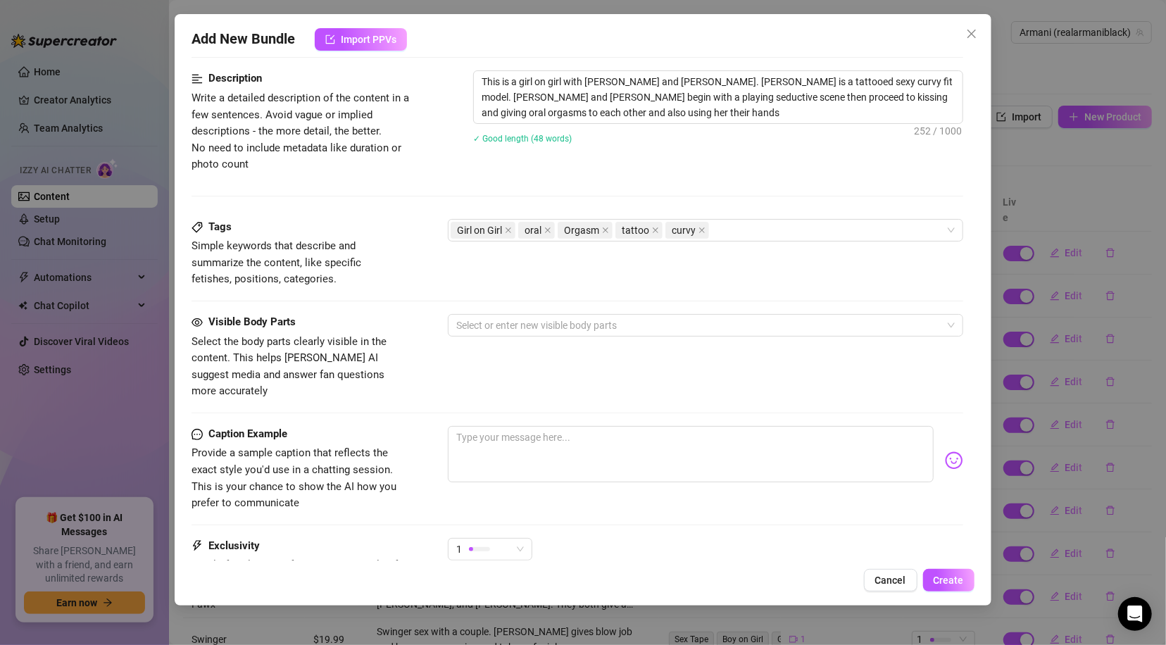
scroll to position [611, 0]
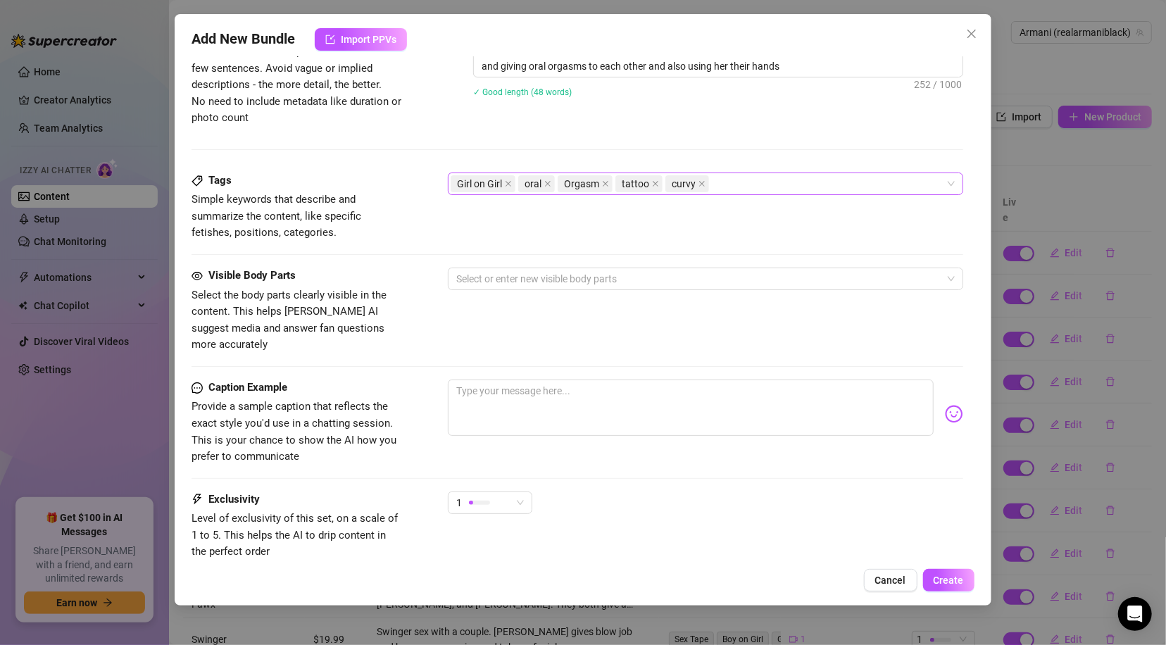
click at [794, 185] on div "Girl on Girl oral Orgasm tattoo curvy" at bounding box center [698, 184] width 494 height 20
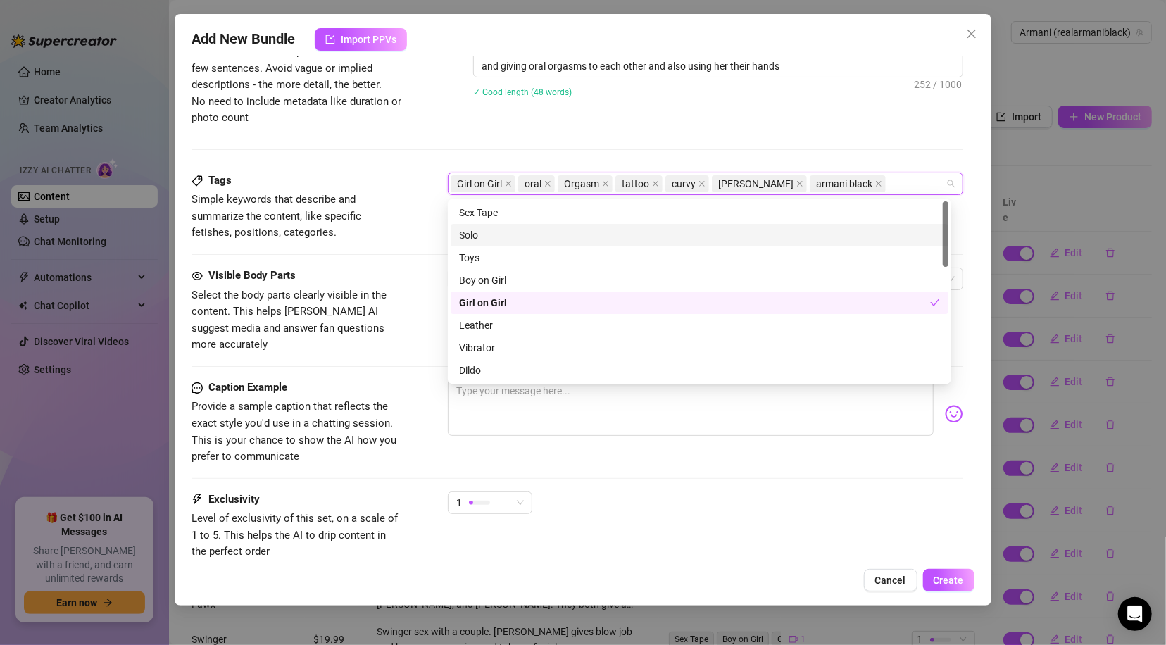
click at [408, 382] on div "Caption Example Provide a sample caption that reflects the exact style you'd us…" at bounding box center [577, 423] width 771 height 86
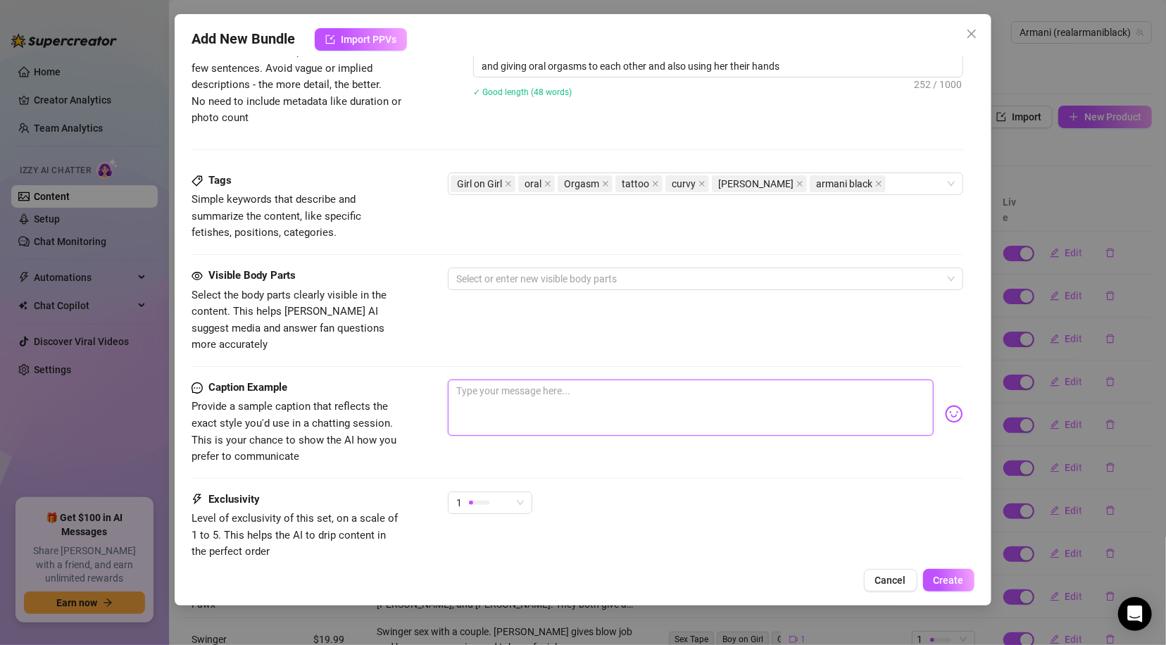
click at [487, 388] on textarea at bounding box center [690, 408] width 485 height 56
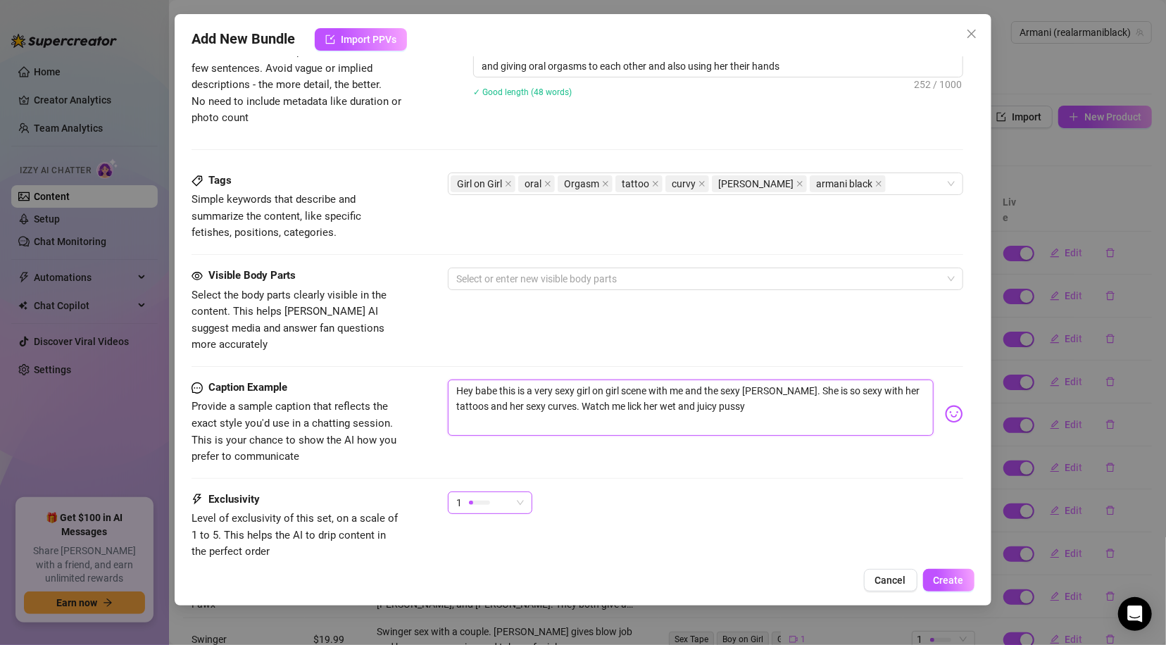
click at [520, 492] on span "1" at bounding box center [490, 502] width 68 height 21
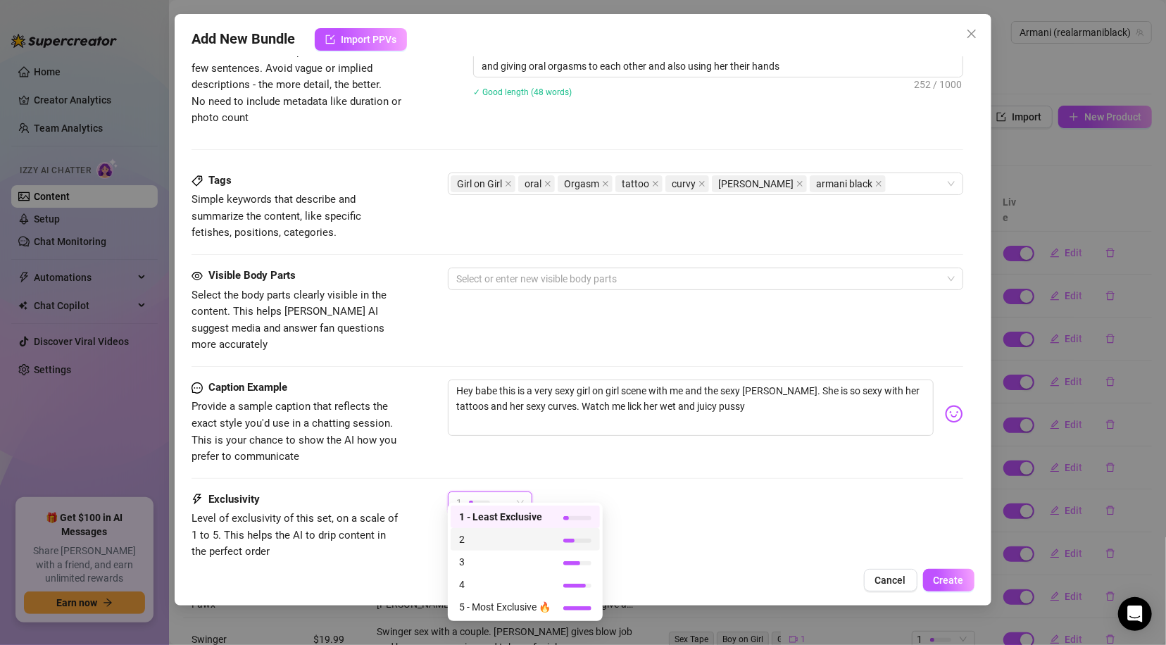
click at [514, 541] on span "2" at bounding box center [505, 539] width 92 height 15
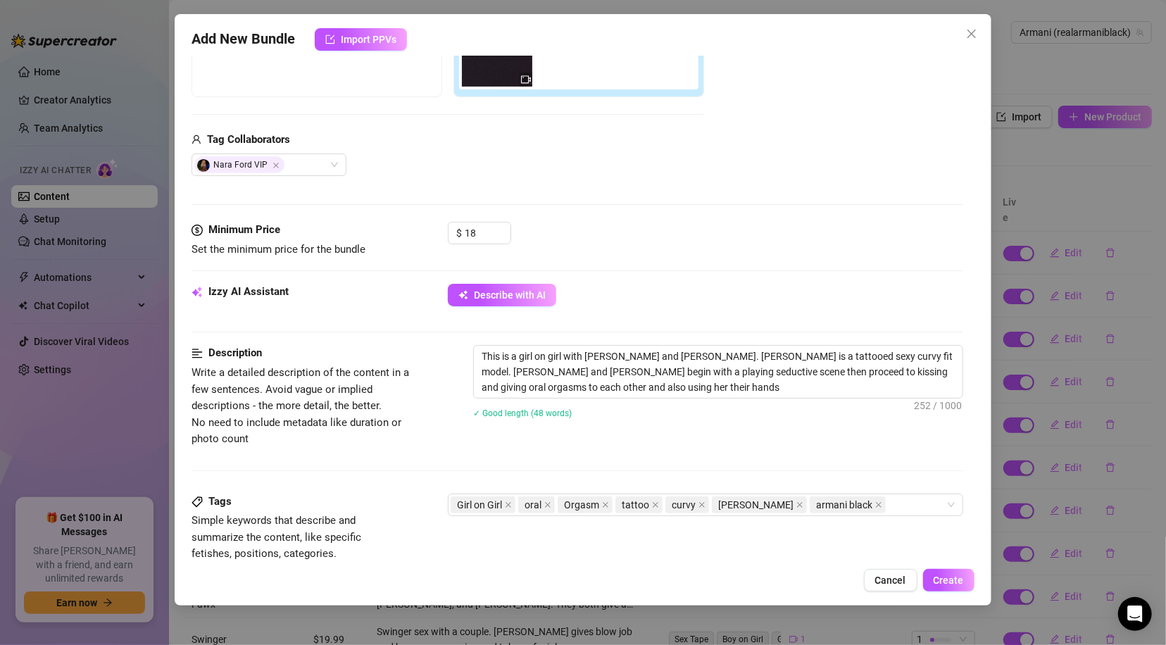
scroll to position [283, 0]
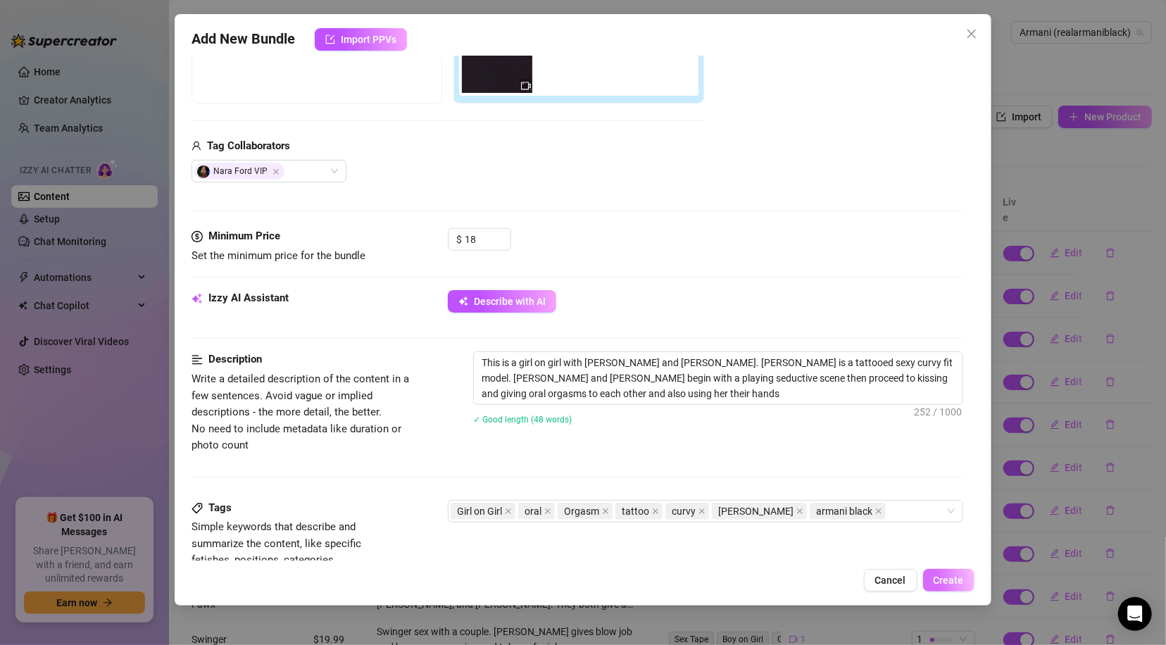
click at [949, 575] on span "Create" at bounding box center [949, 580] width 30 height 11
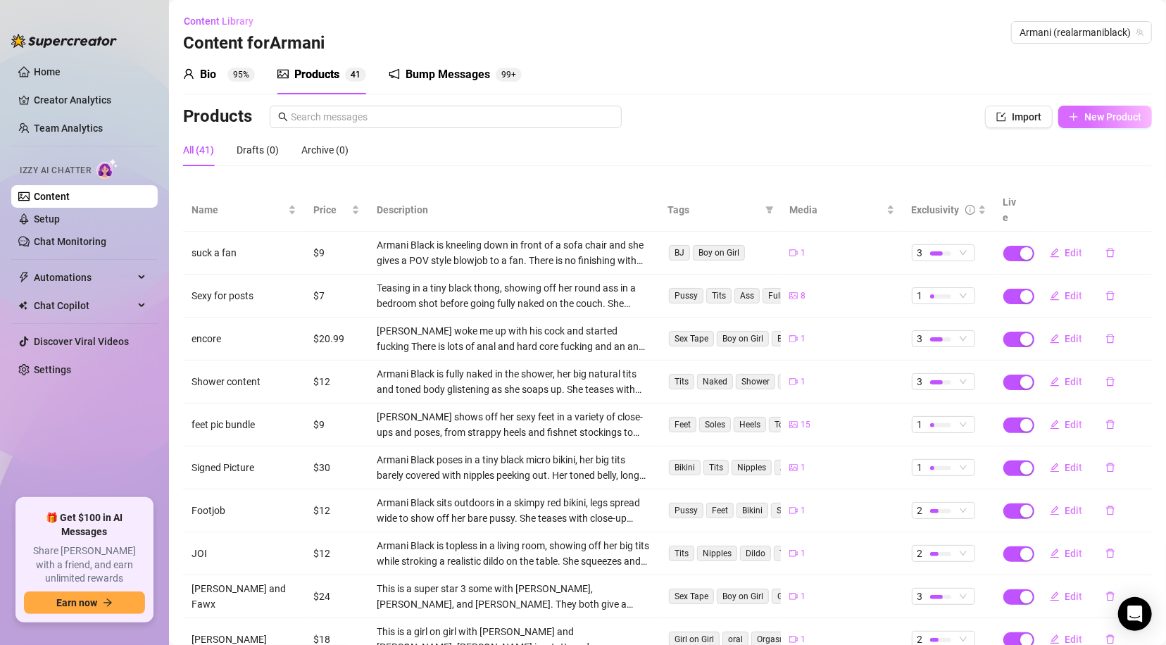
click at [1095, 120] on span "New Product" at bounding box center [1113, 116] width 57 height 11
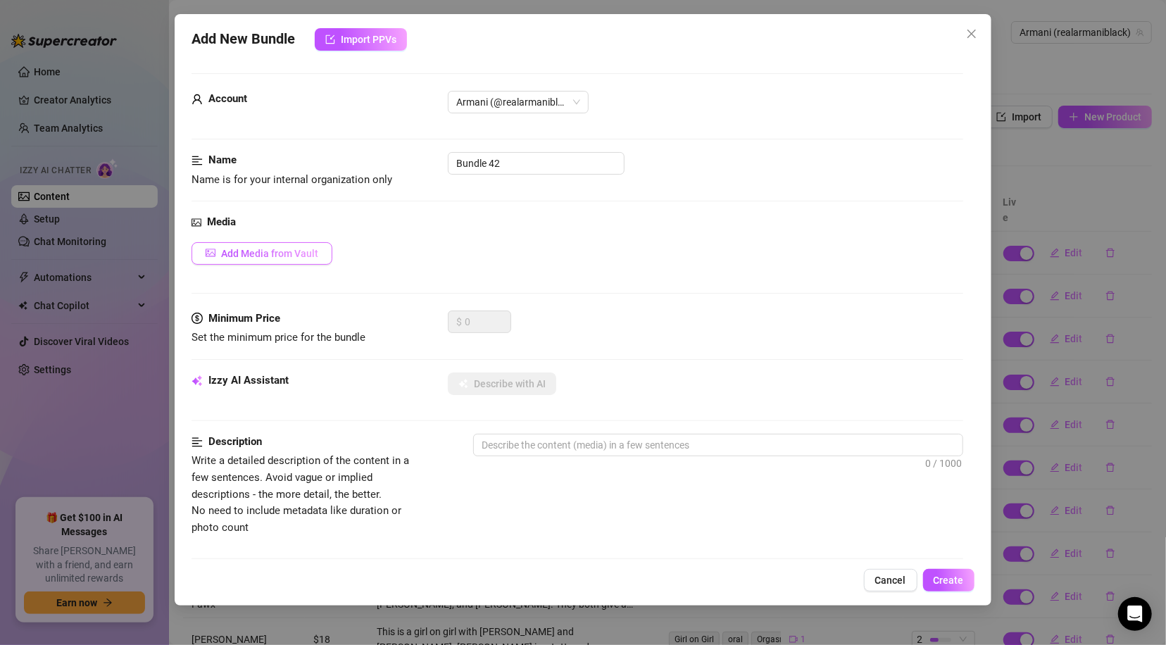
click at [230, 259] on span "Add Media from Vault" at bounding box center [269, 253] width 97 height 11
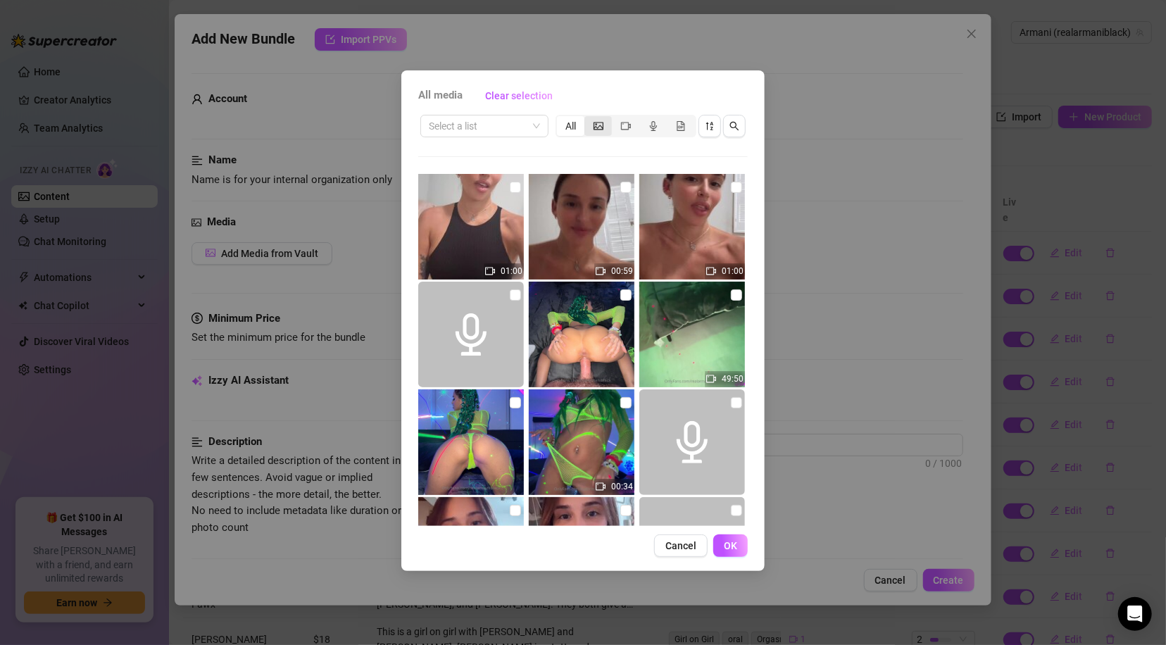
click at [595, 128] on icon "picture" at bounding box center [599, 126] width 10 height 8
click at [588, 118] on input "segmented control" at bounding box center [588, 118] width 0 height 0
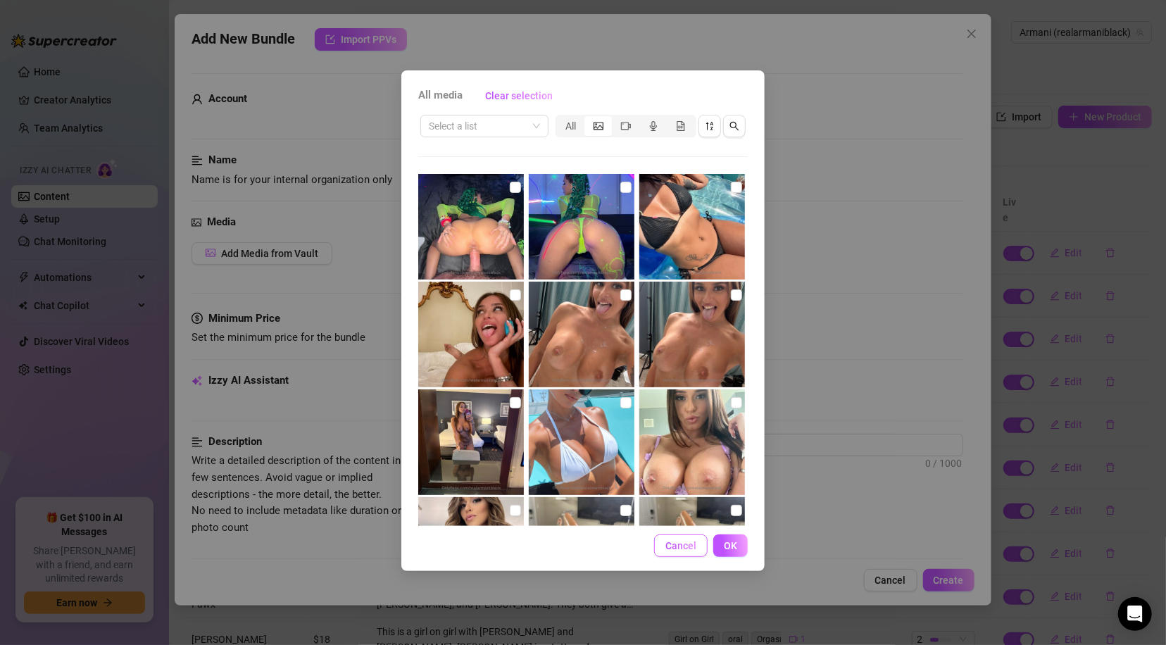
click at [689, 544] on span "Cancel" at bounding box center [681, 545] width 31 height 11
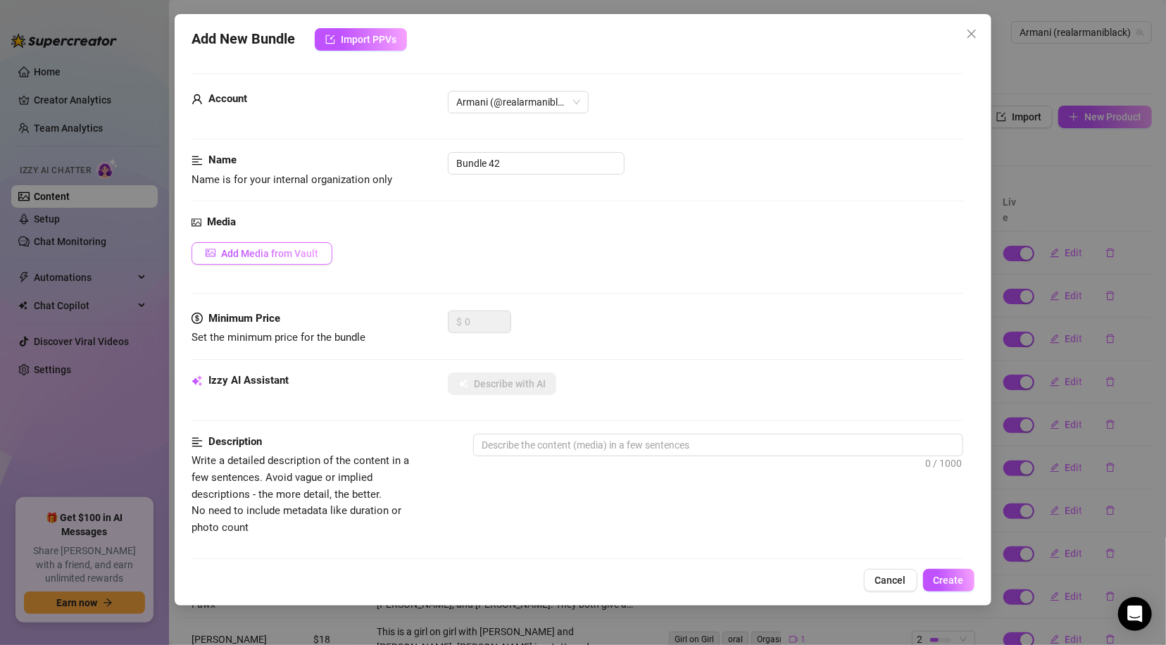
click at [292, 260] on button "Add Media from Vault" at bounding box center [262, 253] width 141 height 23
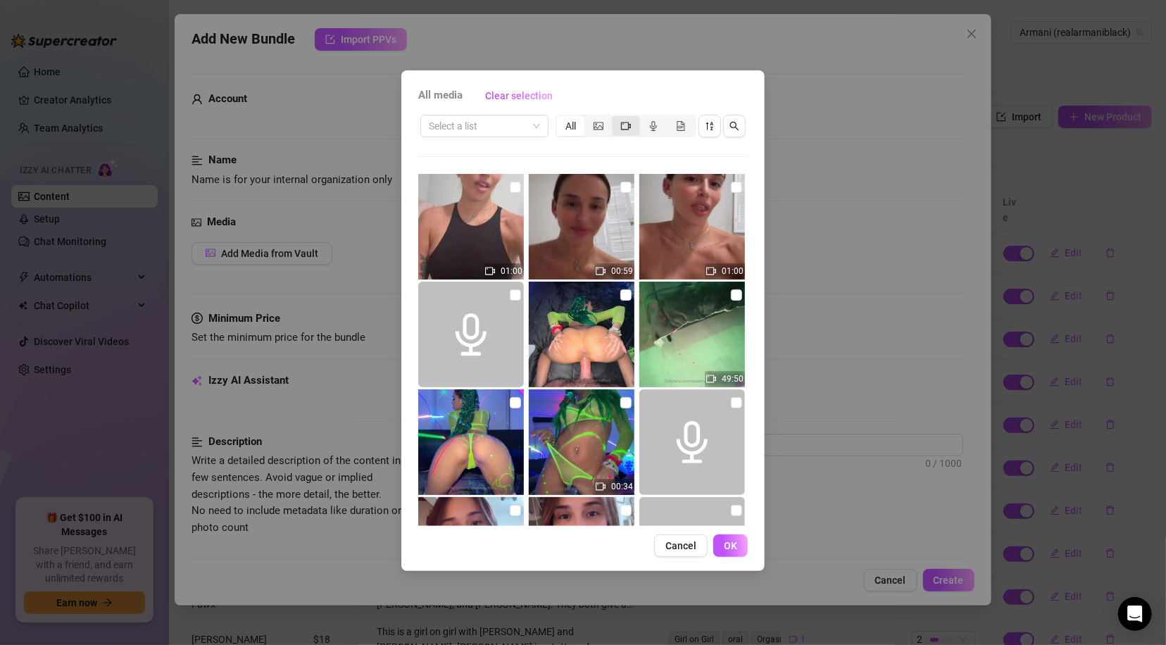
click at [633, 127] on div "segmented control" at bounding box center [625, 126] width 27 height 20
click at [616, 118] on input "segmented control" at bounding box center [616, 118] width 0 height 0
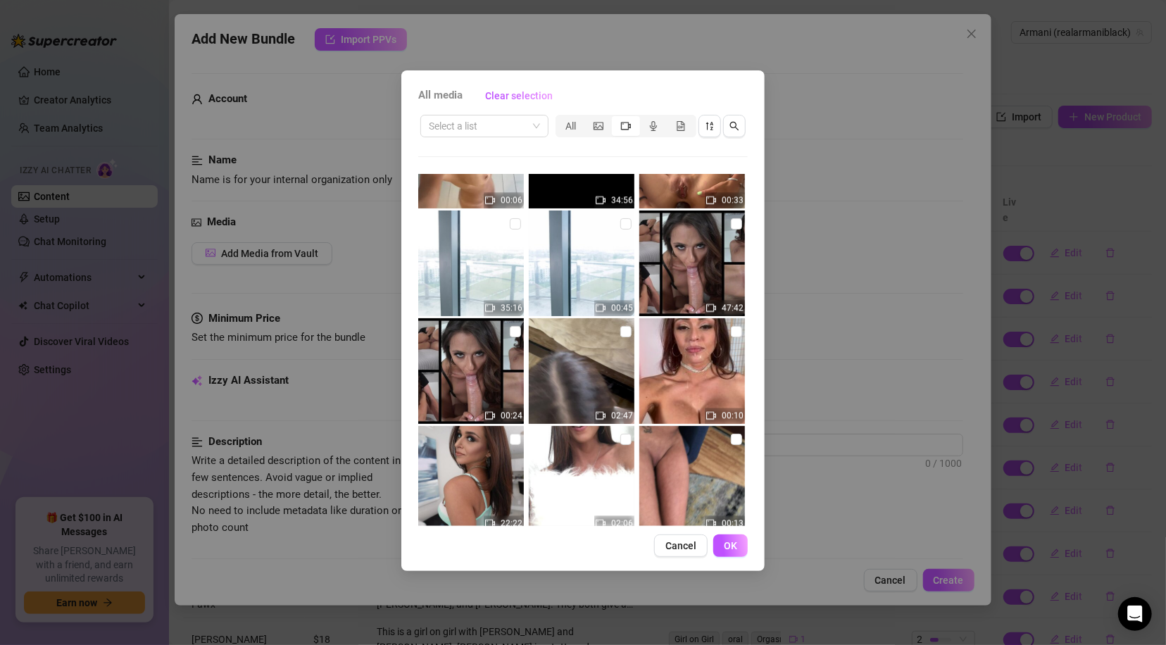
scroll to position [5327, 0]
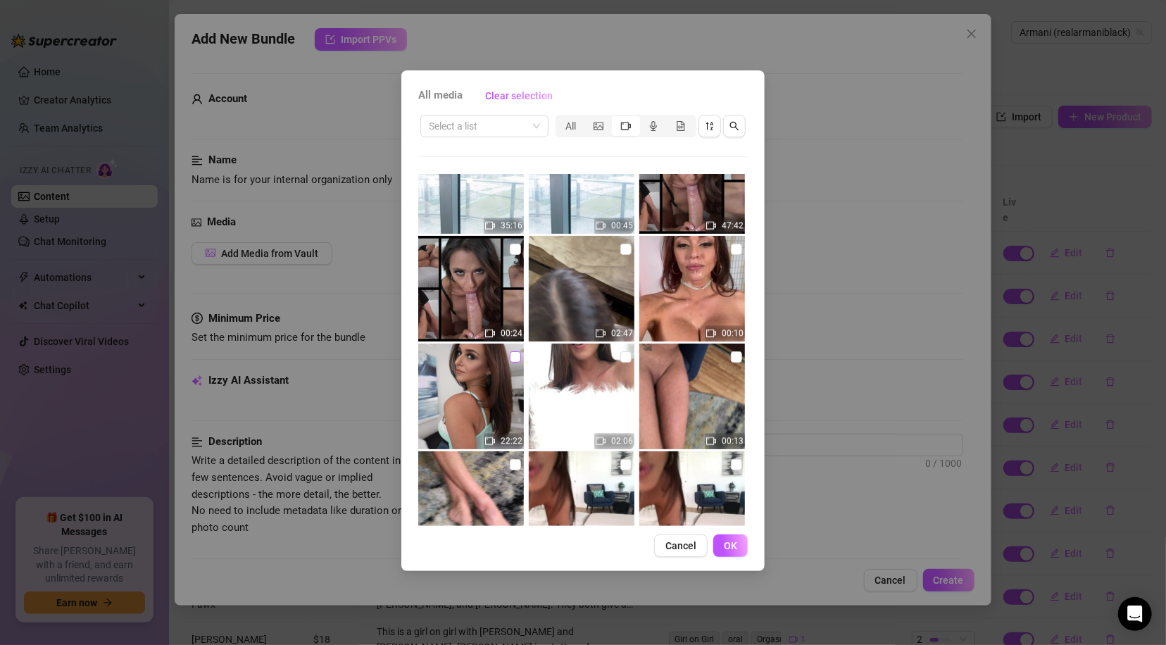
click at [515, 354] on input "checkbox" at bounding box center [515, 356] width 11 height 11
click at [735, 541] on span "OK" at bounding box center [730, 545] width 13 height 11
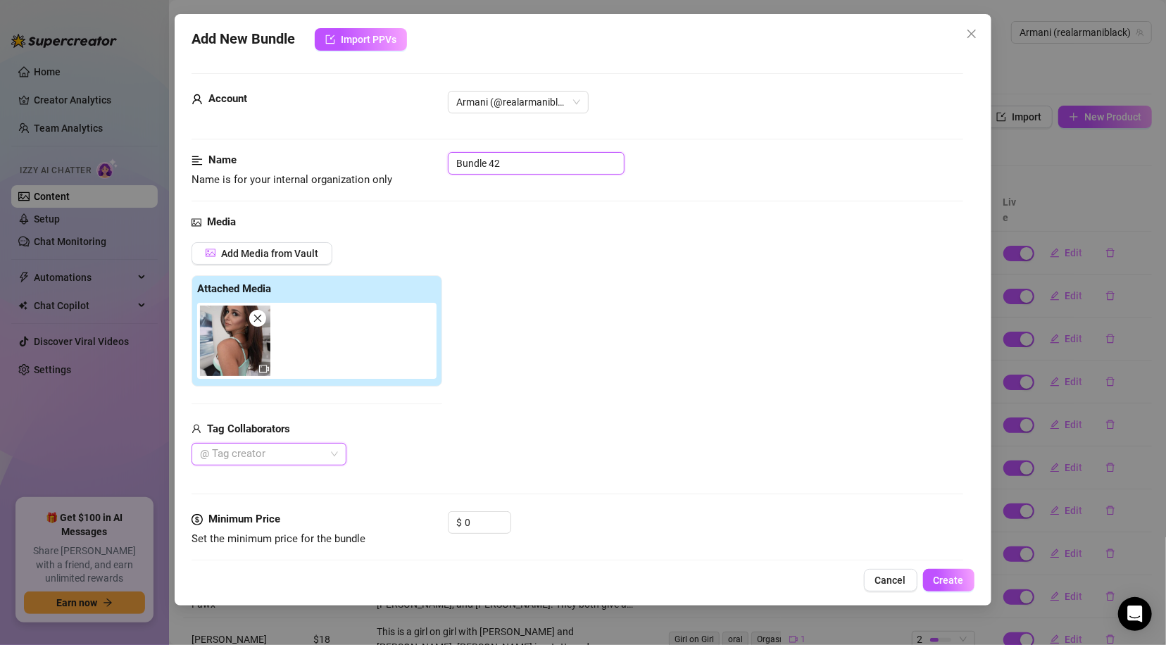
click at [516, 170] on input "Bundle 42" at bounding box center [536, 163] width 177 height 23
click at [299, 454] on div at bounding box center [261, 454] width 135 height 20
click at [263, 398] on div "tony rubino" at bounding box center [269, 403] width 132 height 15
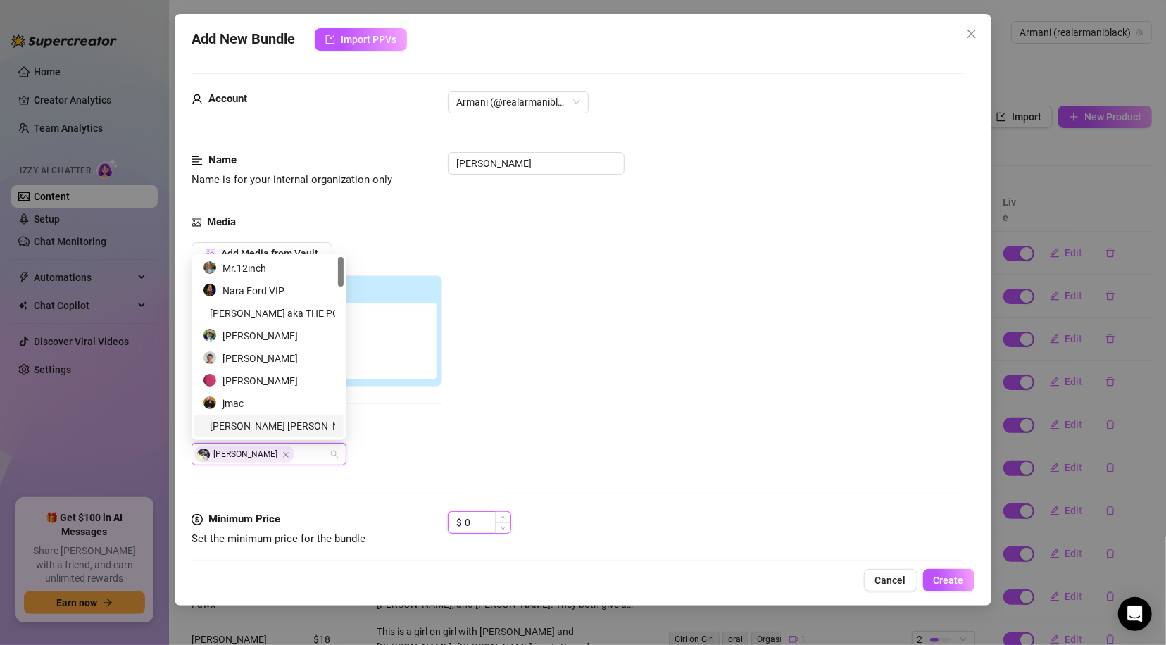
click at [477, 529] on input "0" at bounding box center [488, 522] width 46 height 21
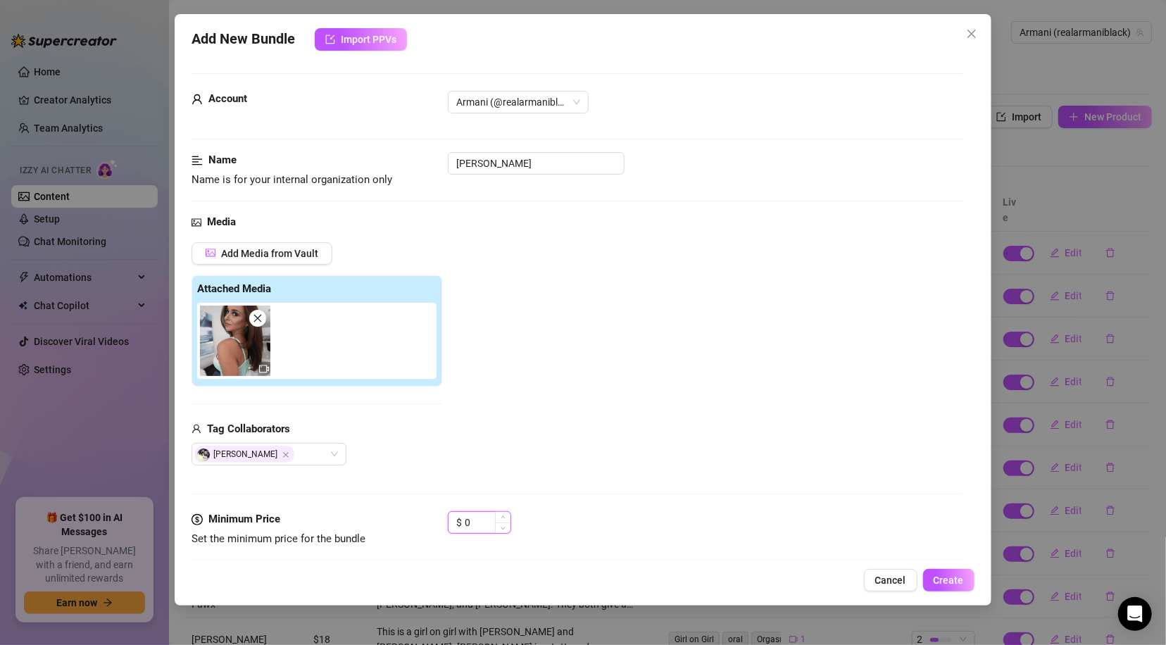
click at [480, 525] on input "0" at bounding box center [488, 522] width 46 height 21
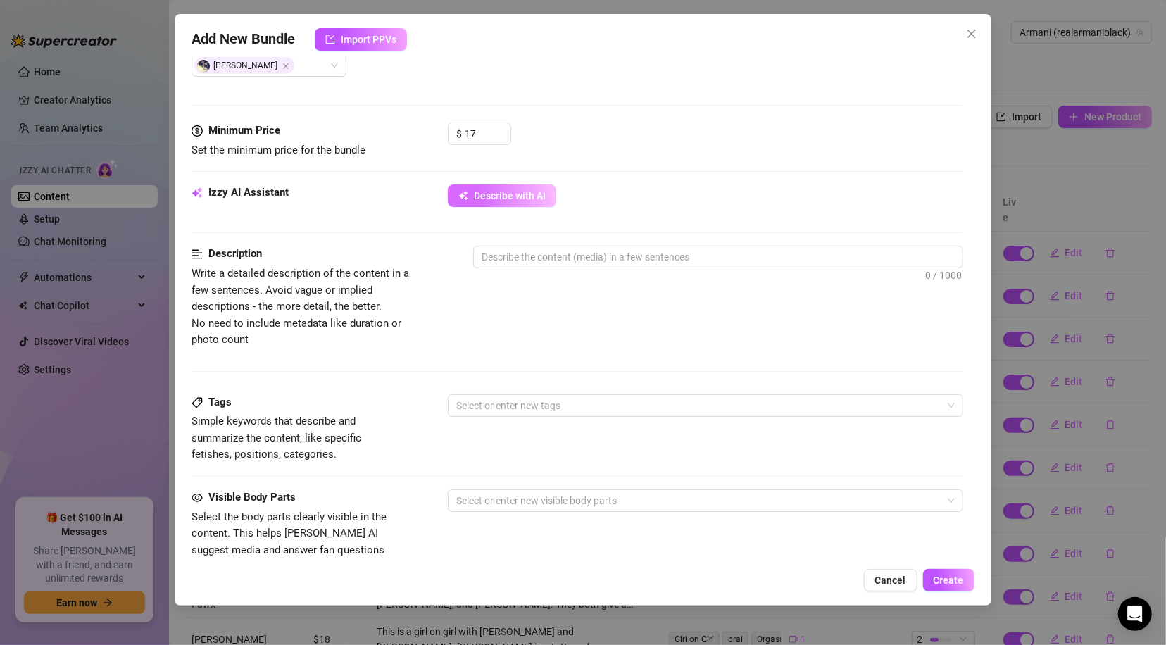
scroll to position [393, 0]
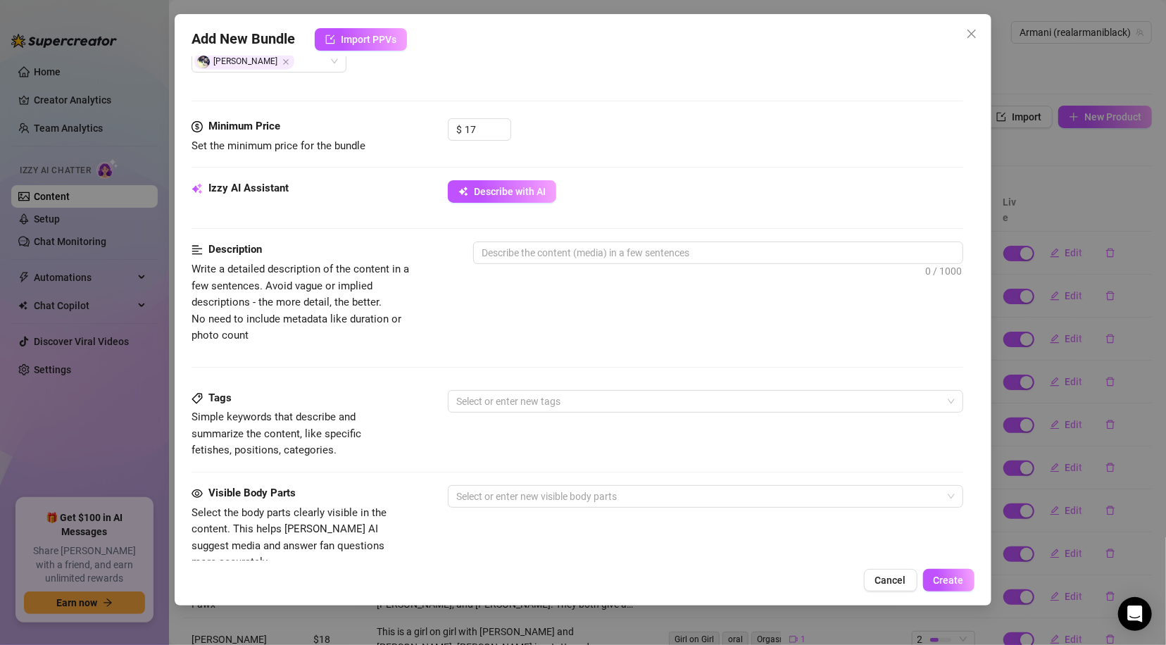
click at [524, 209] on div "Izzy AI Assistant Describe with AI" at bounding box center [577, 197] width 771 height 35
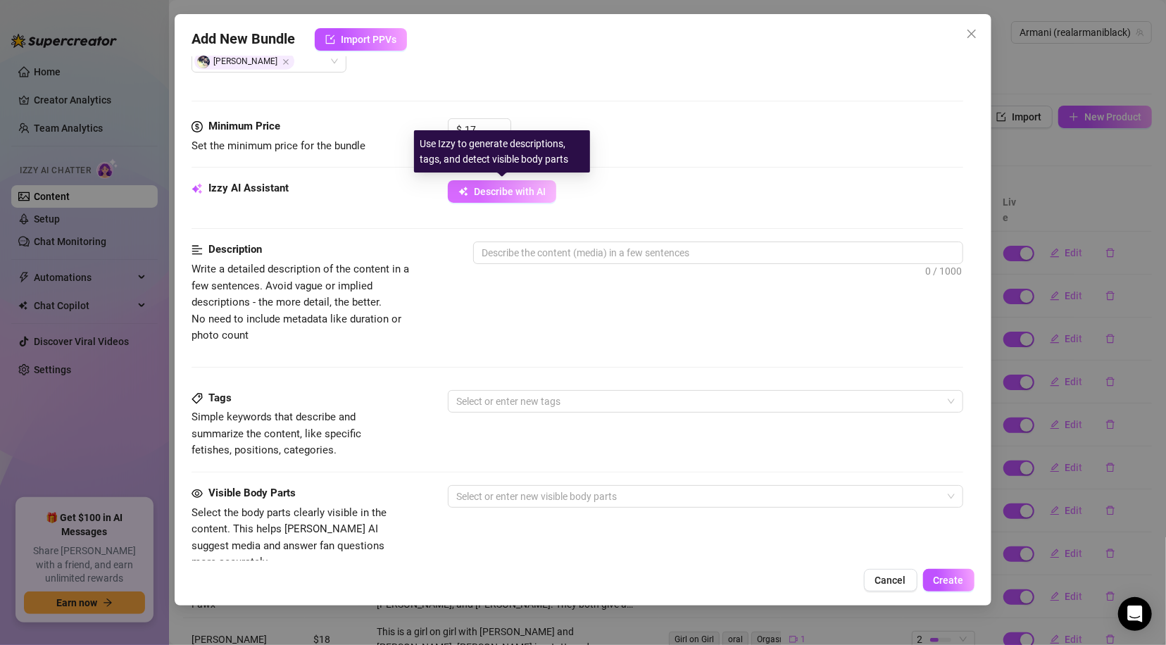
click at [523, 199] on button "Describe with AI" at bounding box center [502, 191] width 108 height 23
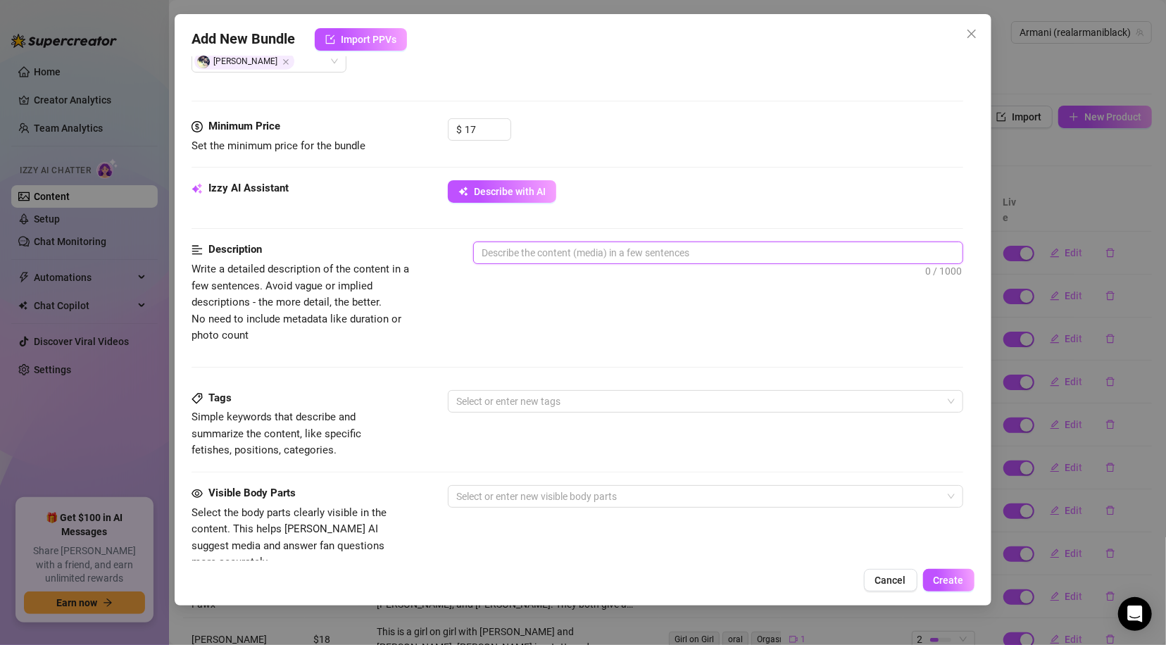
click at [582, 258] on textarea at bounding box center [718, 252] width 488 height 21
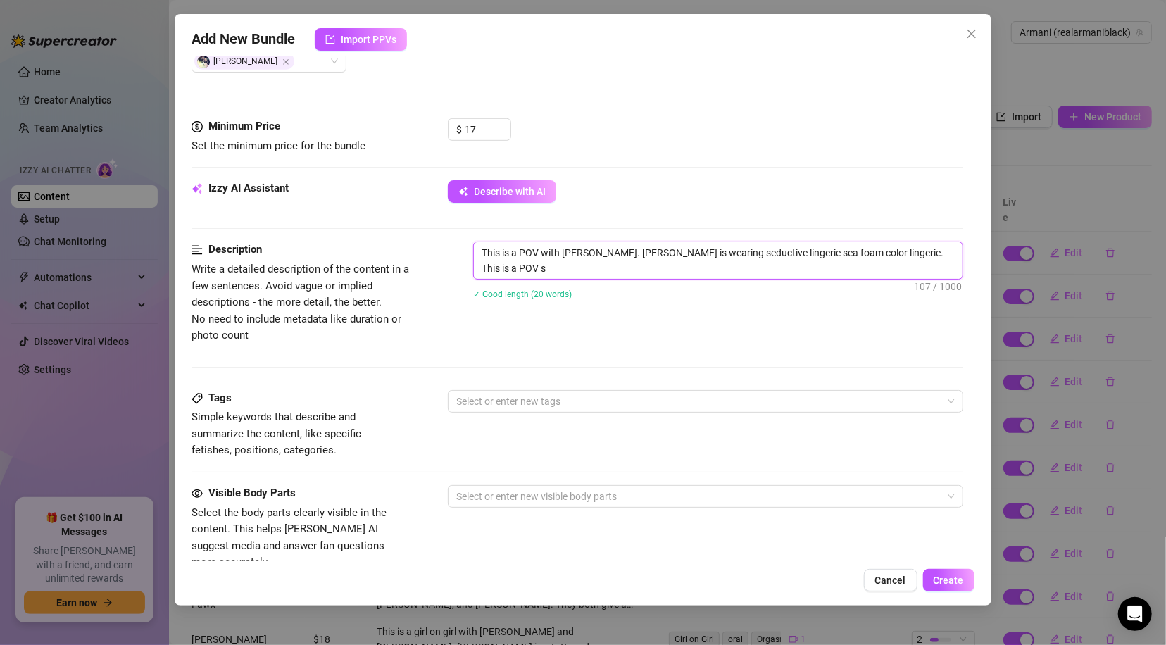
scroll to position [0, 0]
click at [582, 402] on div at bounding box center [698, 402] width 494 height 20
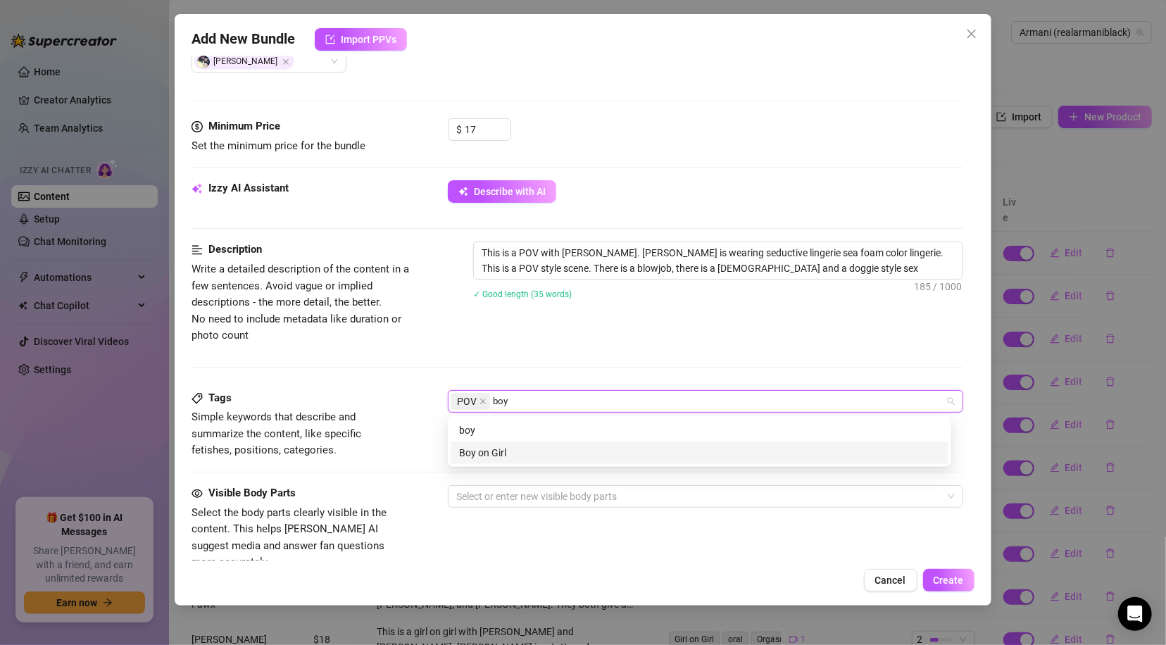
click at [497, 450] on div "Boy on Girl" at bounding box center [699, 452] width 481 height 15
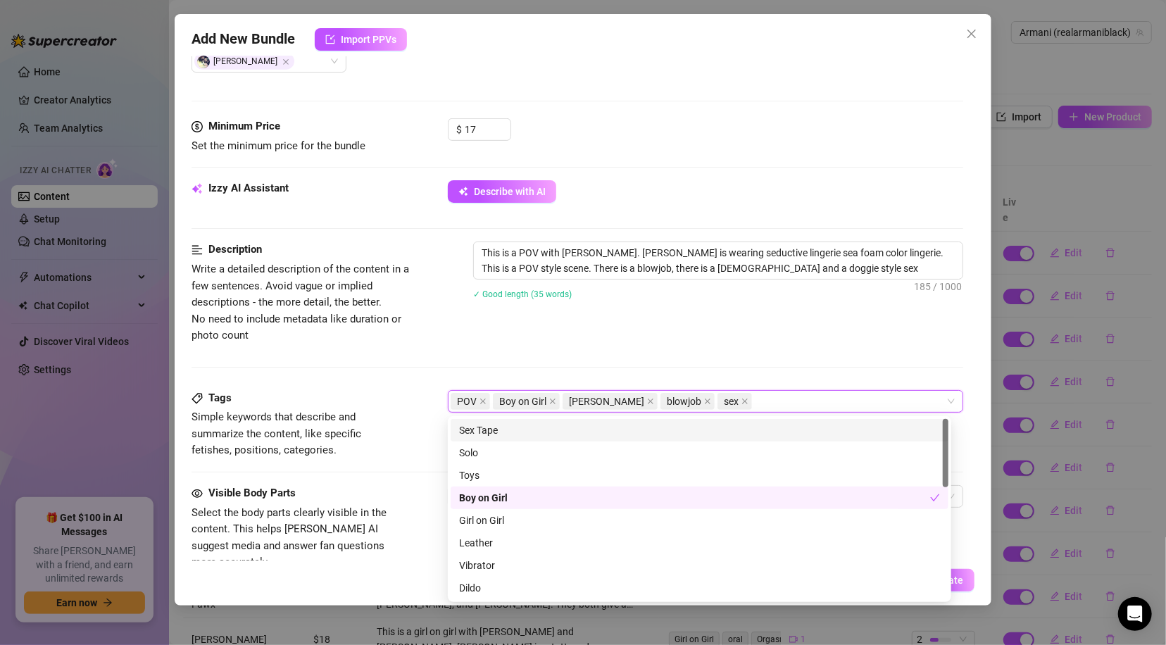
click at [585, 369] on div "Description Write a detailed description of the content in a few sentences. Avo…" at bounding box center [577, 316] width 771 height 148
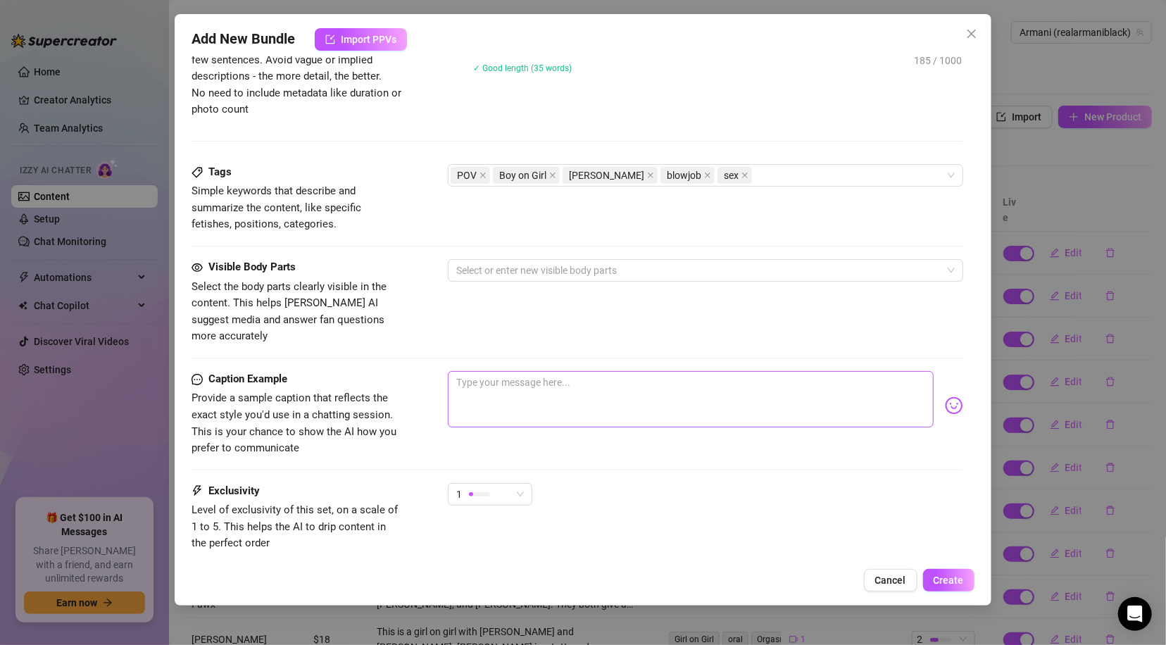
scroll to position [633, 0]
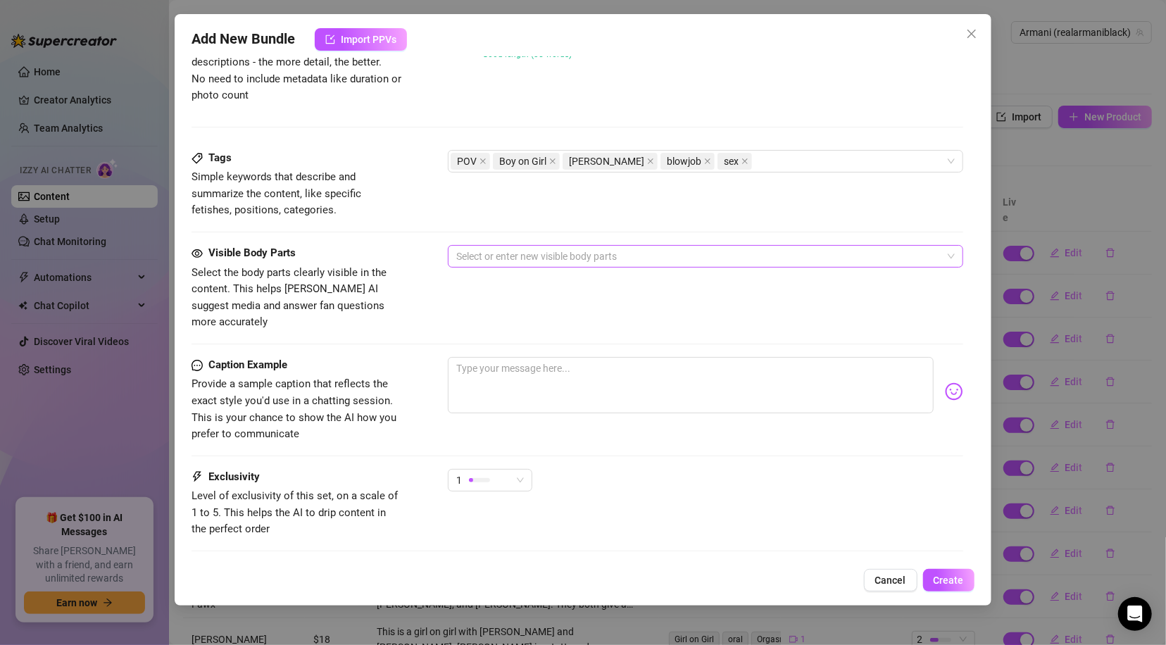
click at [672, 254] on div at bounding box center [698, 257] width 494 height 20
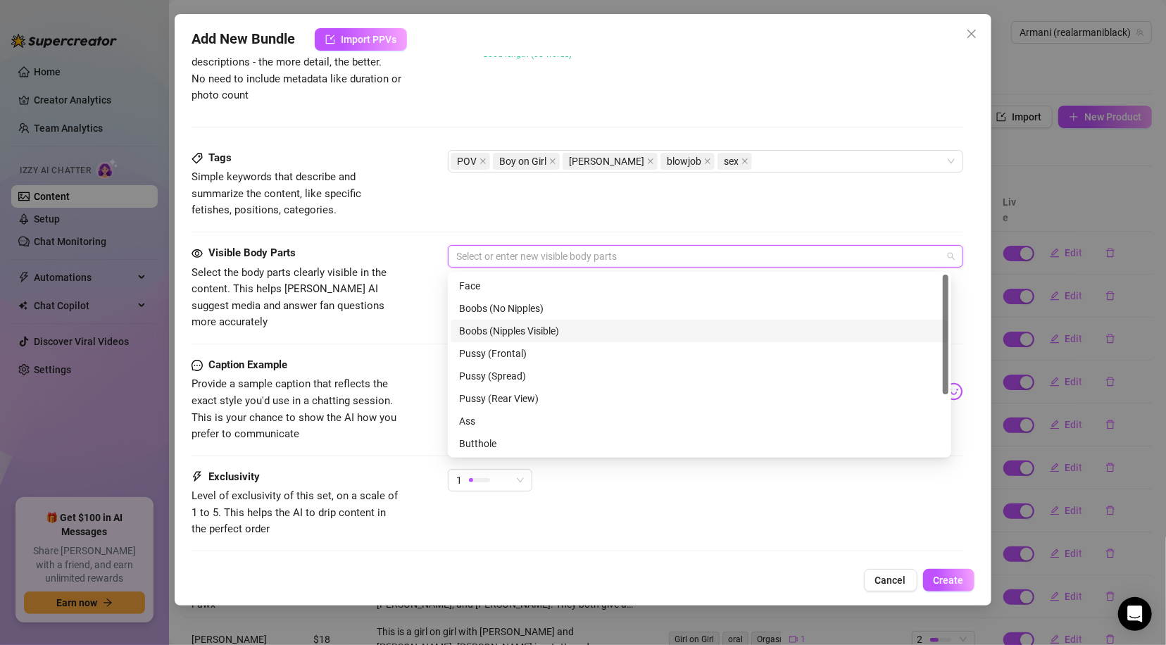
click at [542, 330] on div "Boobs (Nipples Visible)" at bounding box center [699, 330] width 481 height 15
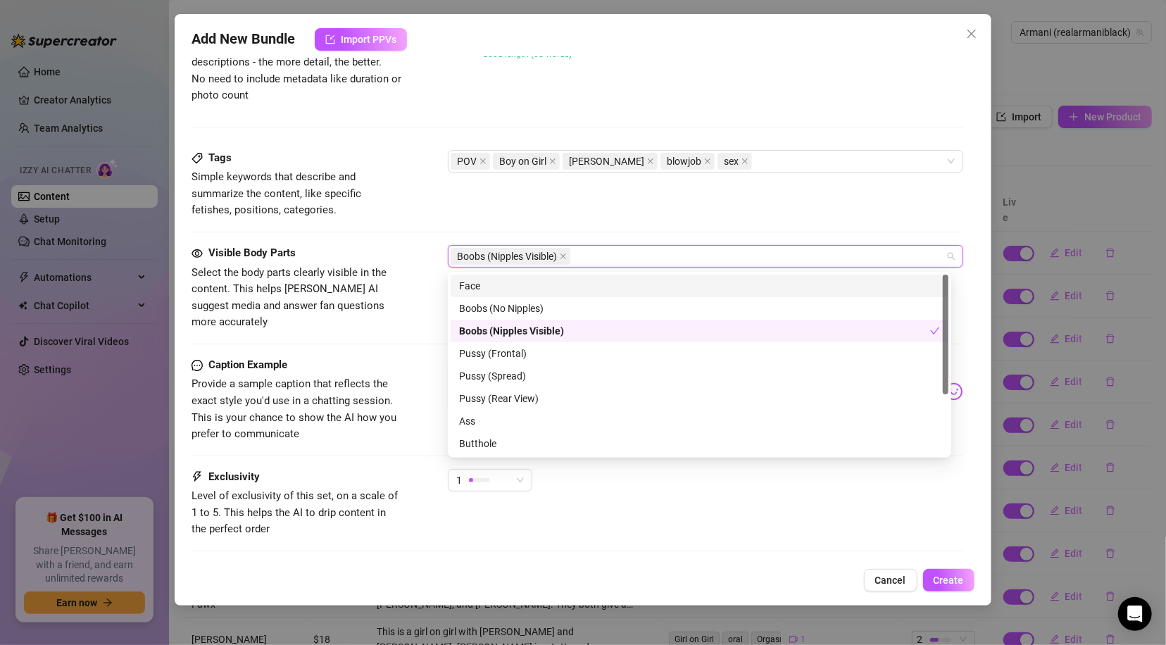
click at [511, 285] on div "Face" at bounding box center [699, 285] width 481 height 15
click at [526, 350] on div "Pussy (Frontal)" at bounding box center [699, 353] width 481 height 15
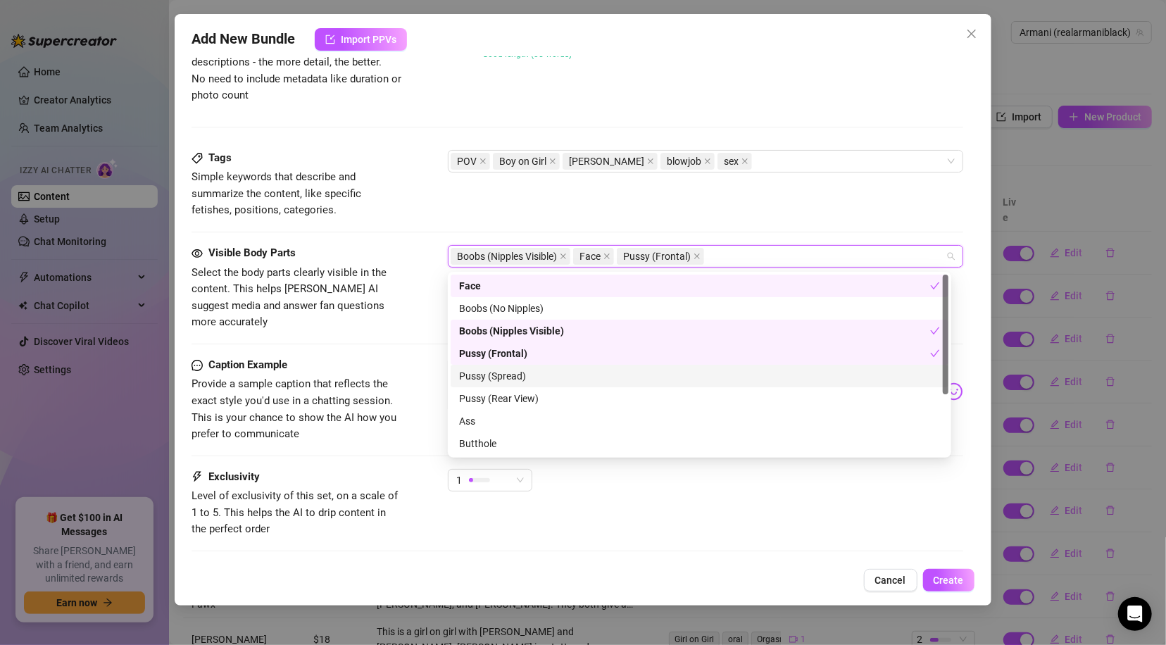
click at [519, 383] on div "Pussy (Spread)" at bounding box center [699, 375] width 481 height 15
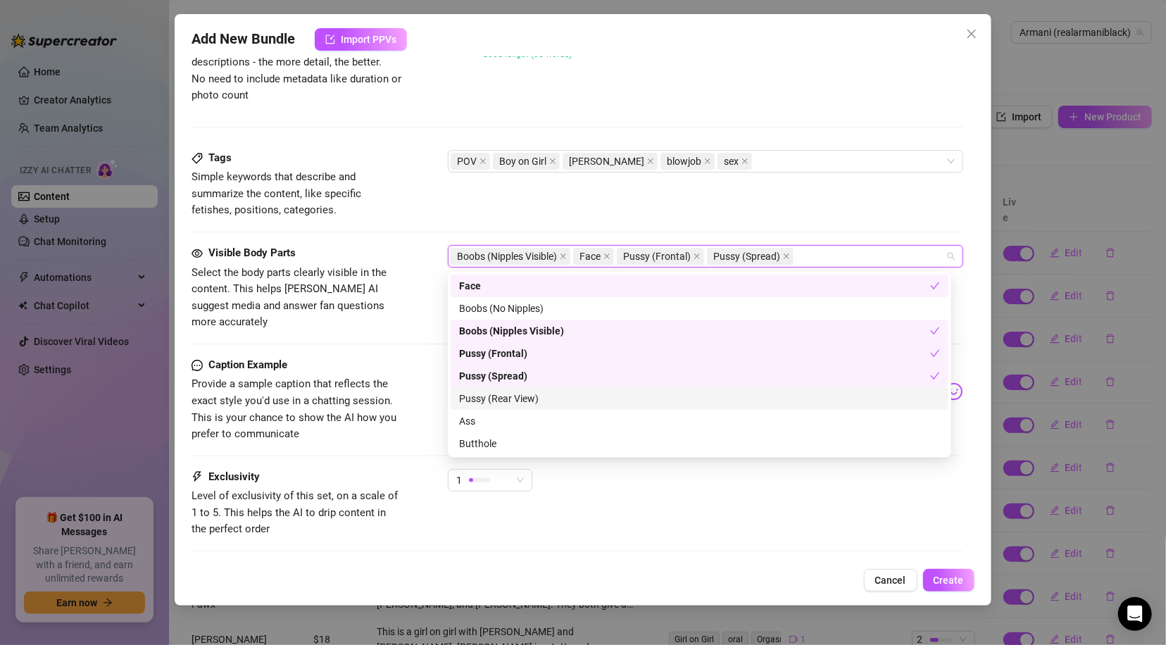
click at [525, 399] on div "Pussy (Rear View)" at bounding box center [699, 398] width 481 height 15
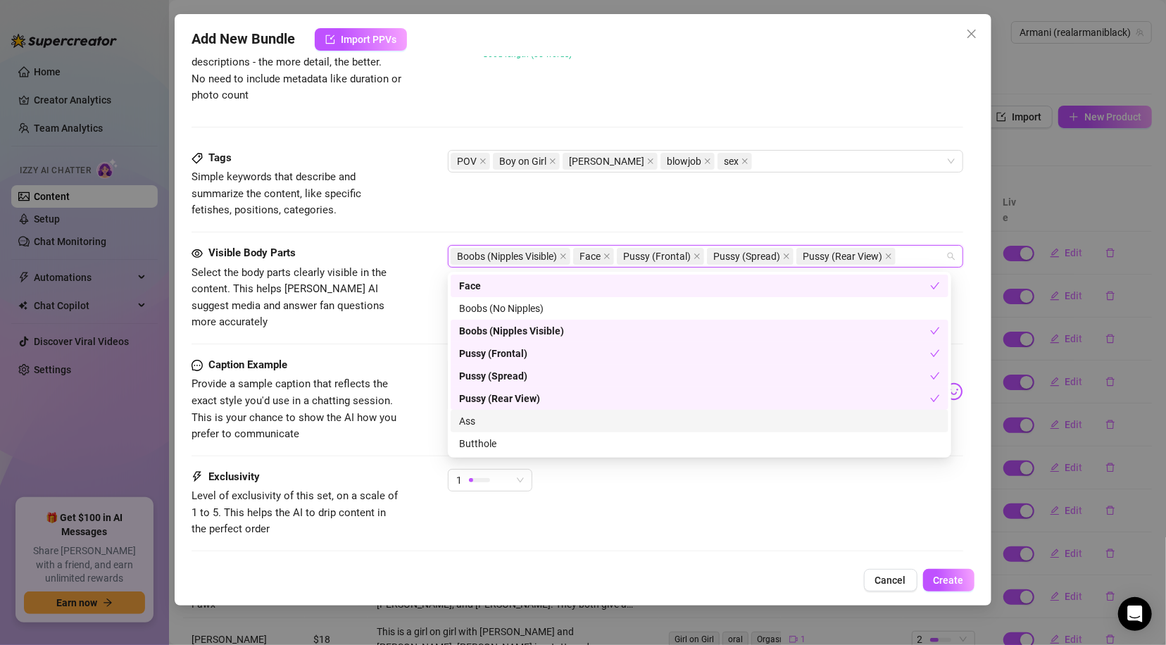
click at [518, 416] on div "Ass" at bounding box center [699, 420] width 481 height 15
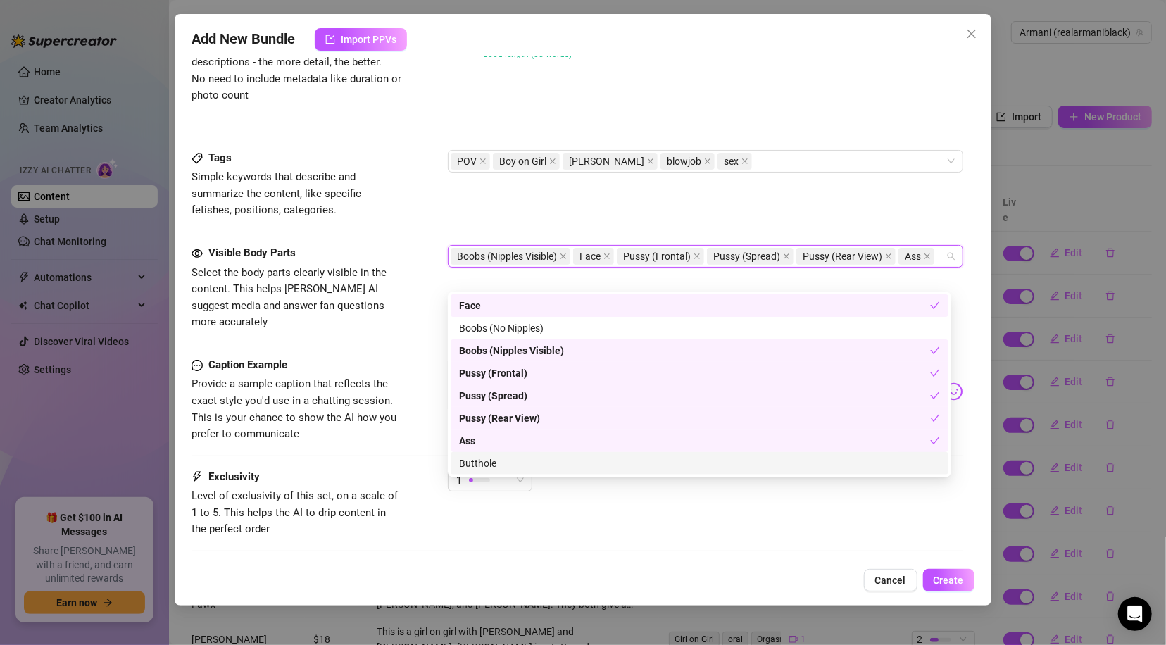
click at [518, 466] on div "Butthole" at bounding box center [699, 463] width 481 height 15
click at [436, 201] on div "Tags Simple keywords that describe and summarize the content, like specific fet…" at bounding box center [577, 184] width 771 height 69
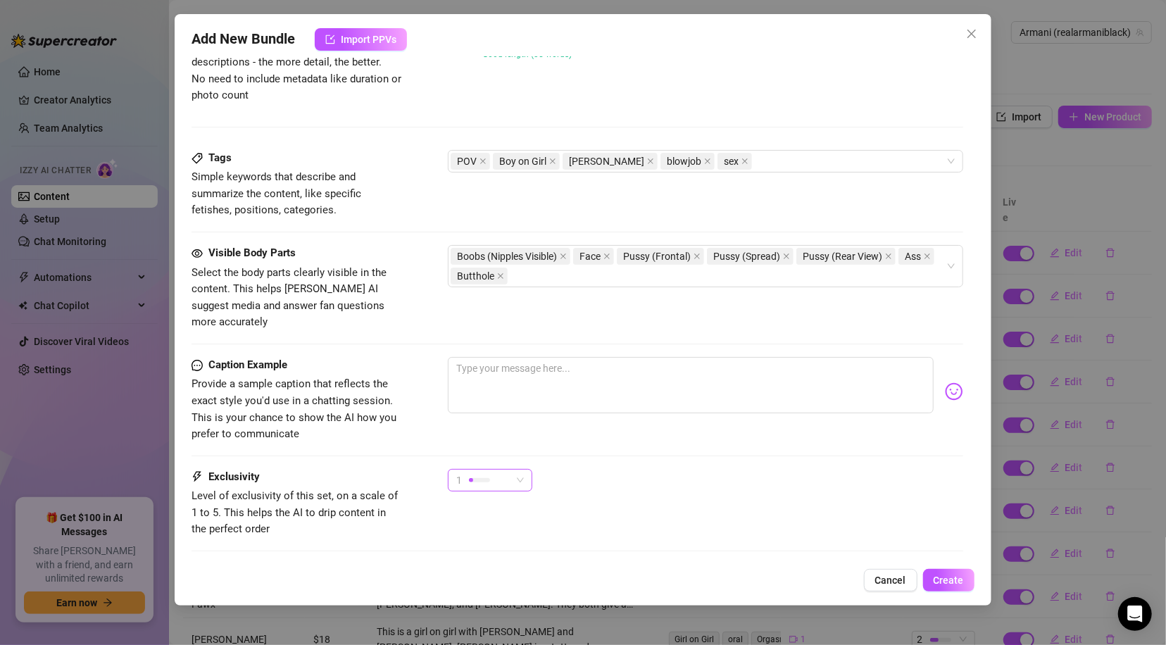
click at [487, 478] on div at bounding box center [479, 480] width 21 height 4
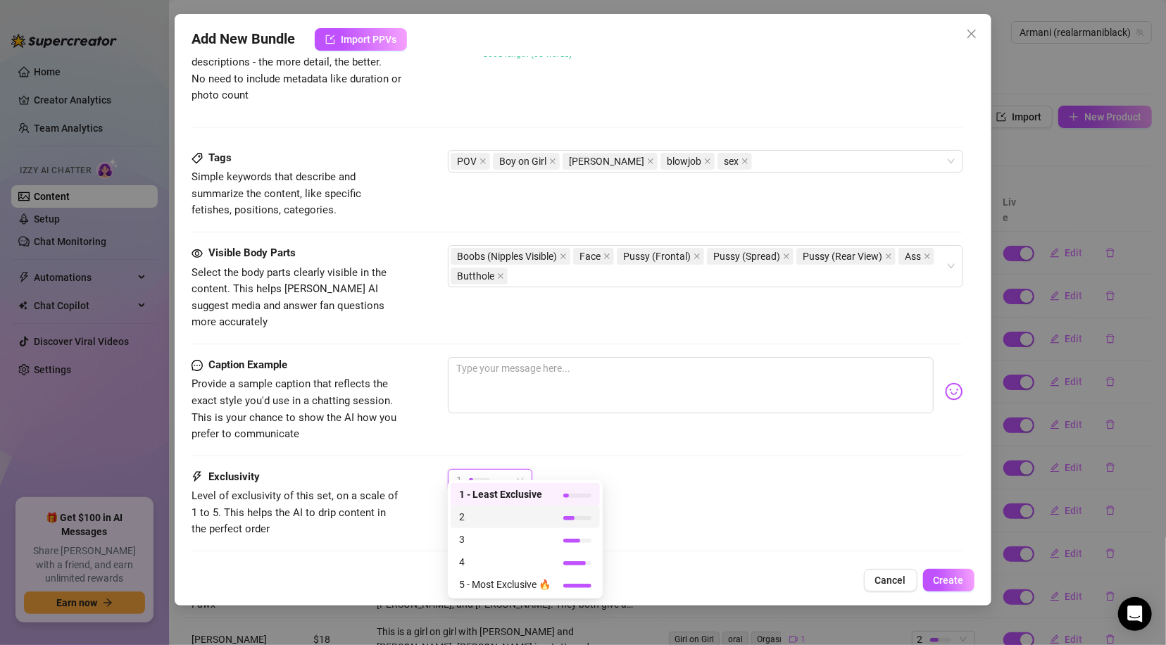
click at [498, 513] on span "2" at bounding box center [505, 516] width 92 height 15
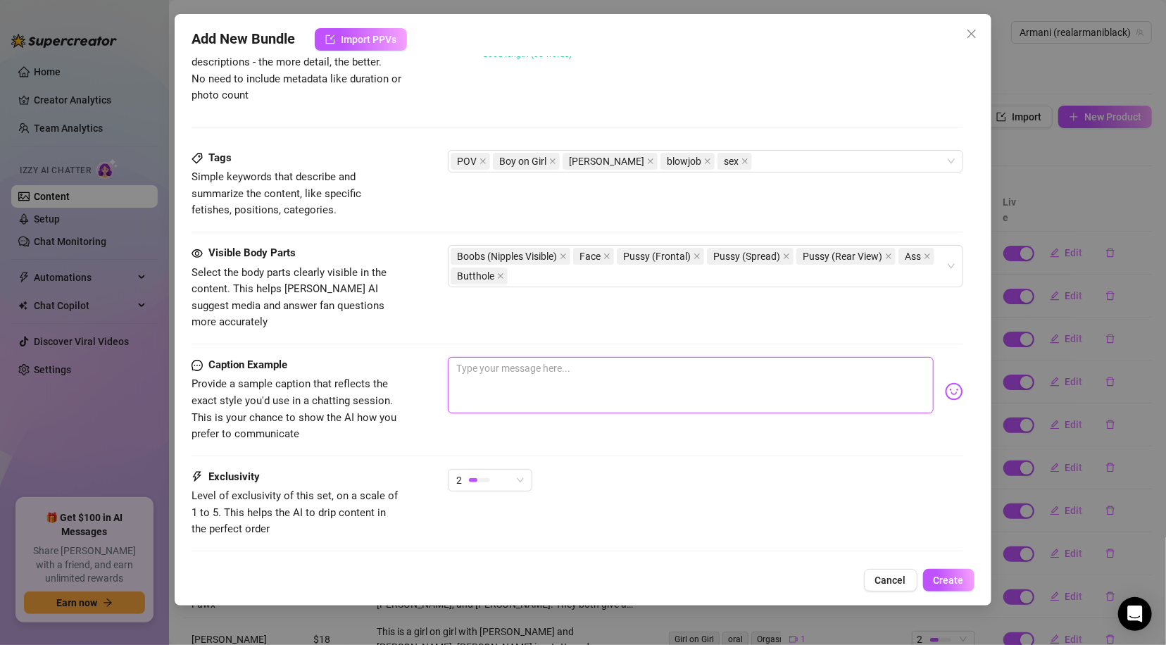
click at [508, 364] on textarea at bounding box center [690, 385] width 485 height 56
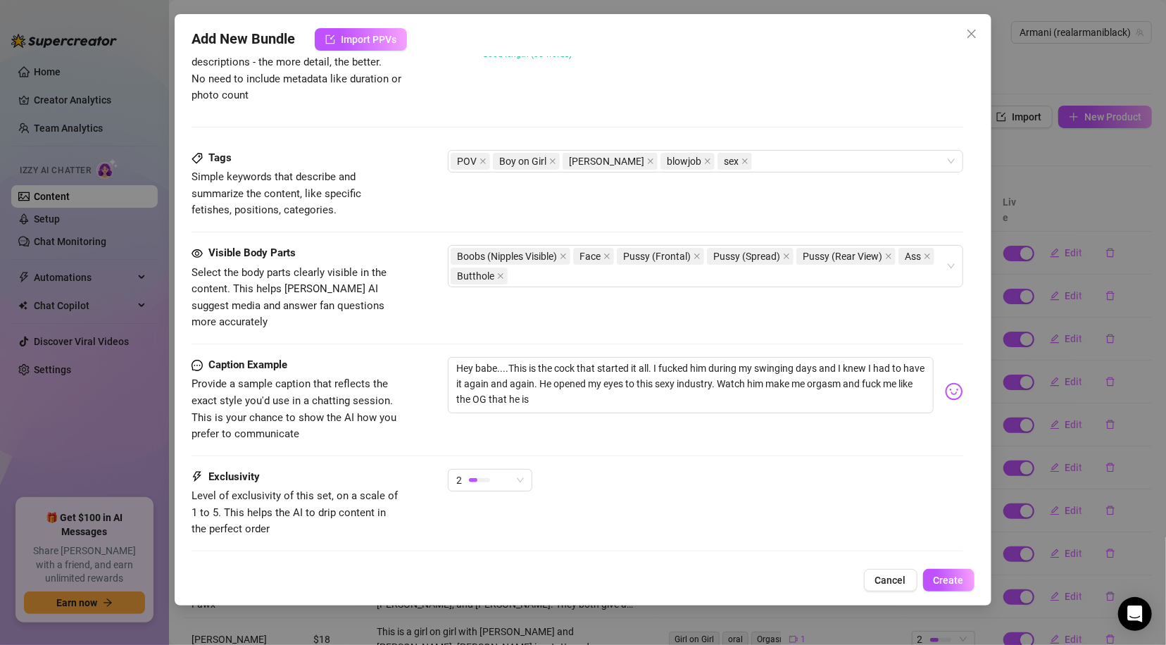
click at [945, 382] on img at bounding box center [954, 391] width 18 height 18
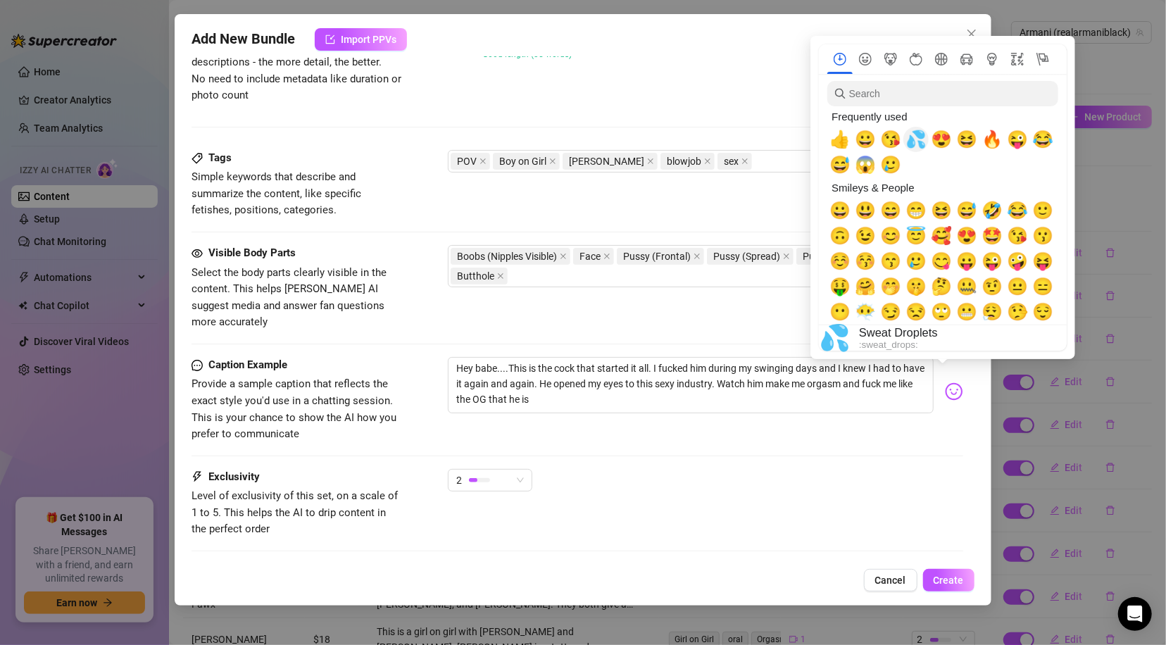
click at [916, 139] on span "💦" at bounding box center [916, 140] width 21 height 20
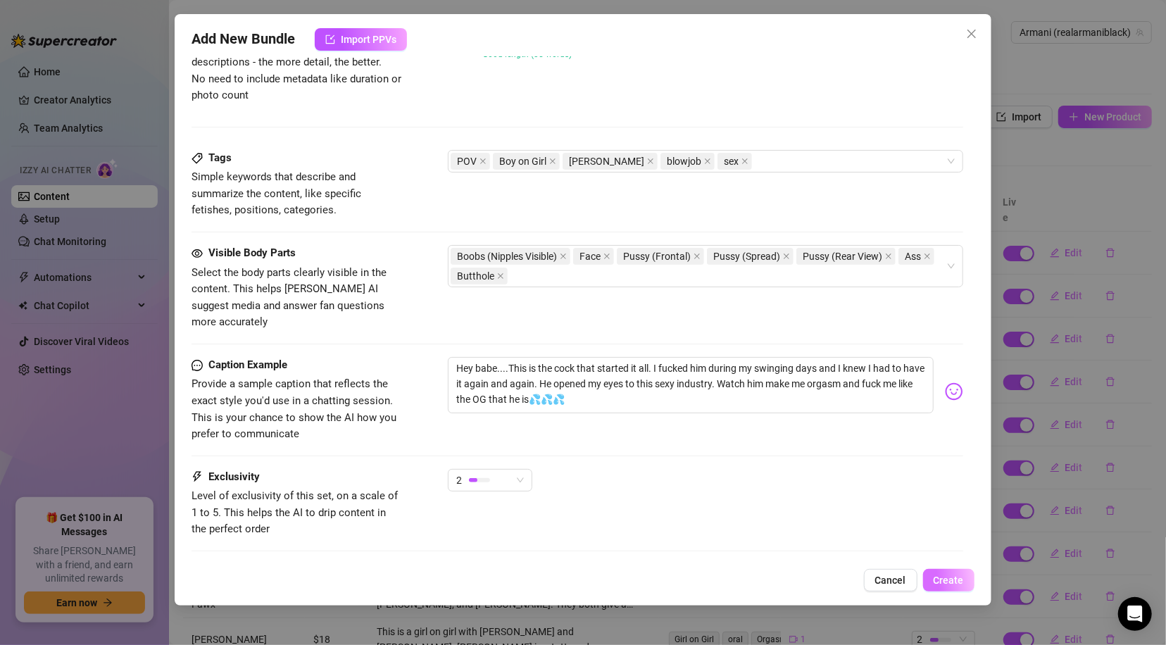
click at [940, 583] on span "Create" at bounding box center [949, 580] width 30 height 11
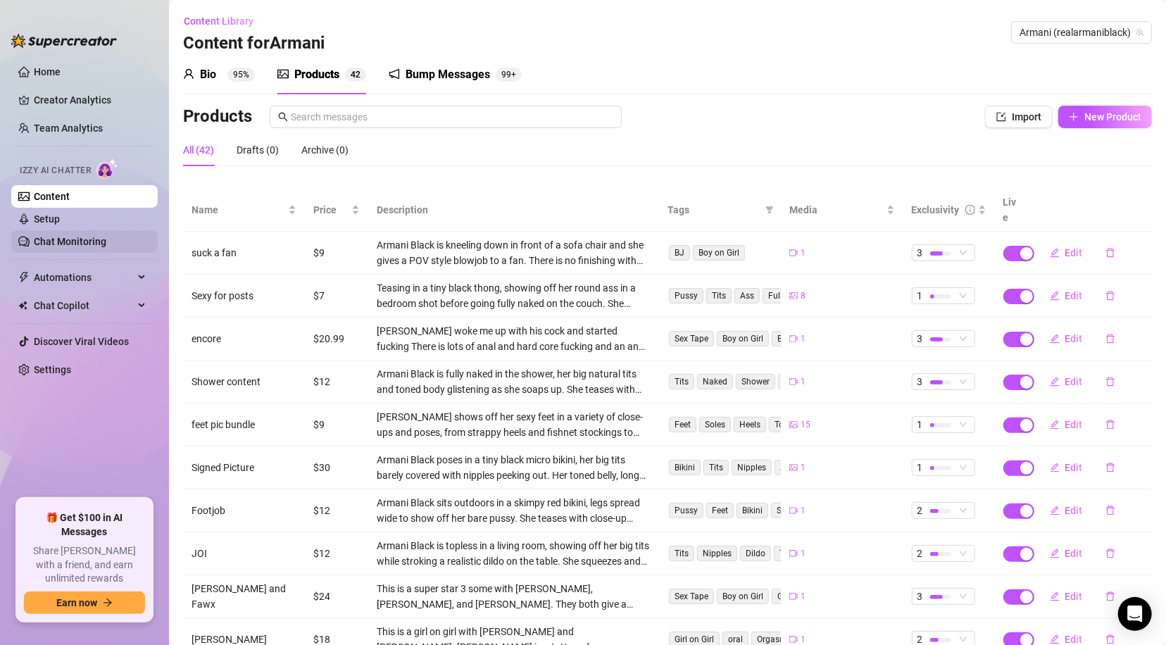
click at [106, 238] on link "Chat Monitoring" at bounding box center [70, 241] width 73 height 11
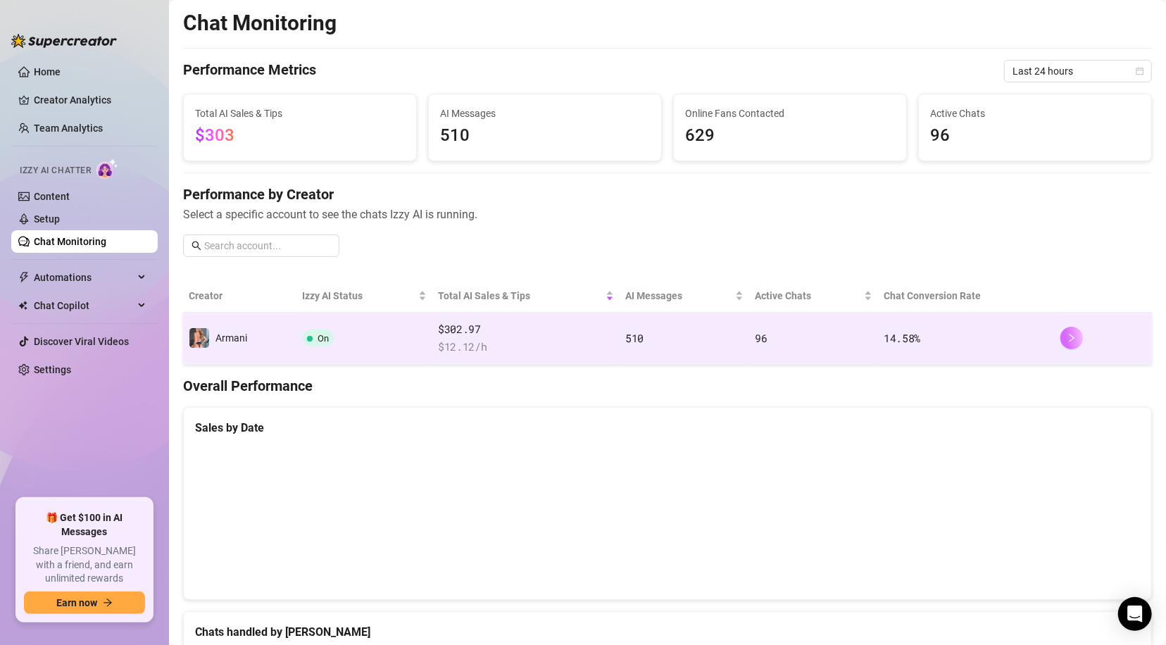
click at [1067, 334] on icon "right" at bounding box center [1072, 338] width 10 height 10
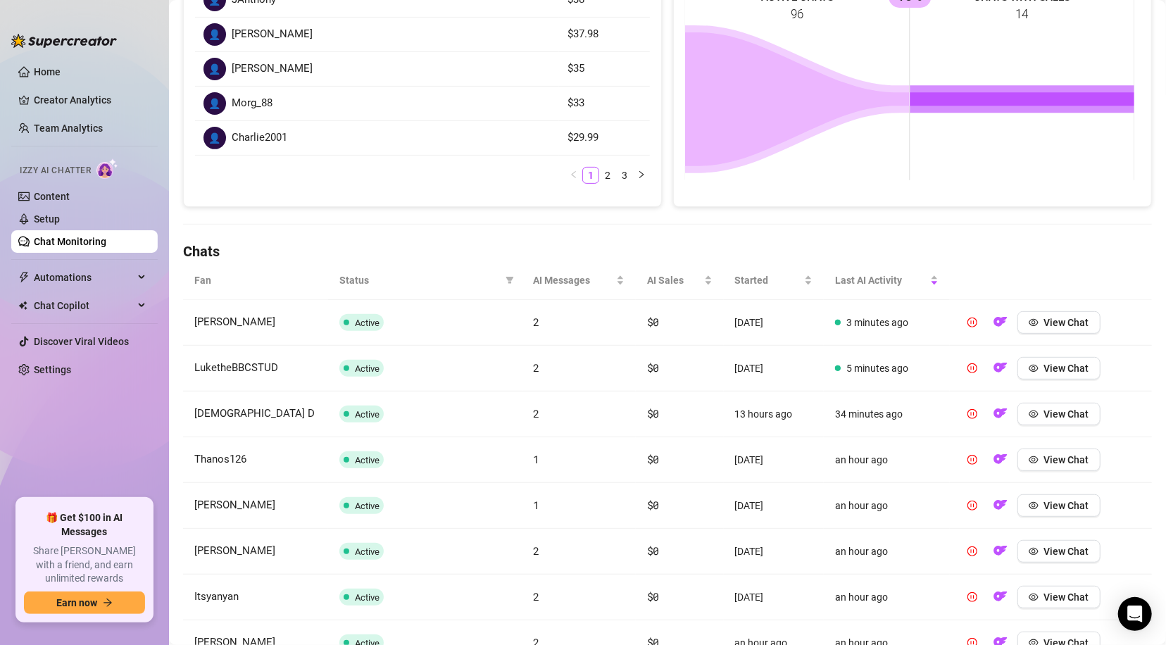
scroll to position [243, 0]
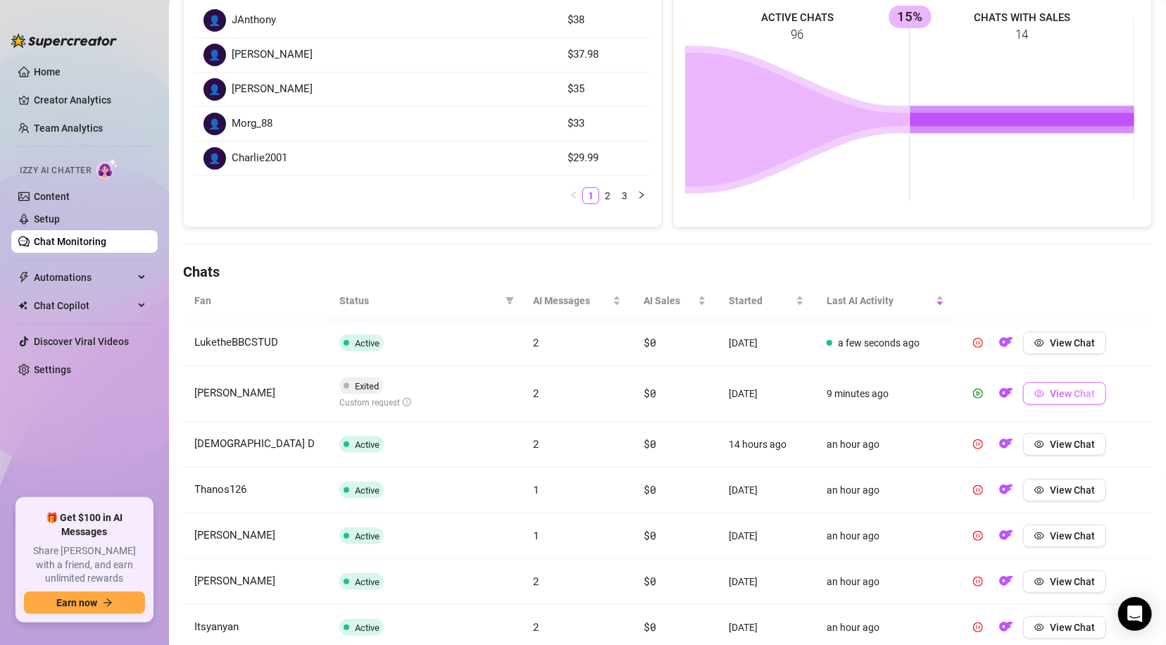
click at [1059, 392] on span "View Chat" at bounding box center [1072, 393] width 45 height 11
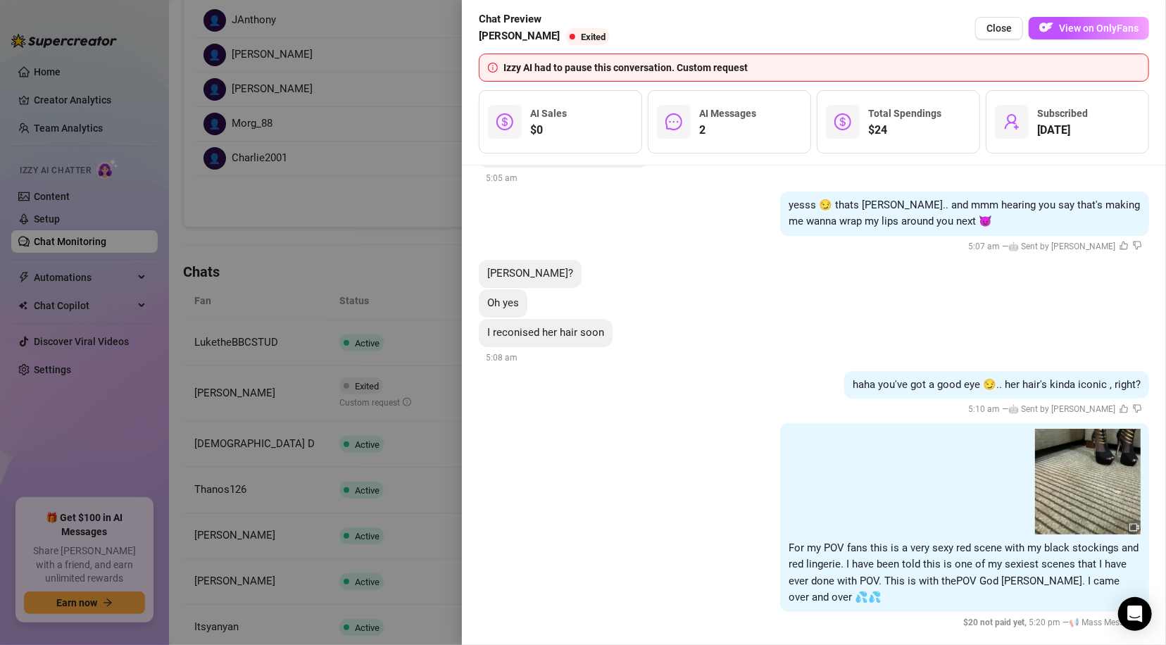
scroll to position [141, 0]
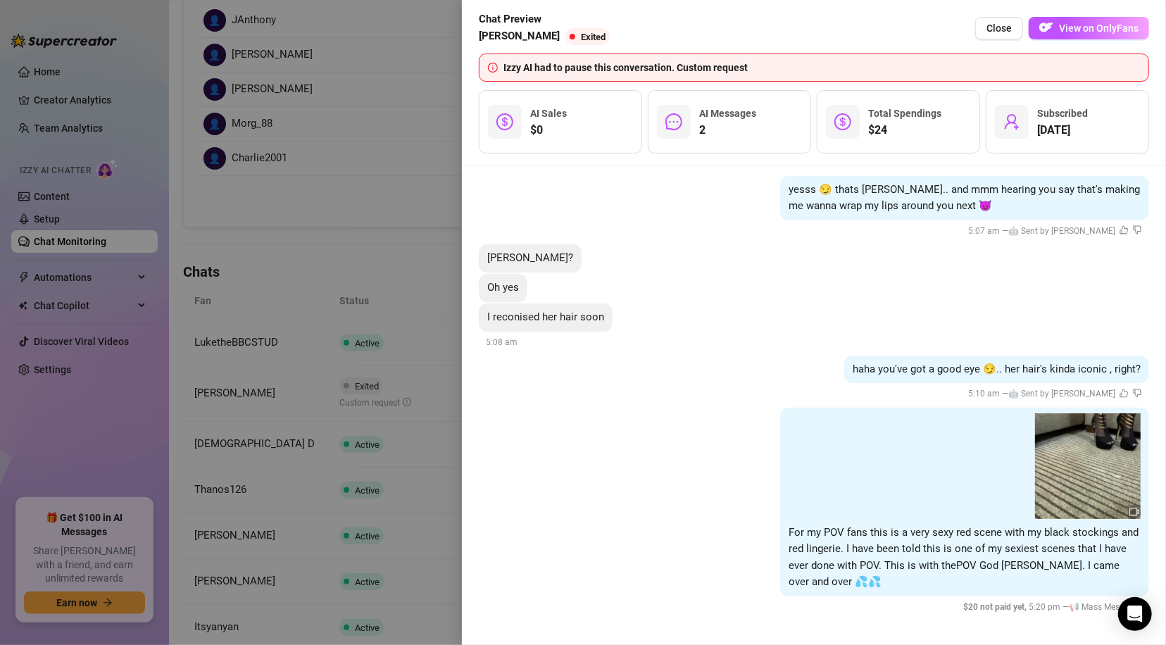
drag, startPoint x: 1009, startPoint y: 27, endPoint x: 1013, endPoint y: 137, distance: 110.0
click at [1009, 27] on span "Close" at bounding box center [999, 28] width 25 height 11
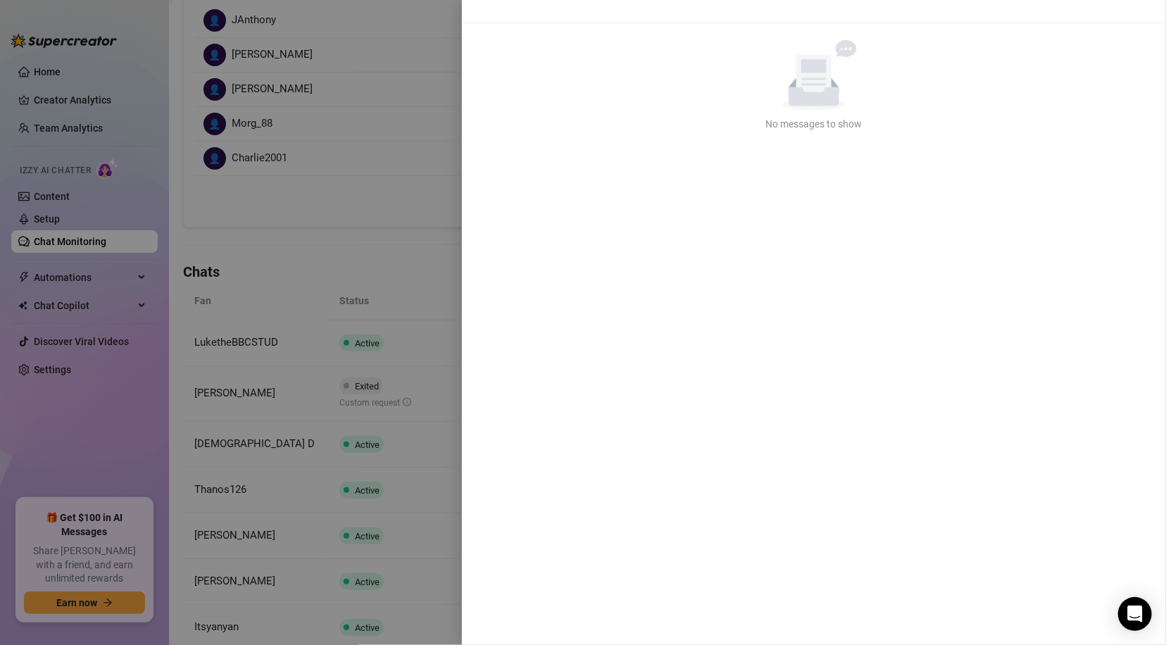
scroll to position [0, 0]
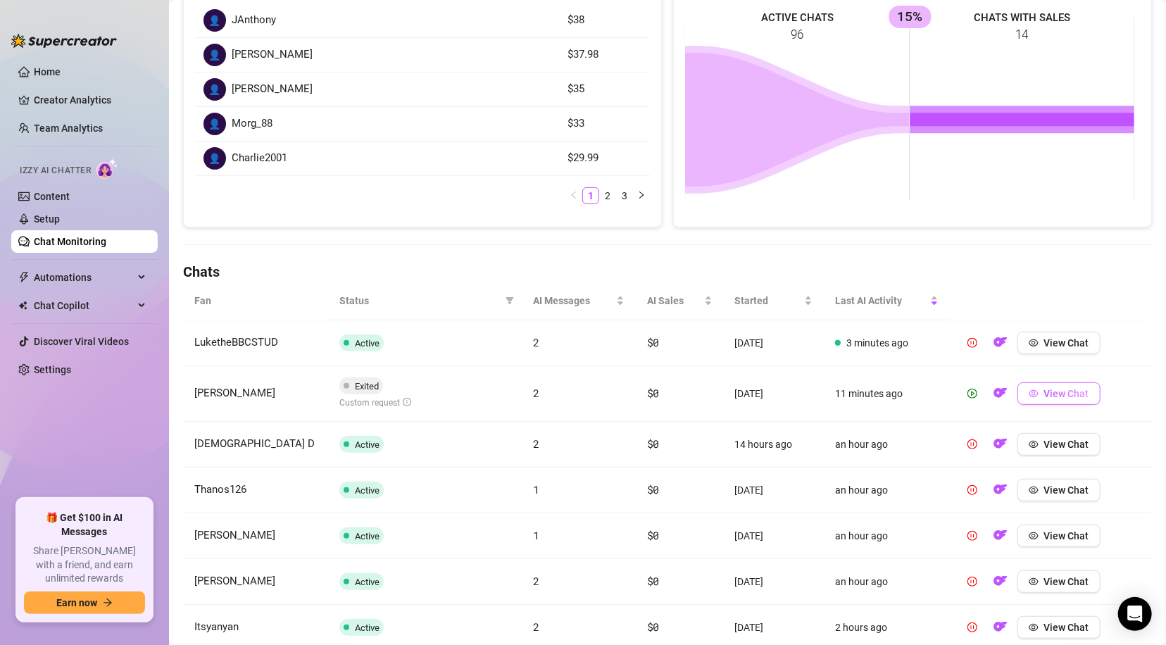
click at [1029, 392] on icon "eye" at bounding box center [1034, 394] width 10 height 10
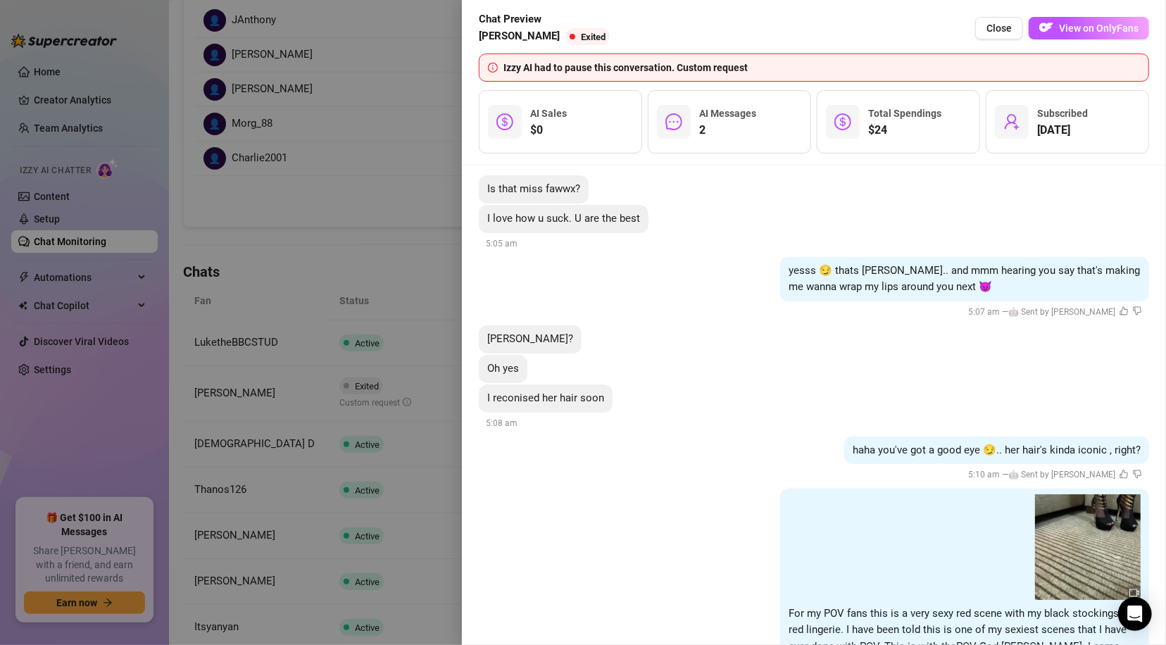
scroll to position [141, 0]
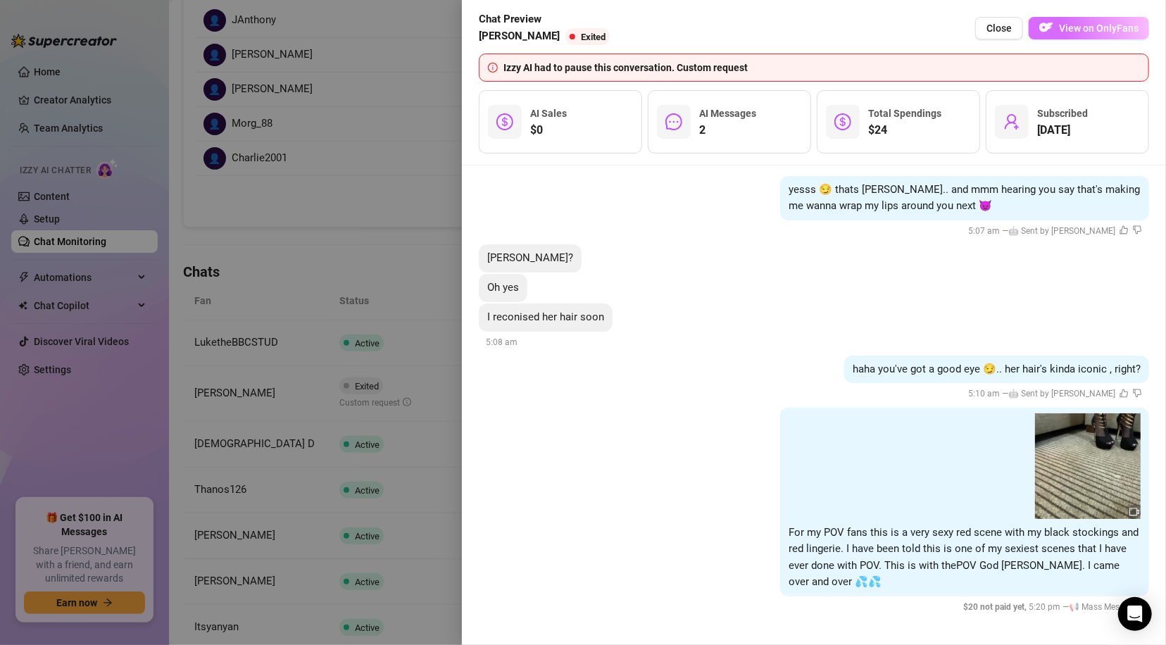
click at [1111, 26] on span "View on OnlyFans" at bounding box center [1099, 28] width 80 height 11
click at [995, 23] on span "Close" at bounding box center [999, 28] width 25 height 11
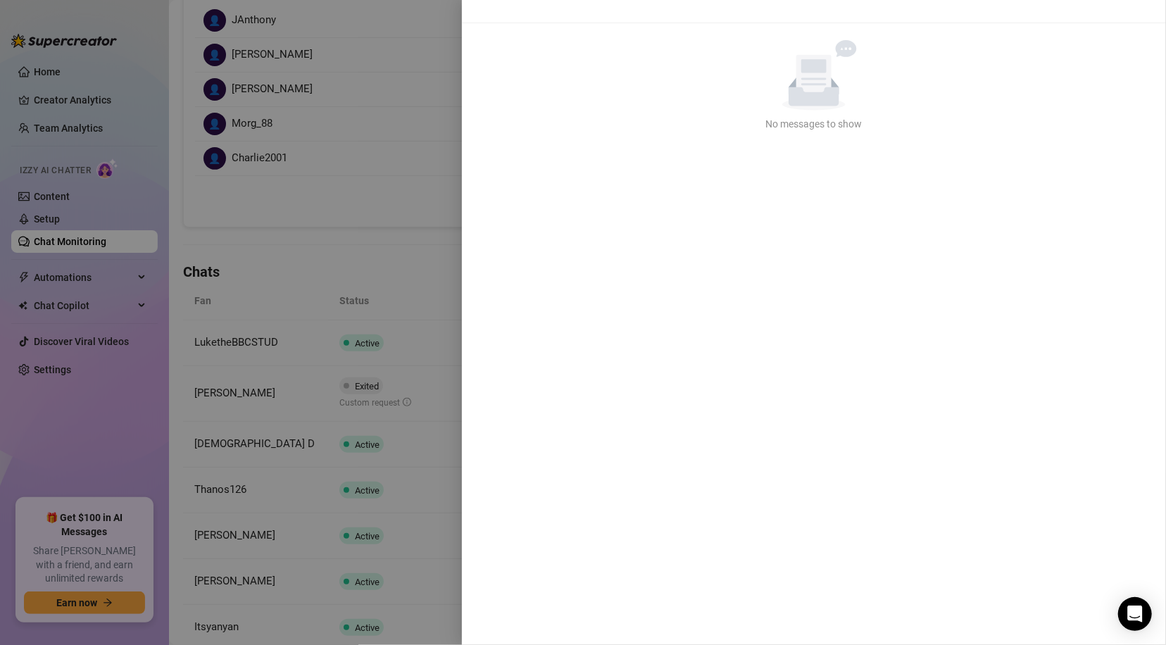
scroll to position [0, 0]
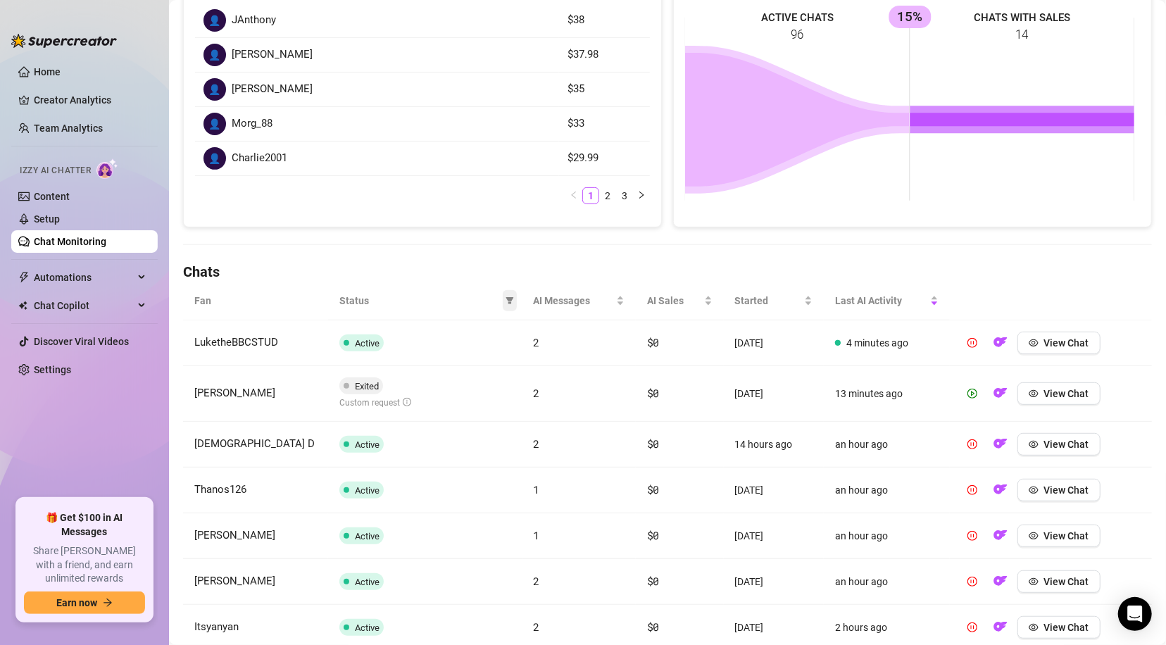
click at [506, 299] on icon "filter" at bounding box center [510, 301] width 8 height 8
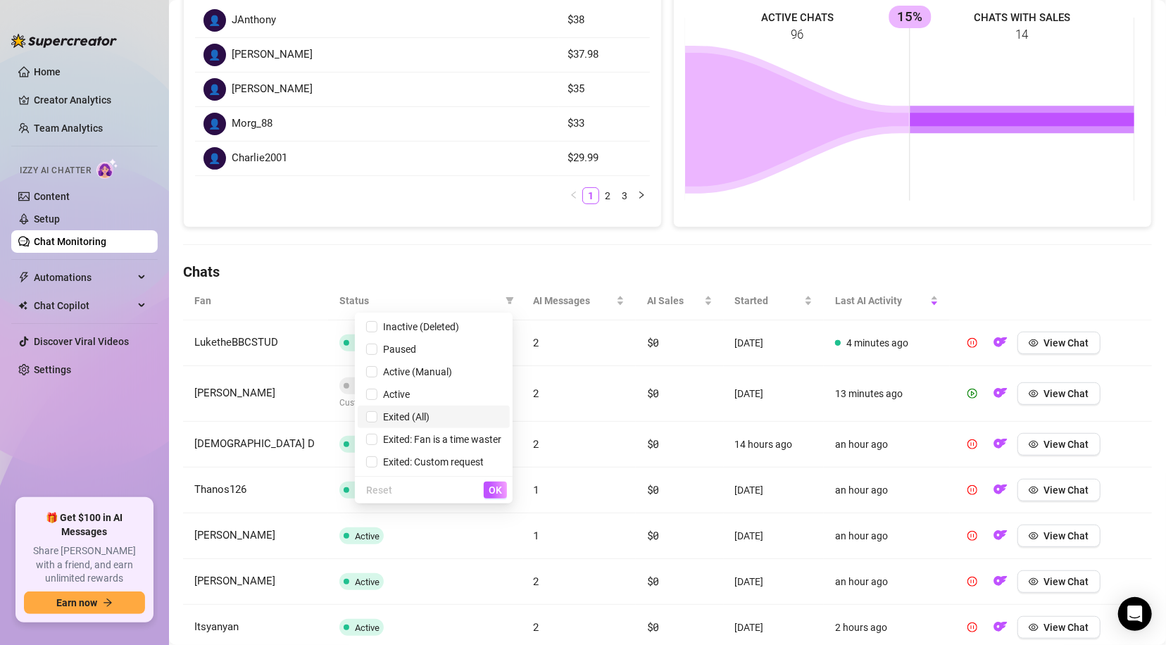
click at [406, 409] on span "Exited (All)" at bounding box center [433, 416] width 135 height 15
click at [416, 156] on div "👤 Charlie2001" at bounding box center [377, 158] width 347 height 23
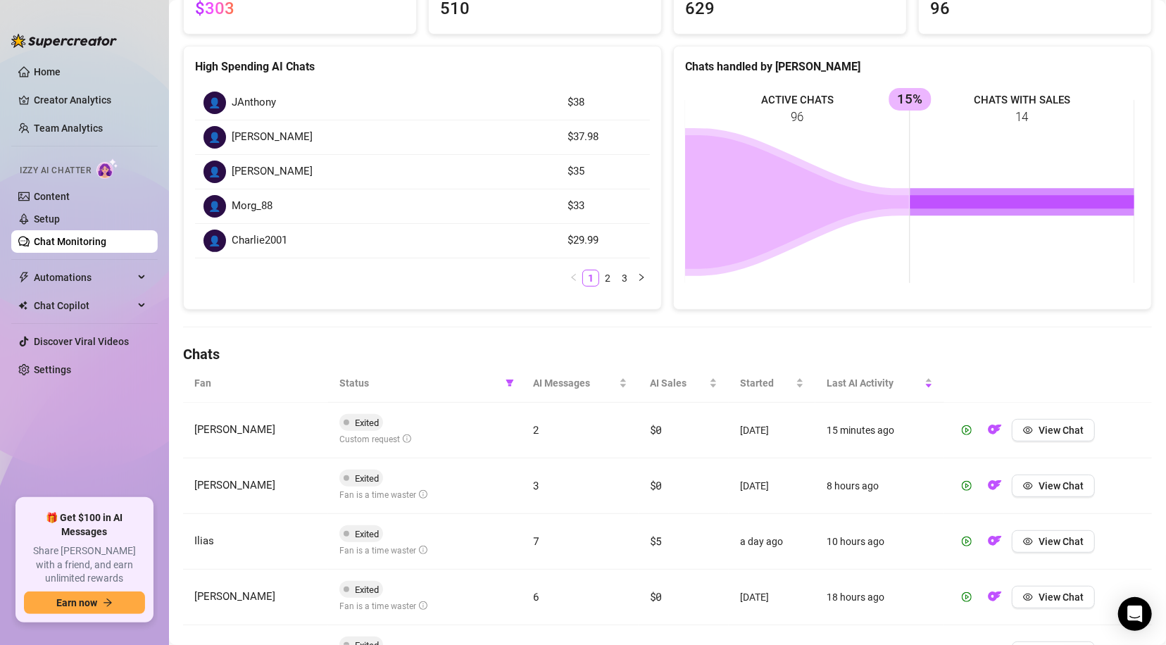
scroll to position [162, 0]
click at [506, 378] on icon "filter" at bounding box center [510, 381] width 8 height 7
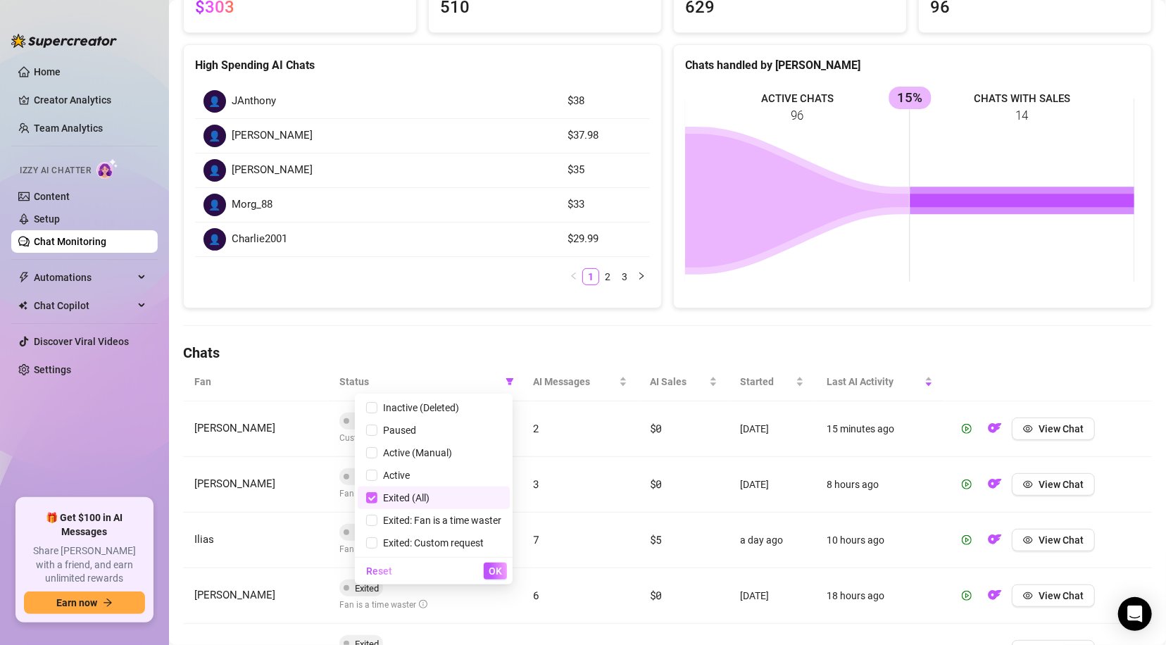
click at [373, 494] on input "checkbox" at bounding box center [371, 497] width 11 height 11
click at [499, 577] on span "OK" at bounding box center [495, 571] width 13 height 11
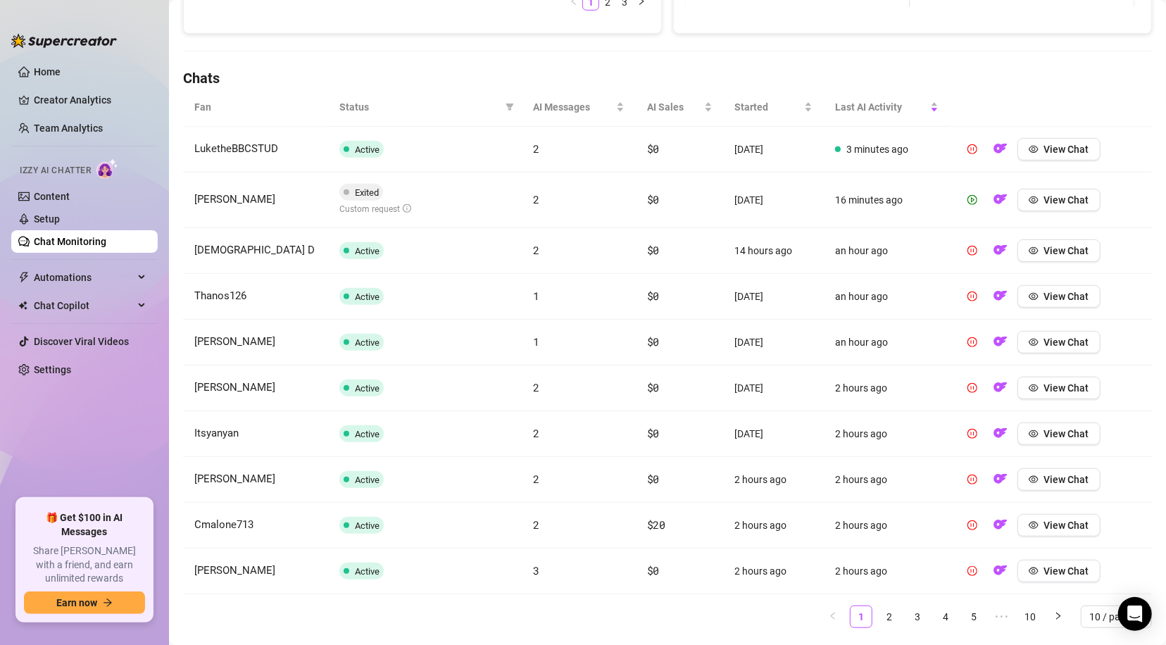
scroll to position [471, 0]
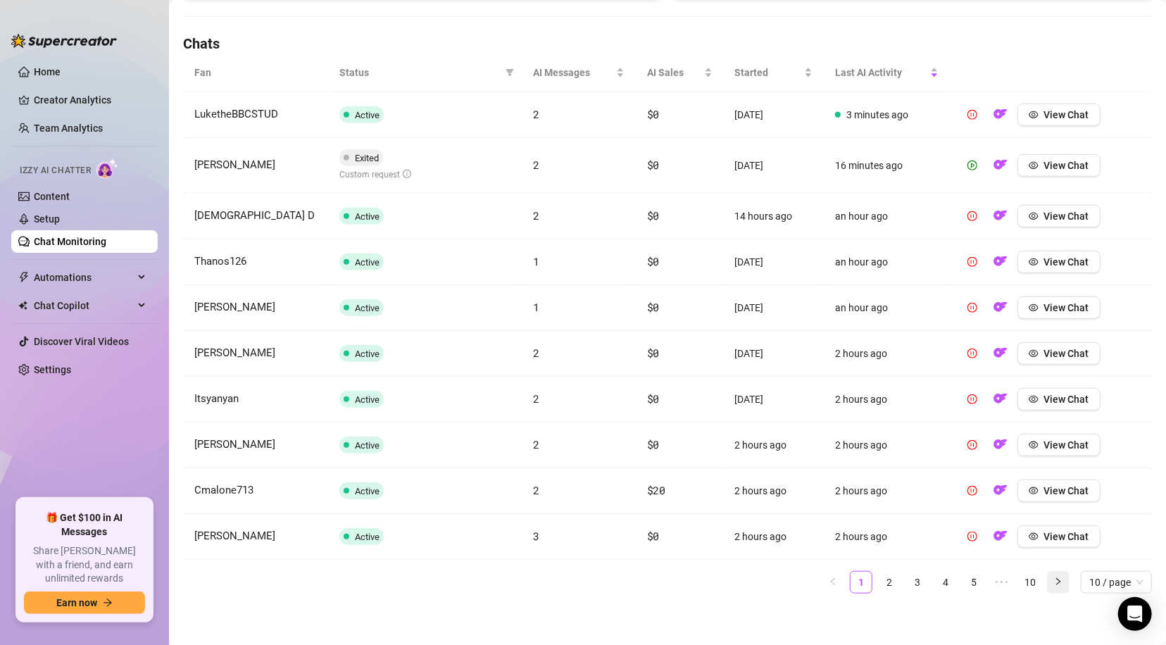
click at [1054, 580] on icon "right" at bounding box center [1058, 582] width 8 height 8
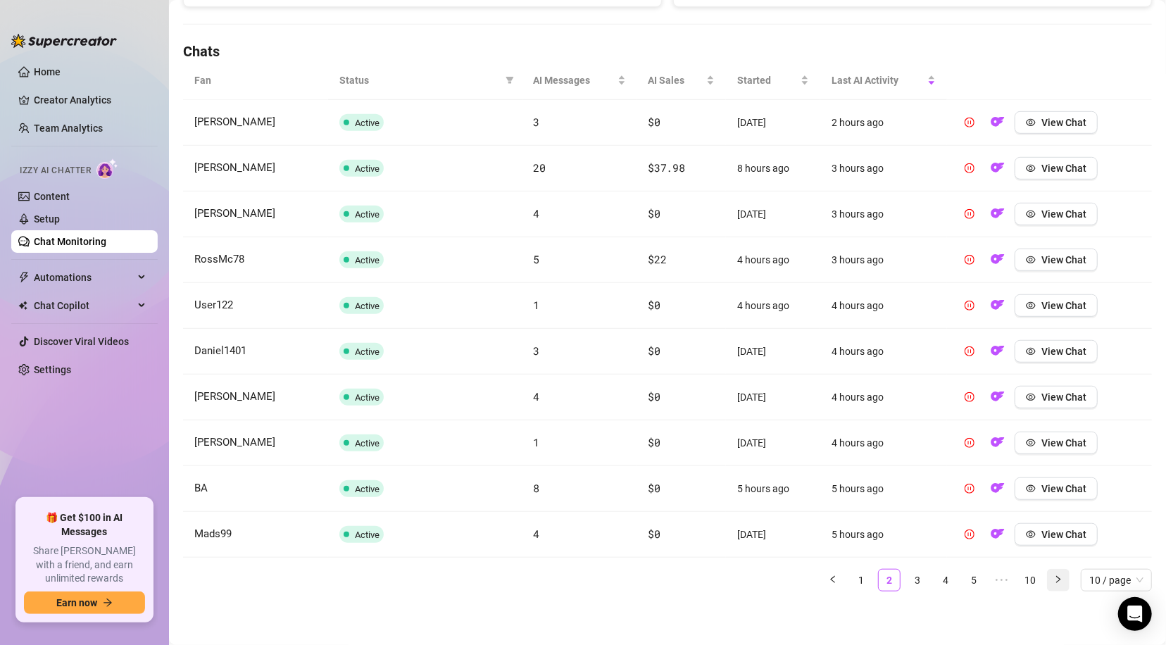
scroll to position [461, 0]
click at [1027, 396] on icon "eye" at bounding box center [1032, 399] width 10 height 7
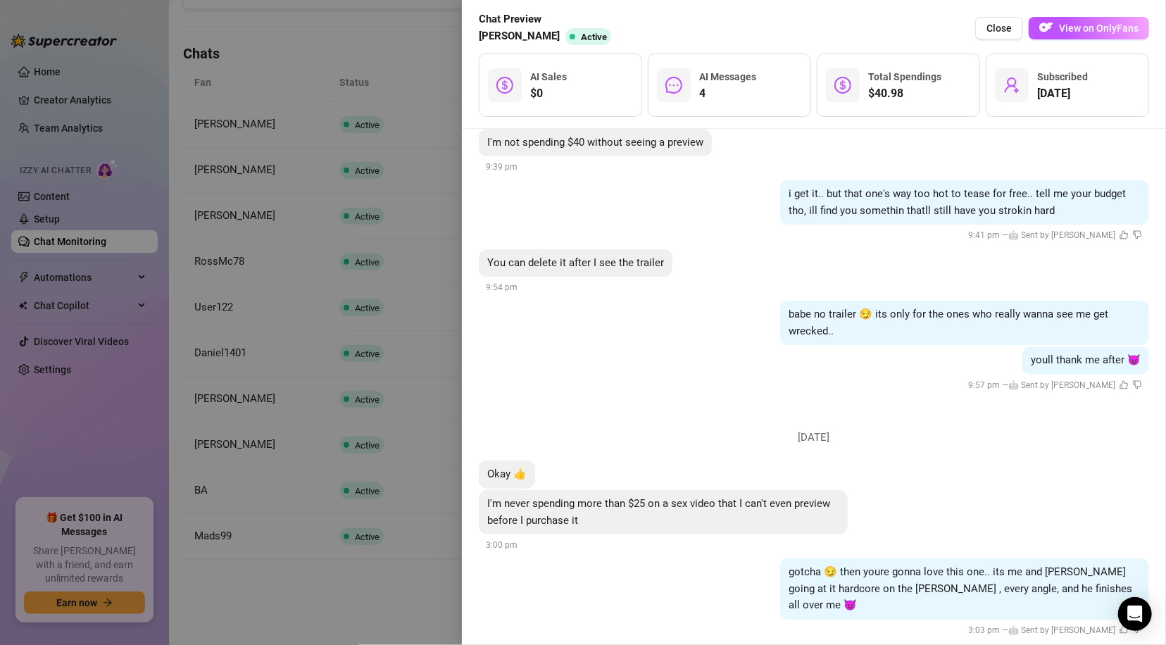
scroll to position [127, 0]
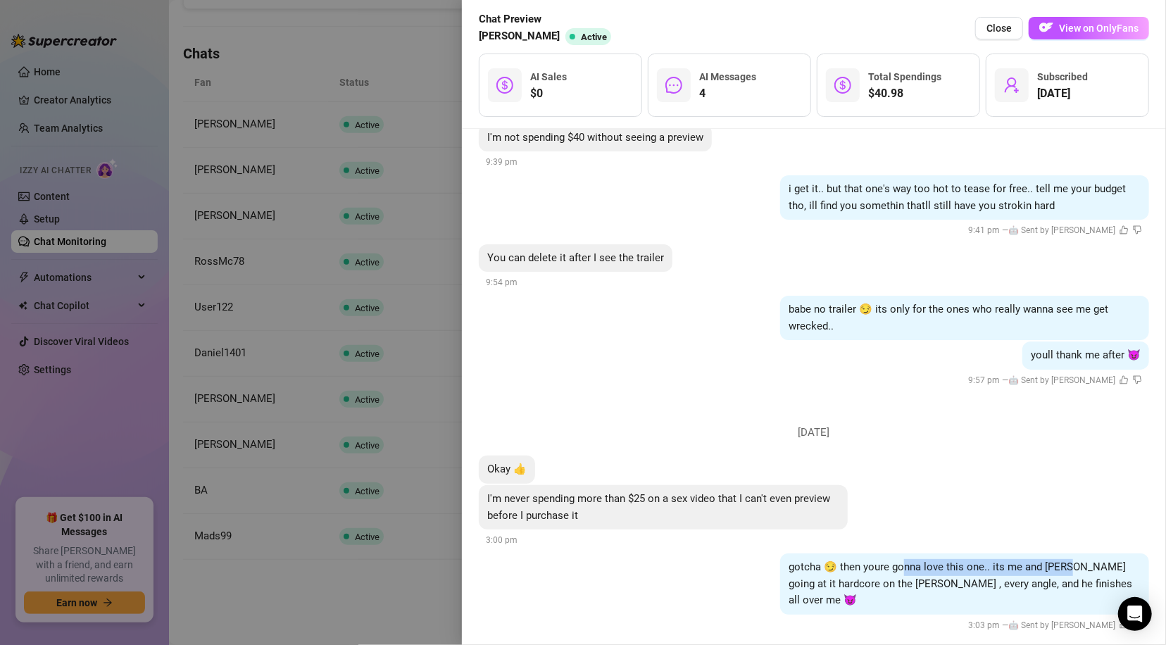
drag, startPoint x: 1062, startPoint y: 572, endPoint x: 895, endPoint y: 557, distance: 167.6
click at [895, 557] on div "gotcha 😏 then youre gonna love this one.. its me and Johnny sins going at it ha…" at bounding box center [964, 584] width 369 height 61
click at [1031, 478] on div "Okay 👍" at bounding box center [814, 470] width 671 height 28
click at [1005, 34] on button "Close" at bounding box center [1000, 28] width 48 height 23
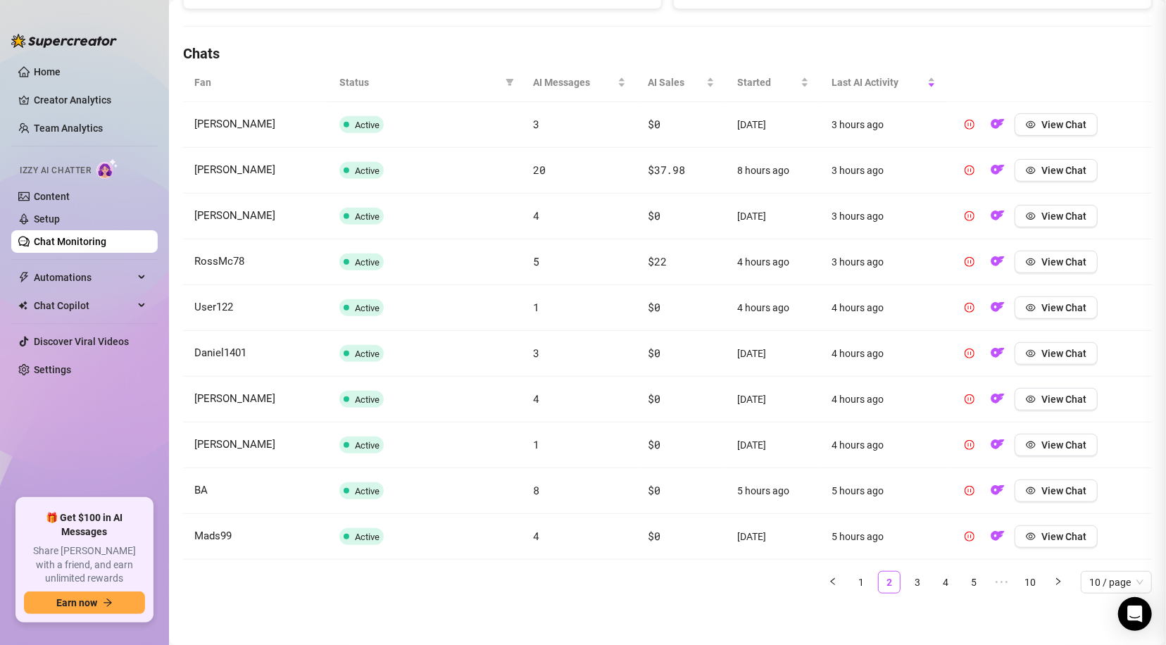
scroll to position [0, 0]
click at [1053, 396] on span "View Chat" at bounding box center [1064, 399] width 45 height 11
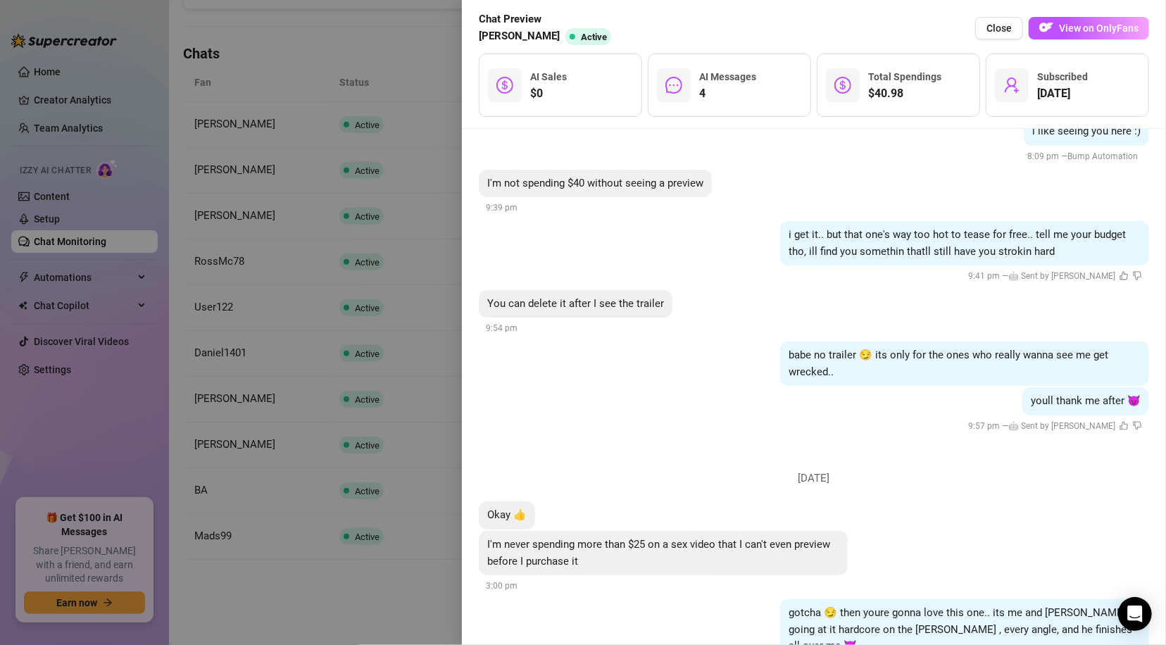
scroll to position [127, 0]
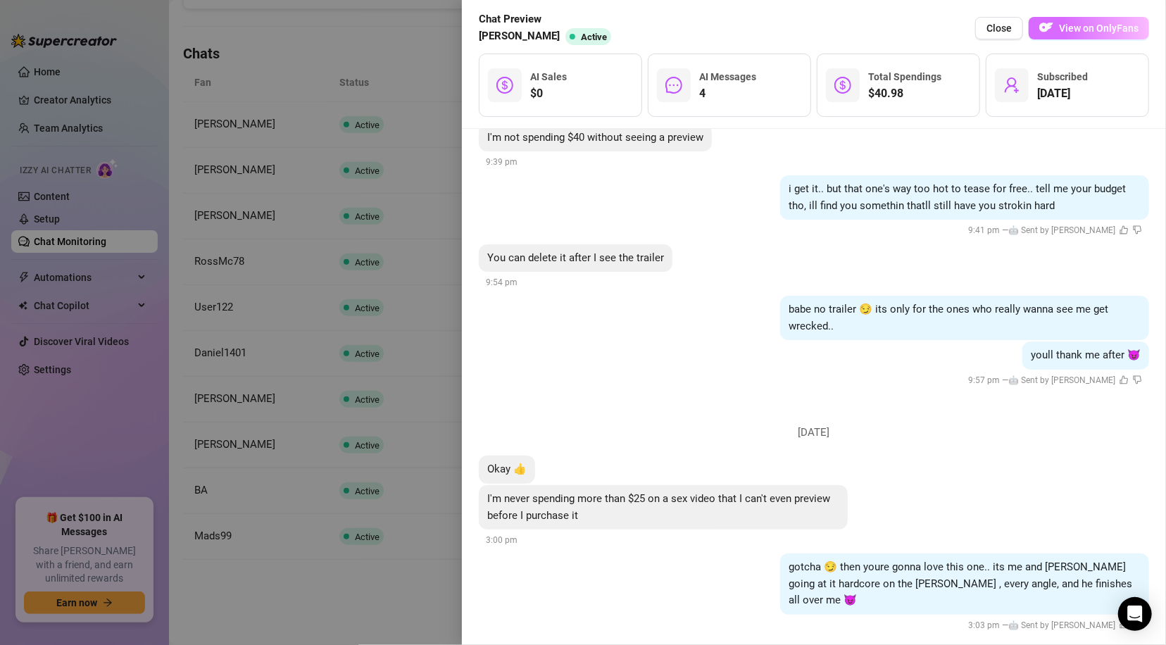
click at [1056, 27] on button "View on OnlyFans" at bounding box center [1089, 28] width 120 height 23
click at [991, 23] on span "Close" at bounding box center [999, 28] width 25 height 11
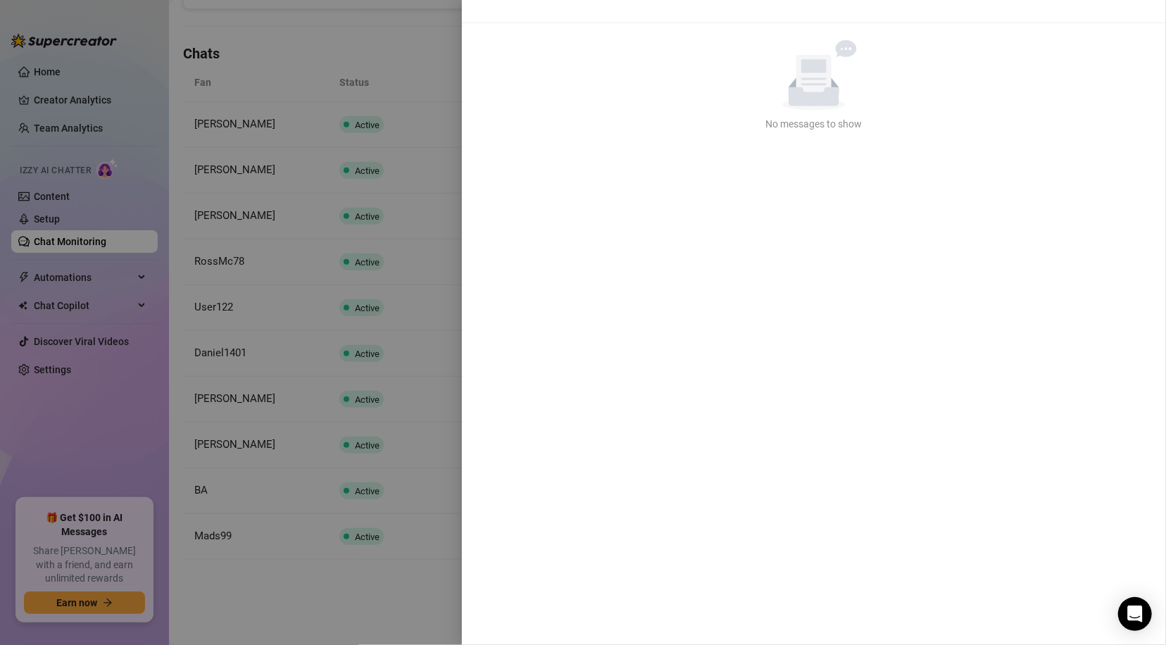
scroll to position [0, 0]
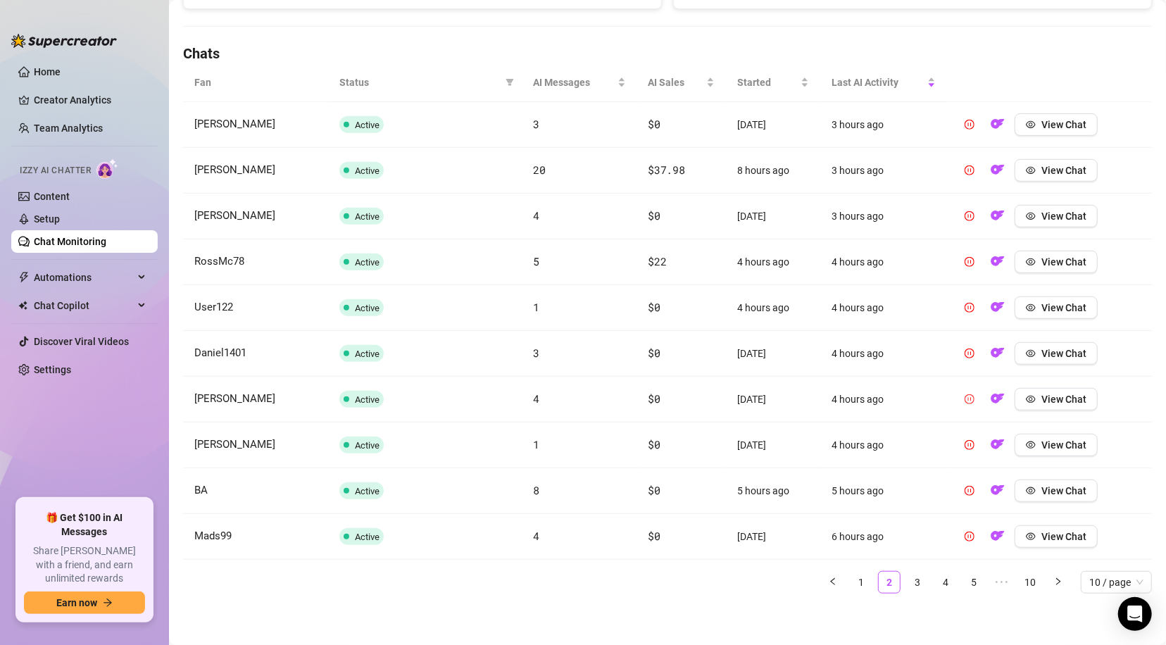
click at [965, 394] on icon "pause-circle" at bounding box center [970, 399] width 10 height 10
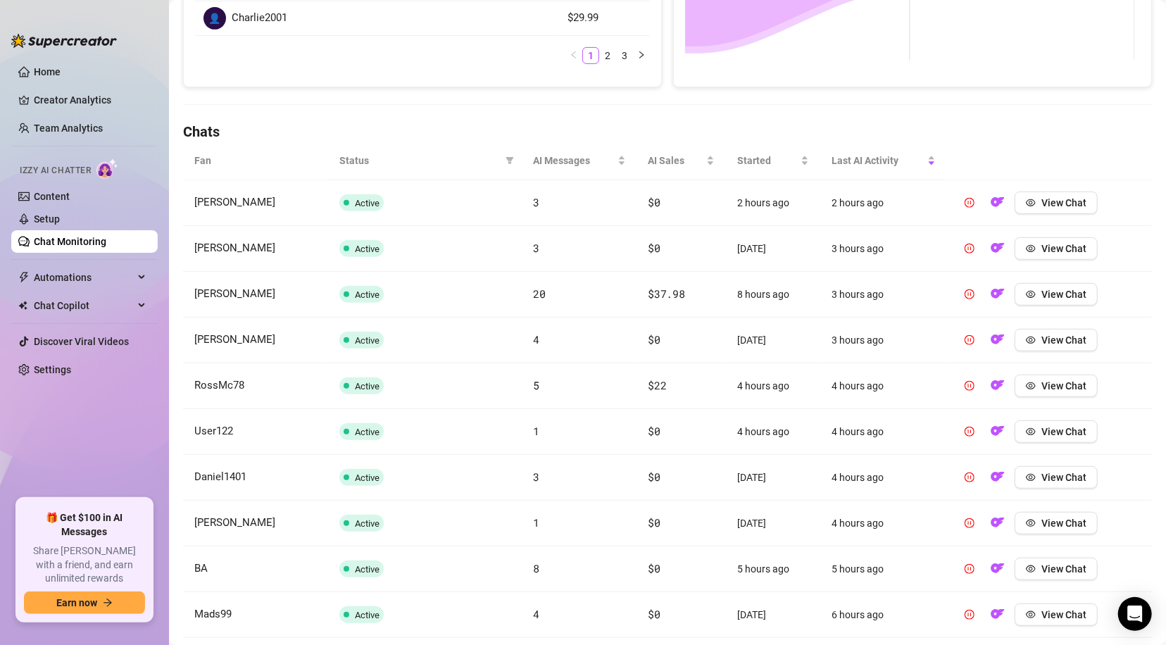
scroll to position [461, 0]
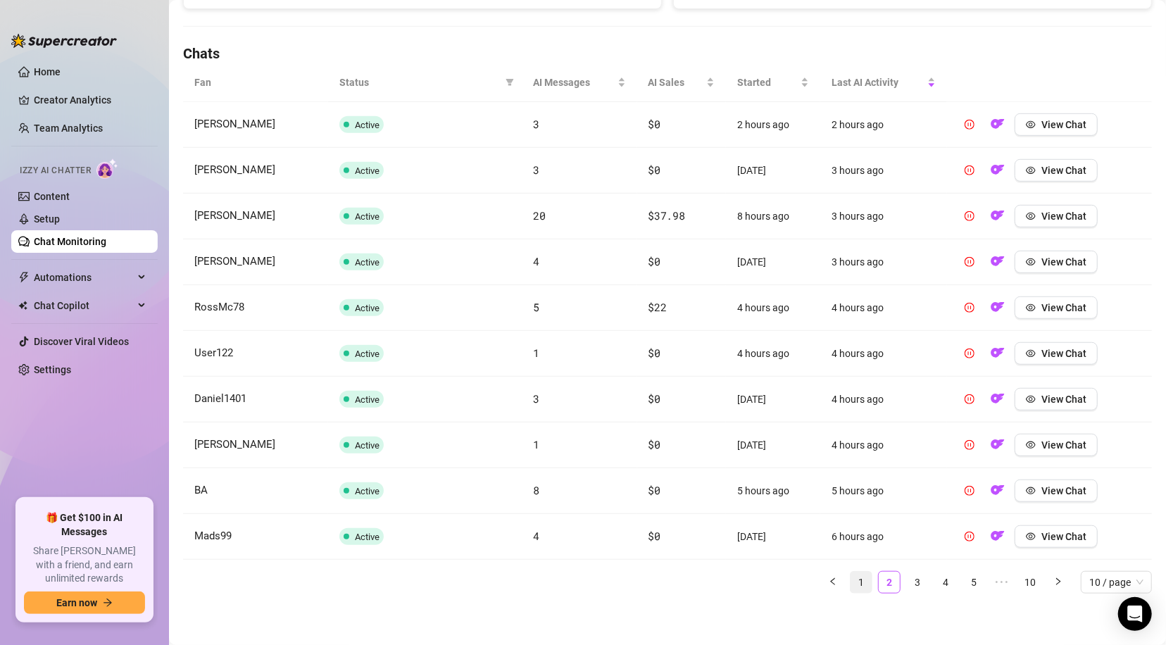
click at [854, 585] on link "1" at bounding box center [861, 582] width 21 height 21
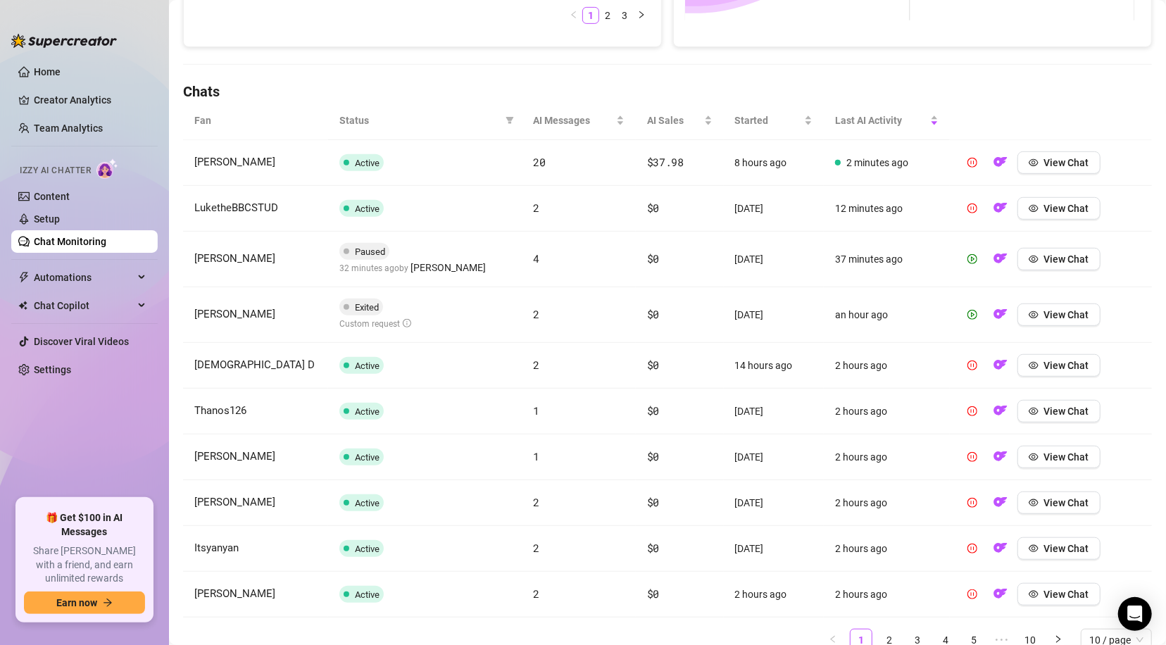
scroll to position [480, 0]
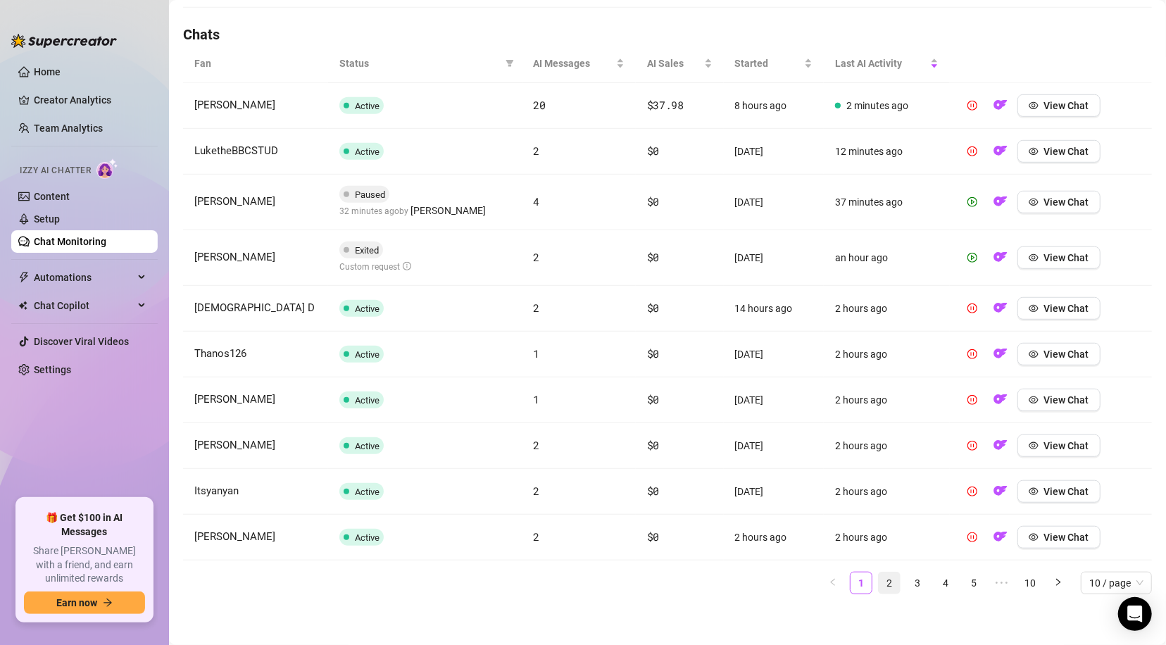
click at [879, 575] on link "2" at bounding box center [889, 583] width 21 height 21
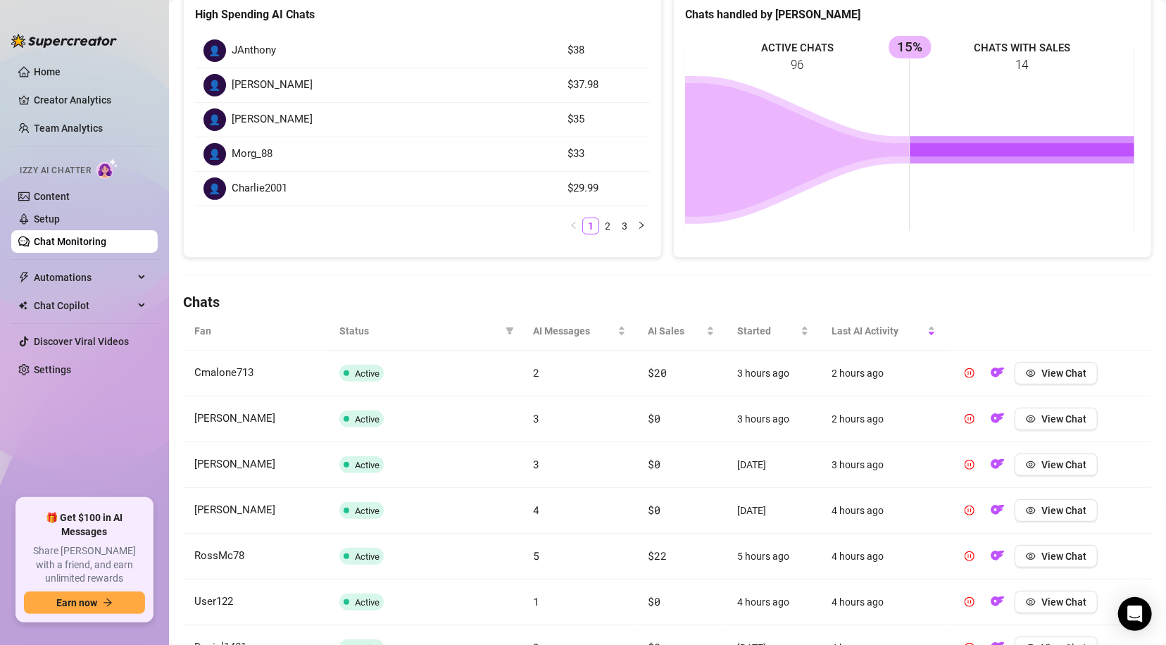
scroll to position [461, 0]
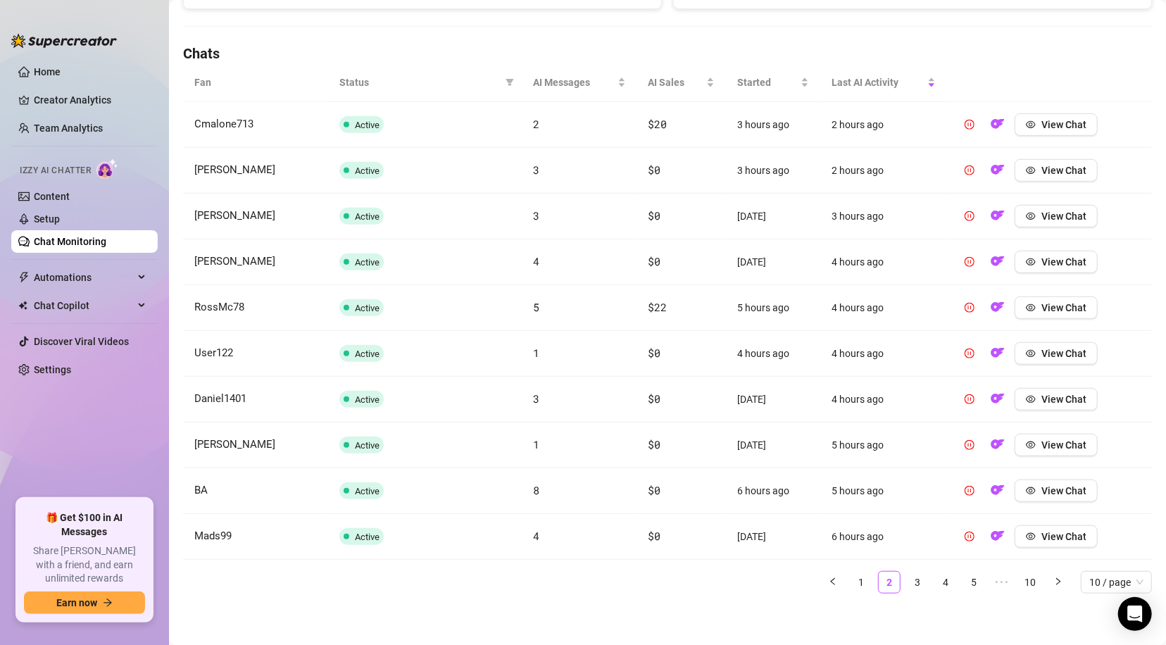
click at [851, 580] on link "1" at bounding box center [861, 582] width 21 height 21
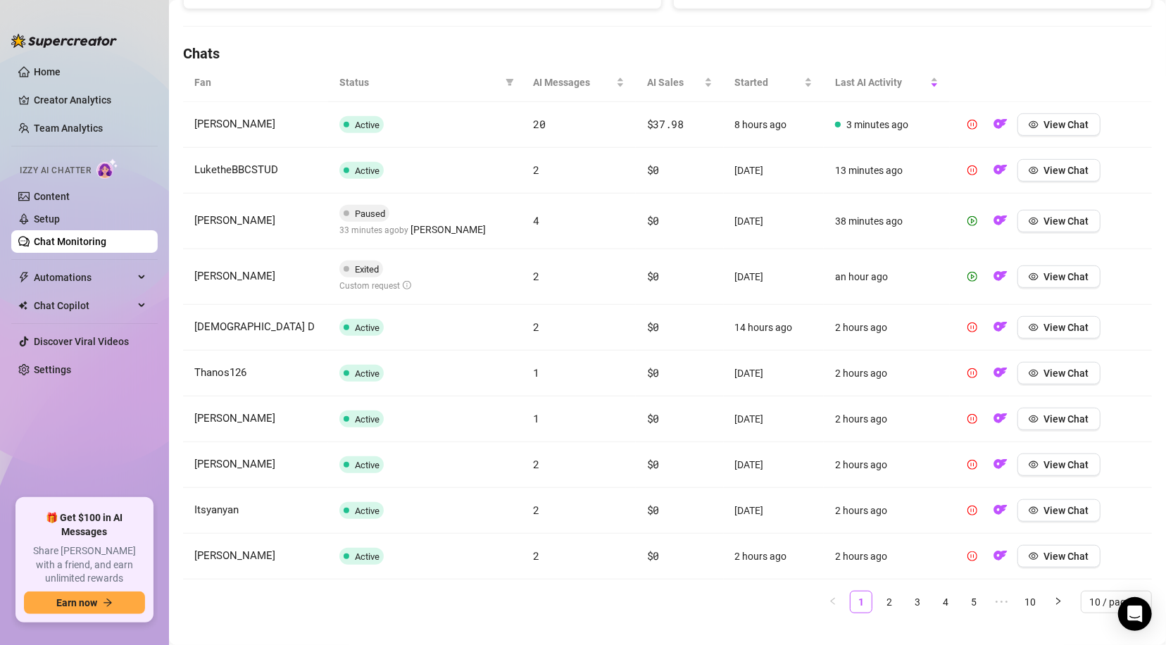
scroll to position [480, 0]
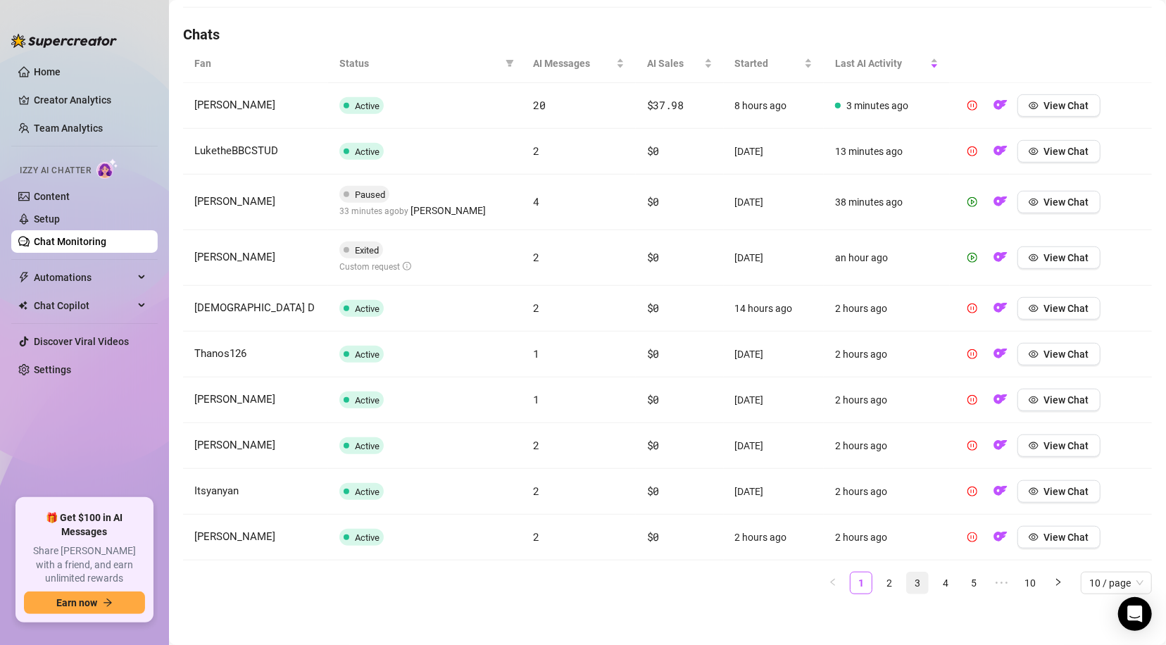
click at [911, 585] on link "3" at bounding box center [917, 583] width 21 height 21
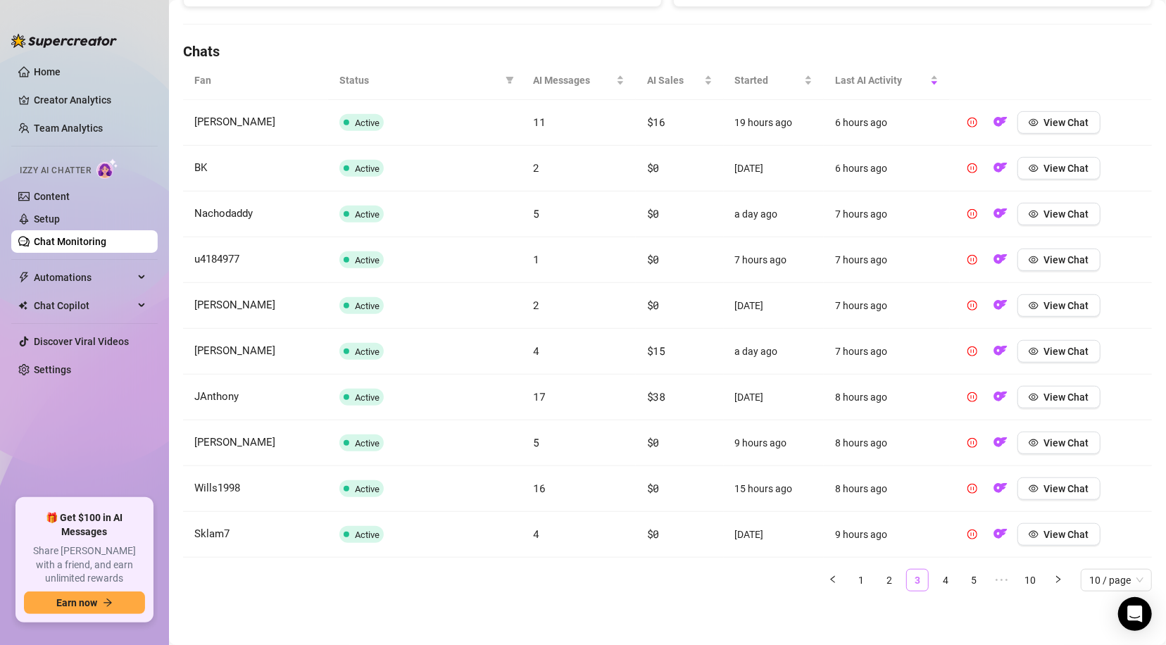
scroll to position [461, 0]
click at [911, 585] on link "3" at bounding box center [917, 582] width 21 height 21
click at [879, 585] on link "2" at bounding box center [889, 582] width 21 height 21
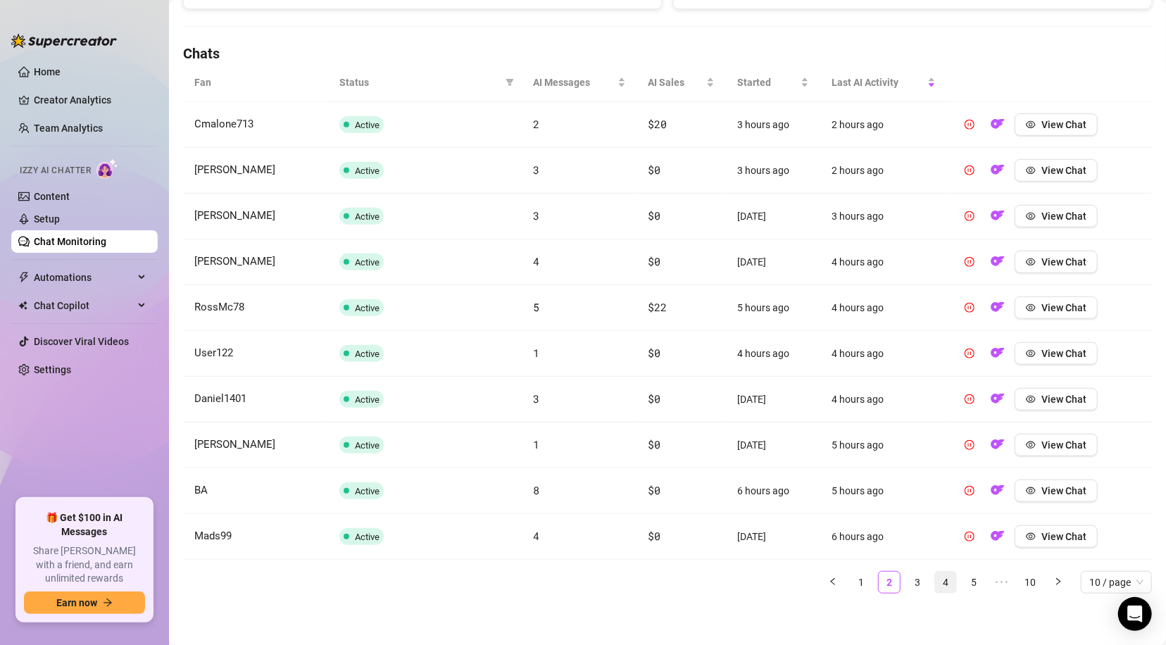
click at [935, 579] on link "4" at bounding box center [945, 582] width 21 height 21
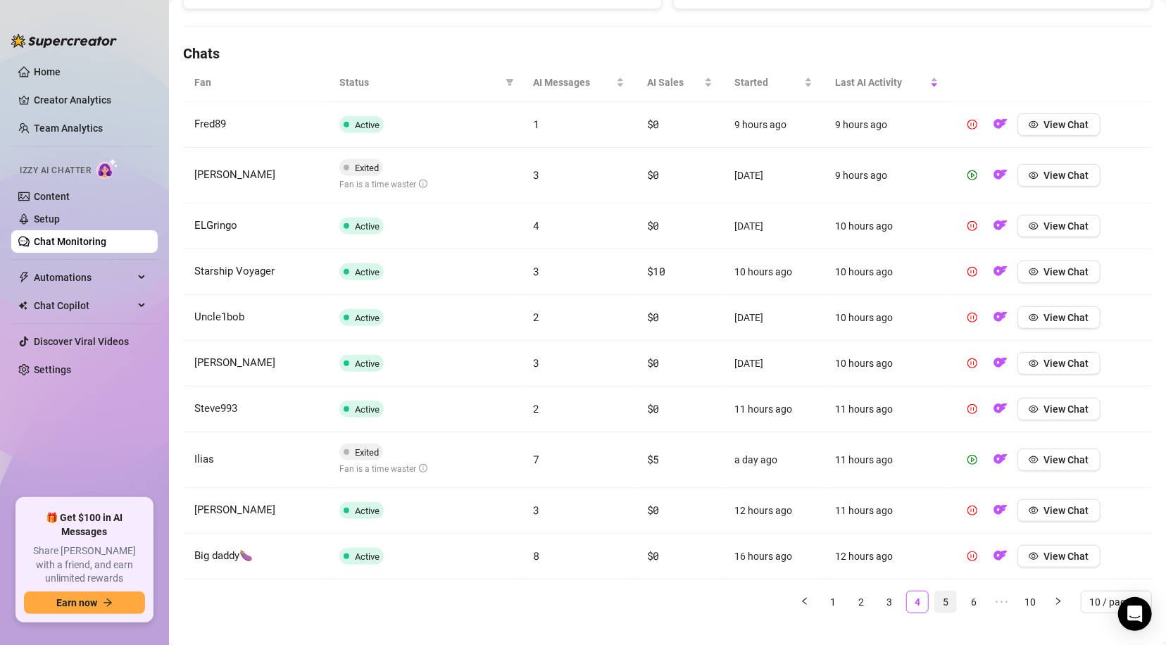
click at [940, 601] on link "5" at bounding box center [945, 602] width 21 height 21
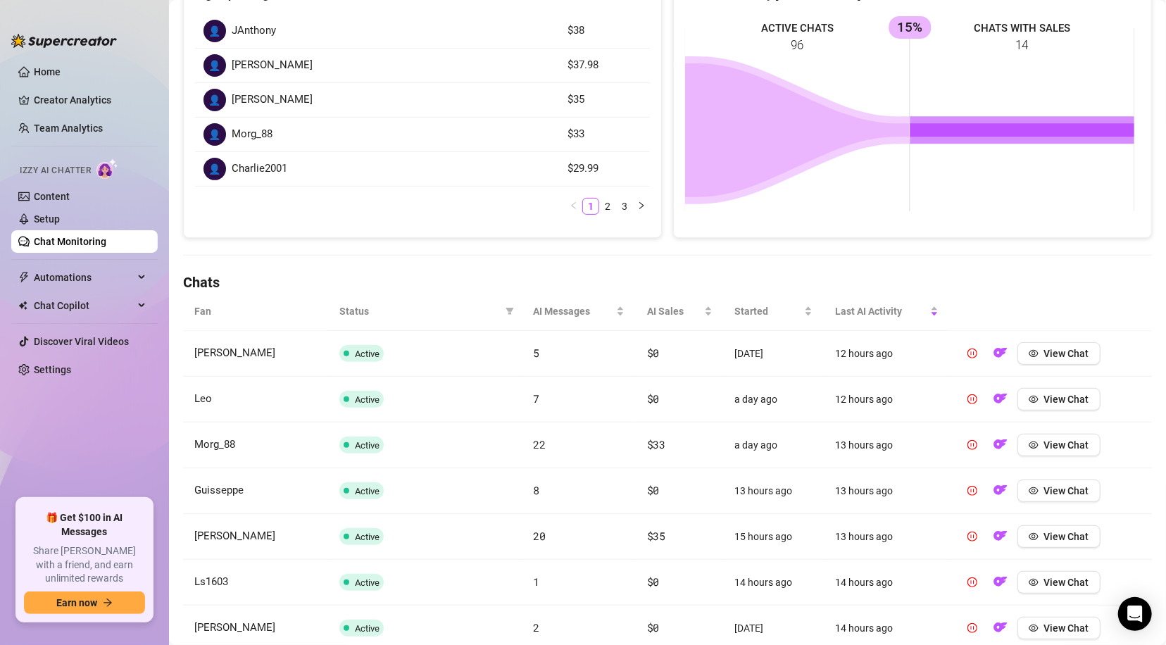
scroll to position [216, 0]
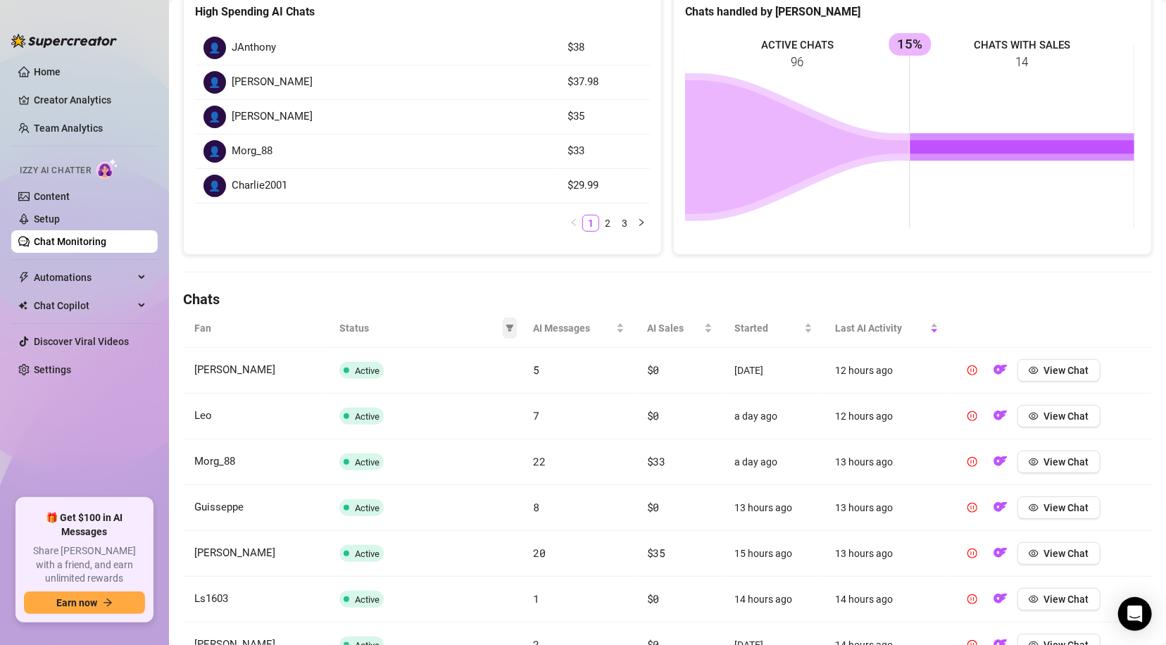
click at [506, 325] on icon "filter" at bounding box center [510, 328] width 8 height 8
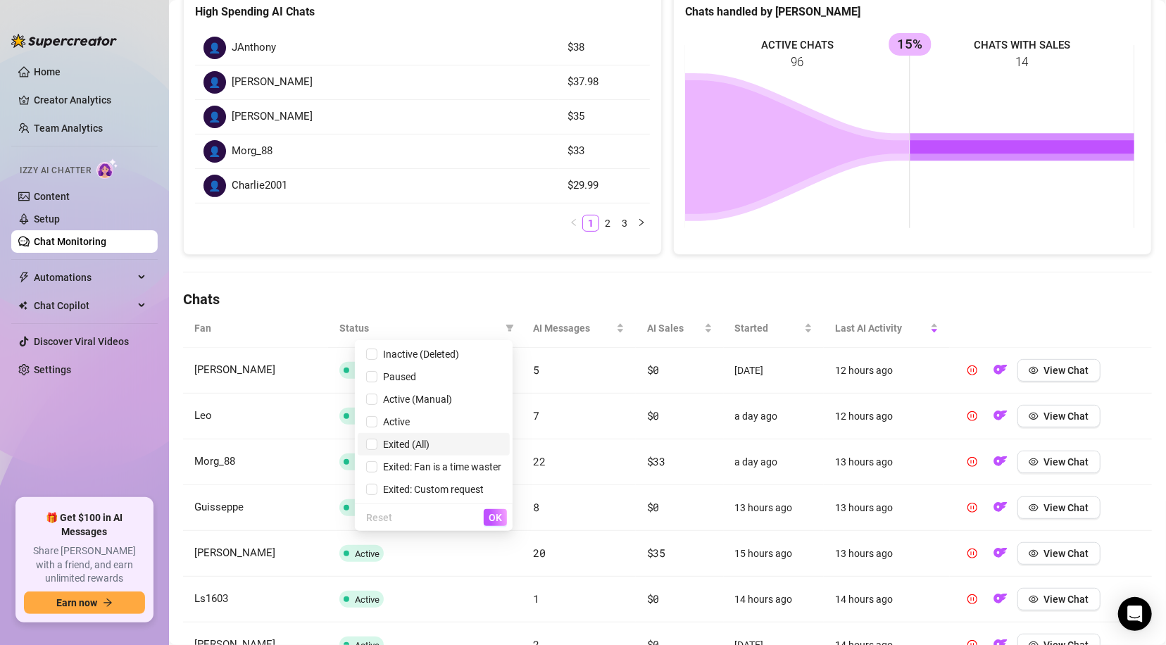
click at [404, 437] on span "Exited (All)" at bounding box center [433, 444] width 135 height 15
click at [491, 521] on span "OK" at bounding box center [495, 517] width 13 height 11
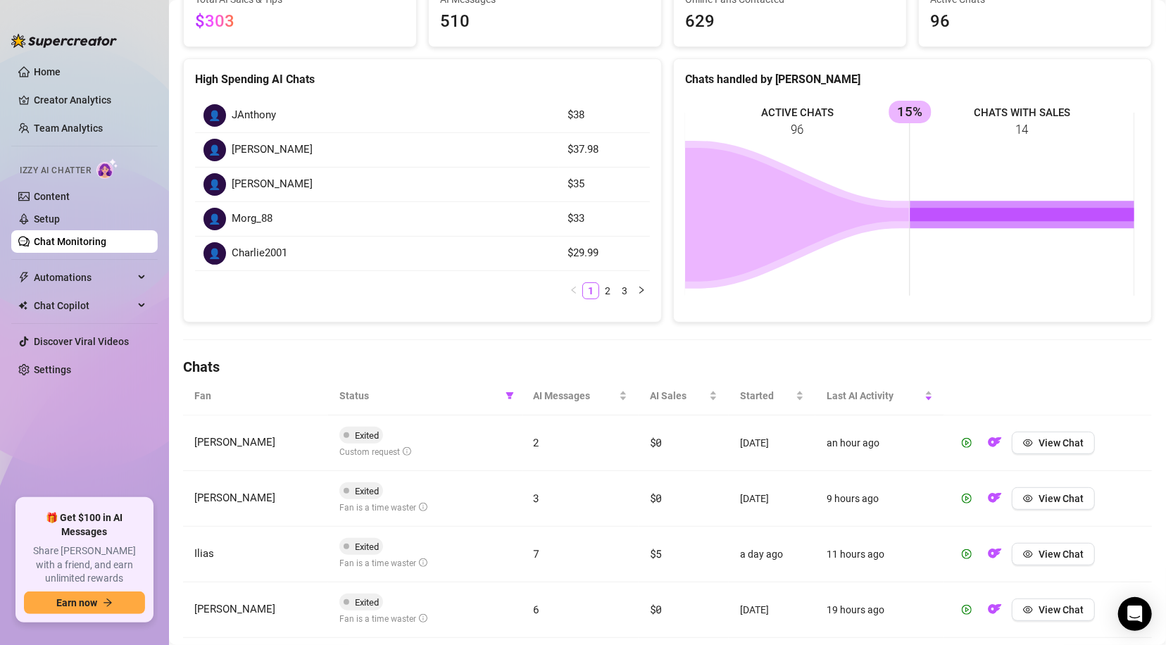
scroll to position [145, 0]
